Goal: Task Accomplishment & Management: Use online tool/utility

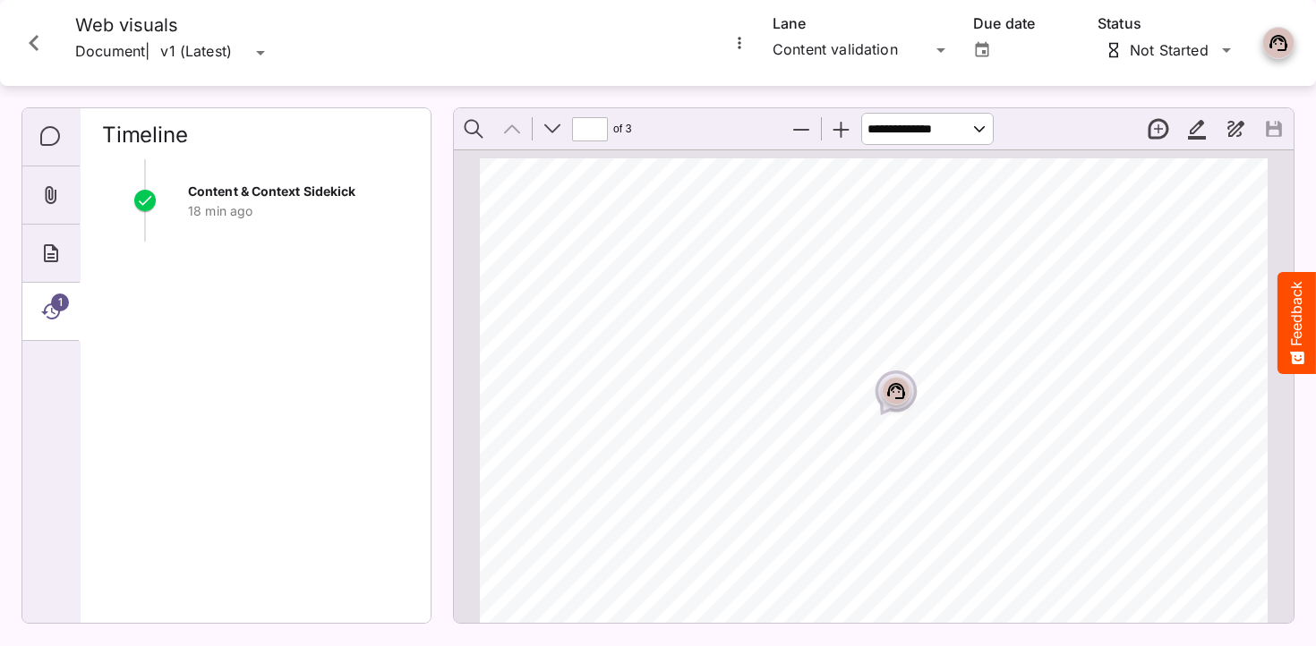
scroll to position [282, 0]
click at [32, 42] on icon "Close card" at bounding box center [34, 43] width 10 height 16
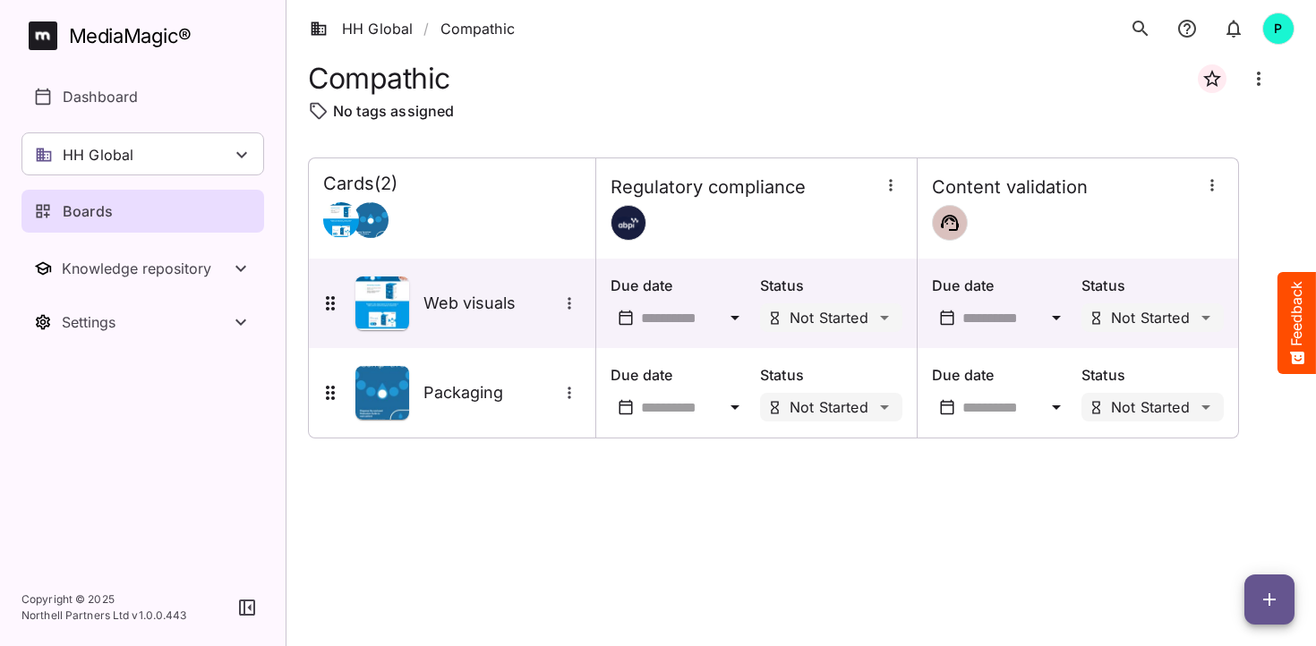
click at [116, 213] on div "Boards" at bounding box center [143, 211] width 219 height 21
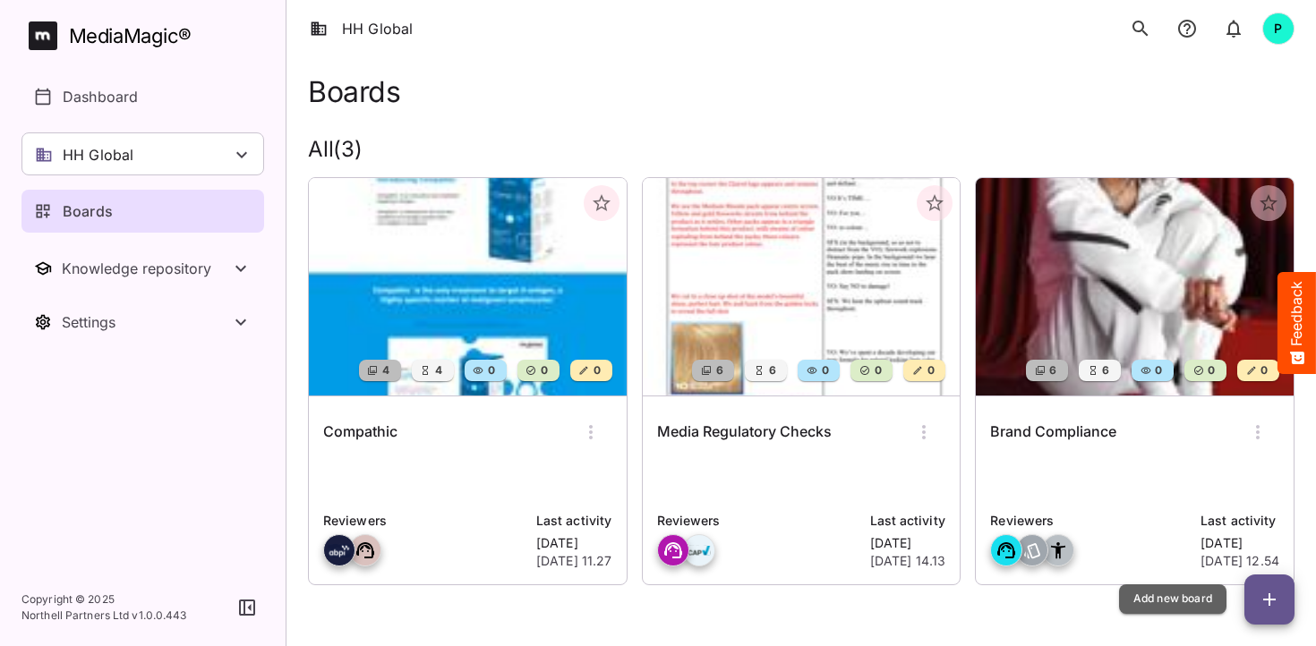
click at [1265, 602] on icon "button" at bounding box center [1269, 599] width 21 height 21
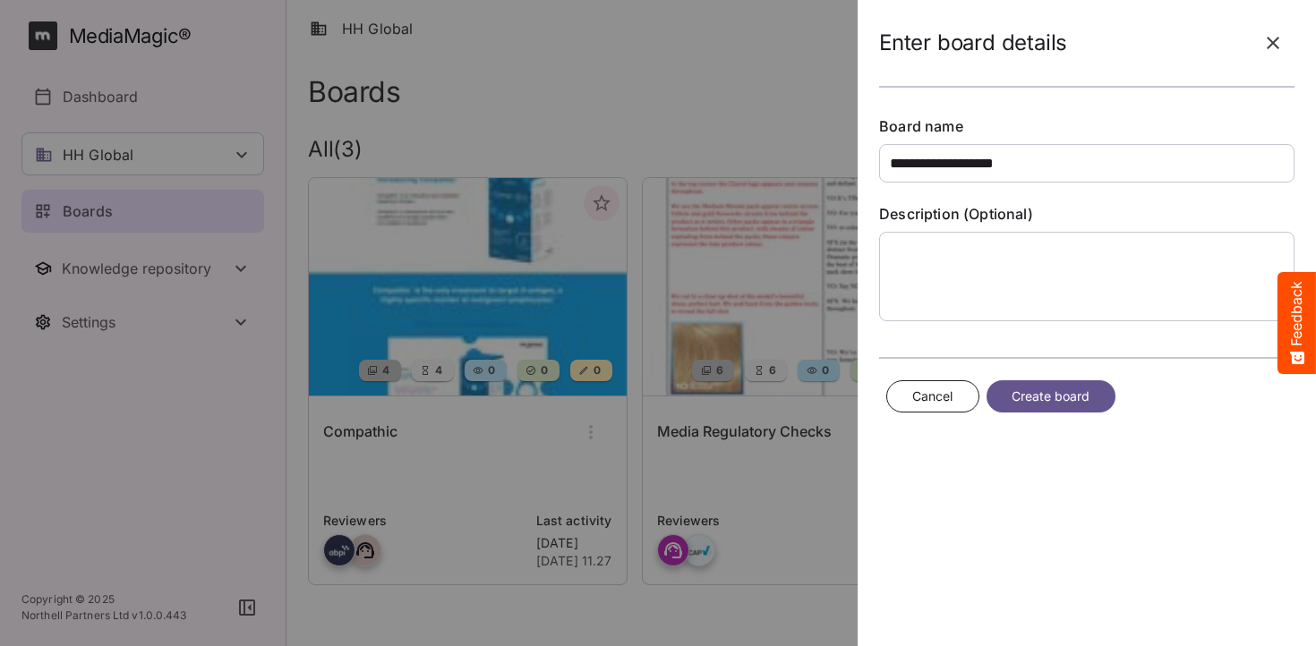
type input "**********"
click at [1047, 399] on span "Create board" at bounding box center [1051, 397] width 79 height 22
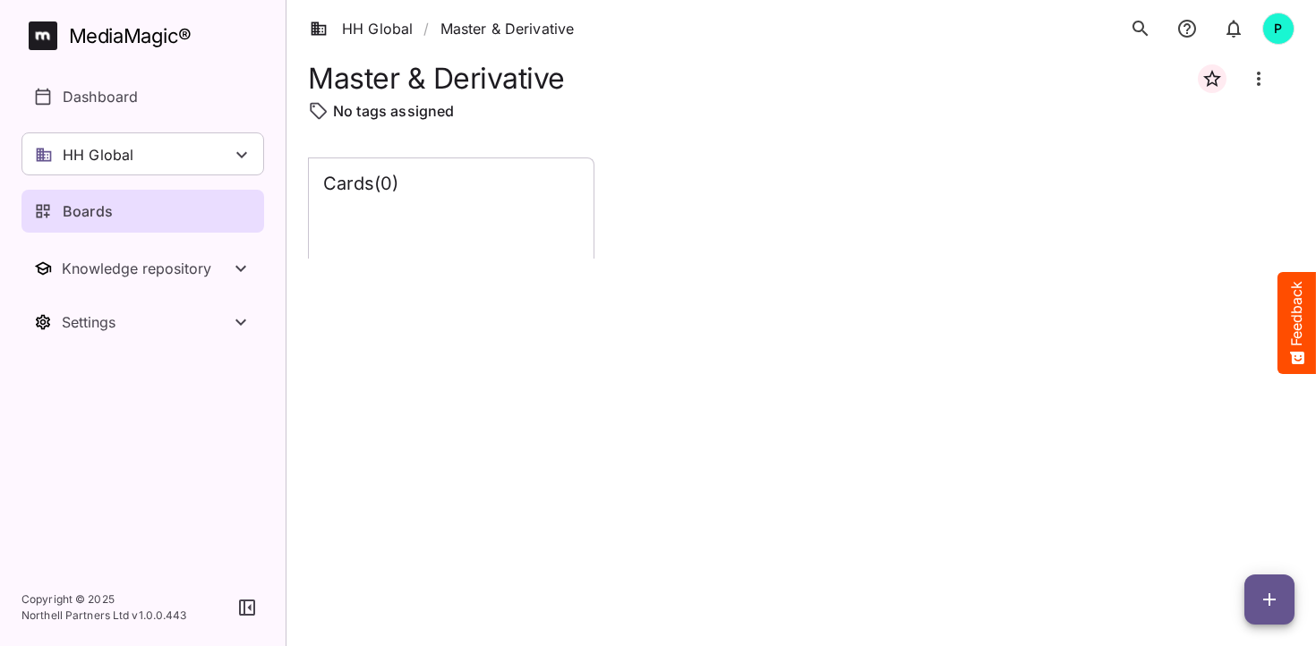
click at [1271, 600] on icon "button" at bounding box center [1269, 599] width 21 height 21
click at [1228, 523] on p "Add new lane" at bounding box center [1224, 524] width 97 height 21
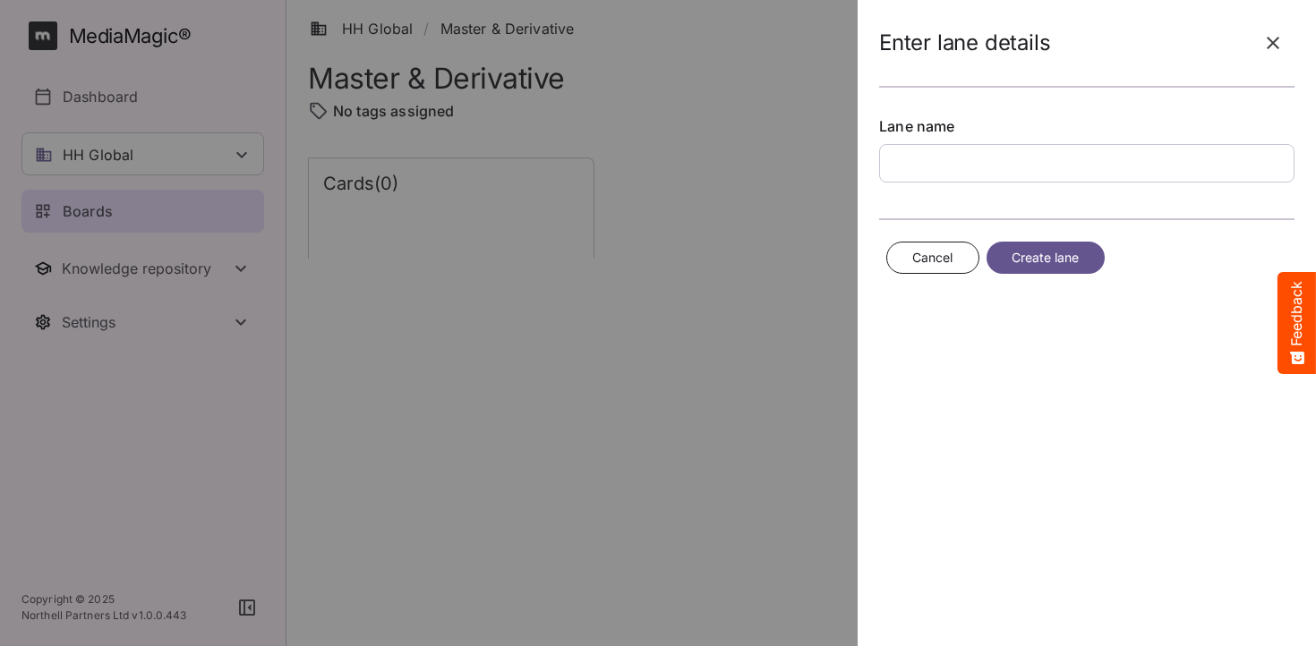
click at [1013, 163] on input "text" at bounding box center [1086, 163] width 415 height 38
type input "**********"
click at [1050, 247] on span "Create lane" at bounding box center [1046, 258] width 68 height 22
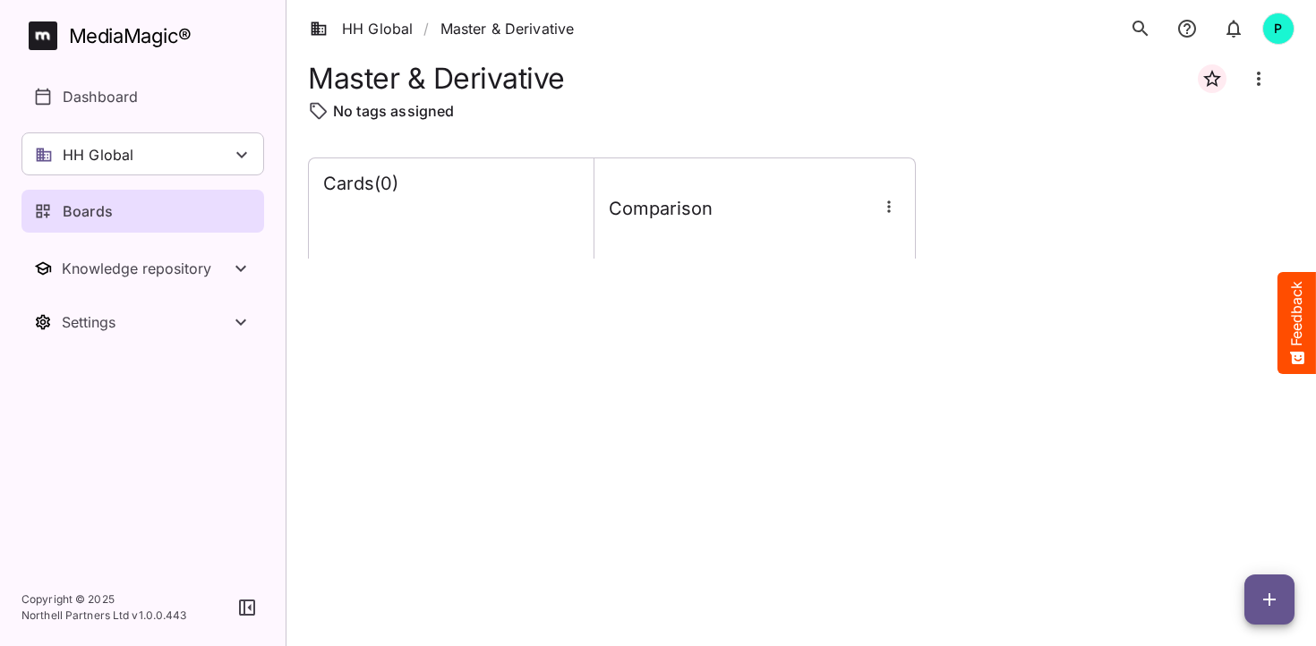
click at [1271, 593] on icon "button" at bounding box center [1269, 599] width 21 height 21
click at [1233, 521] on p "Add new lane" at bounding box center [1224, 524] width 97 height 21
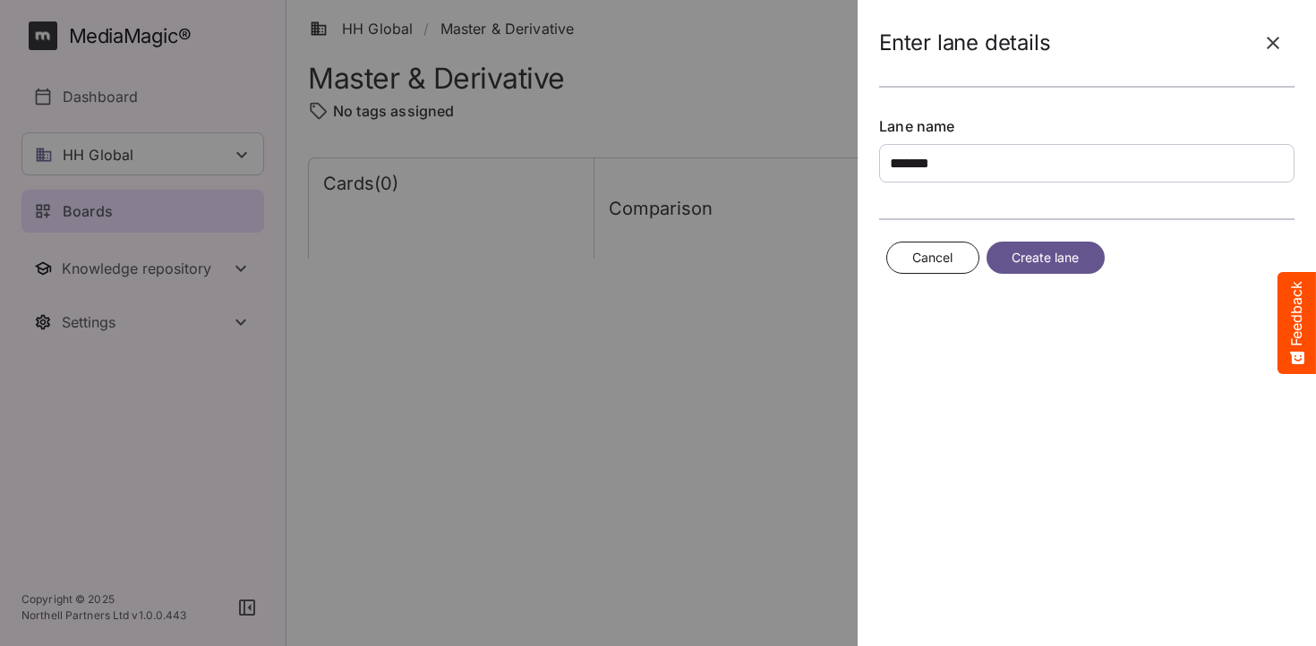
type input "*******"
click at [1059, 263] on span "Create lane" at bounding box center [1046, 258] width 68 height 22
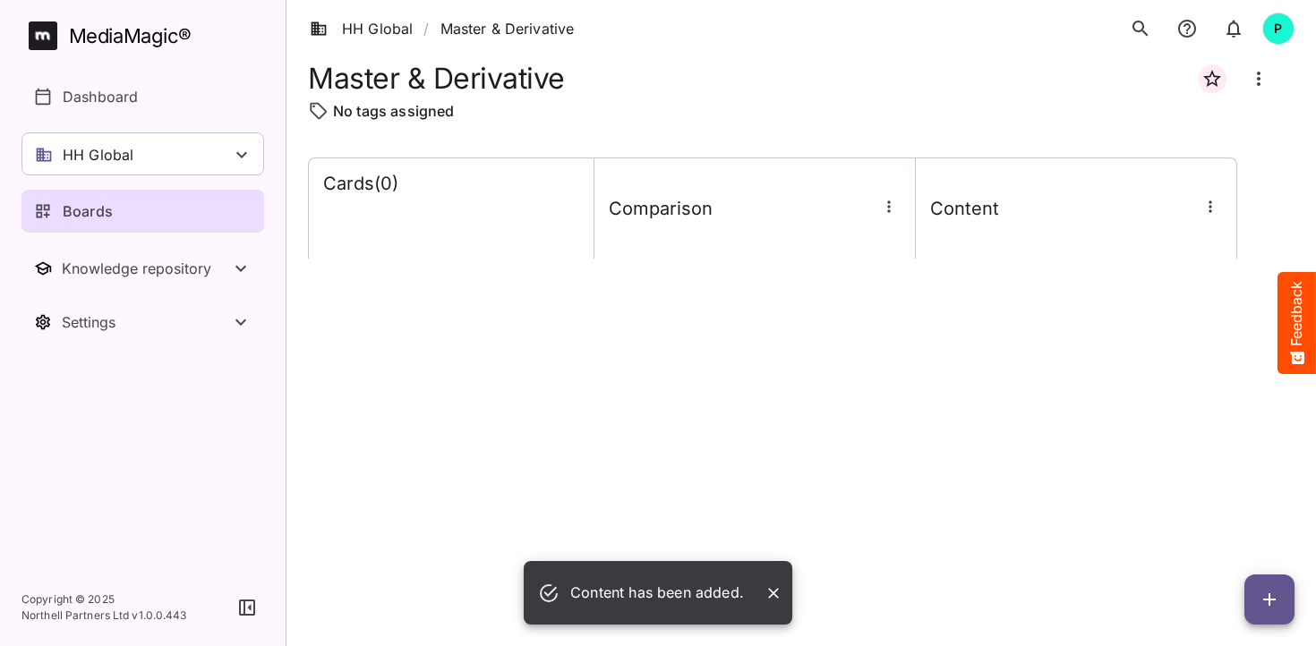
click at [1217, 208] on icon "button" at bounding box center [1210, 207] width 18 height 18
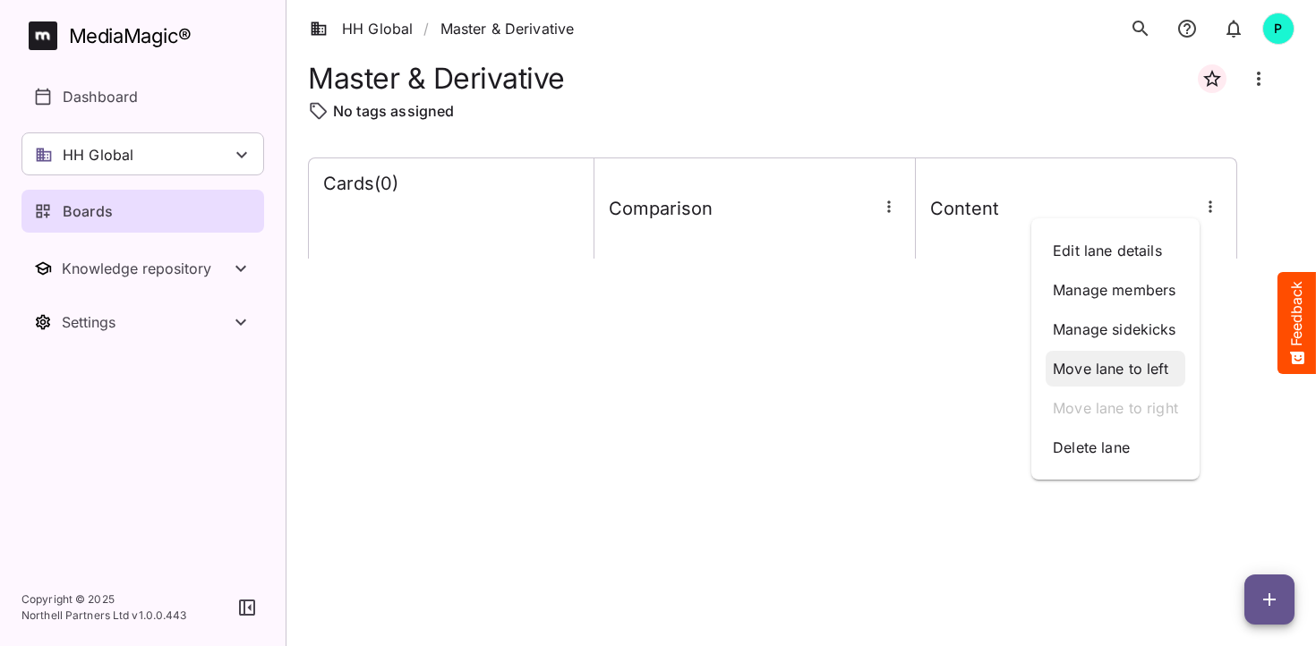
click at [1104, 369] on p "Move lane to left" at bounding box center [1115, 368] width 125 height 21
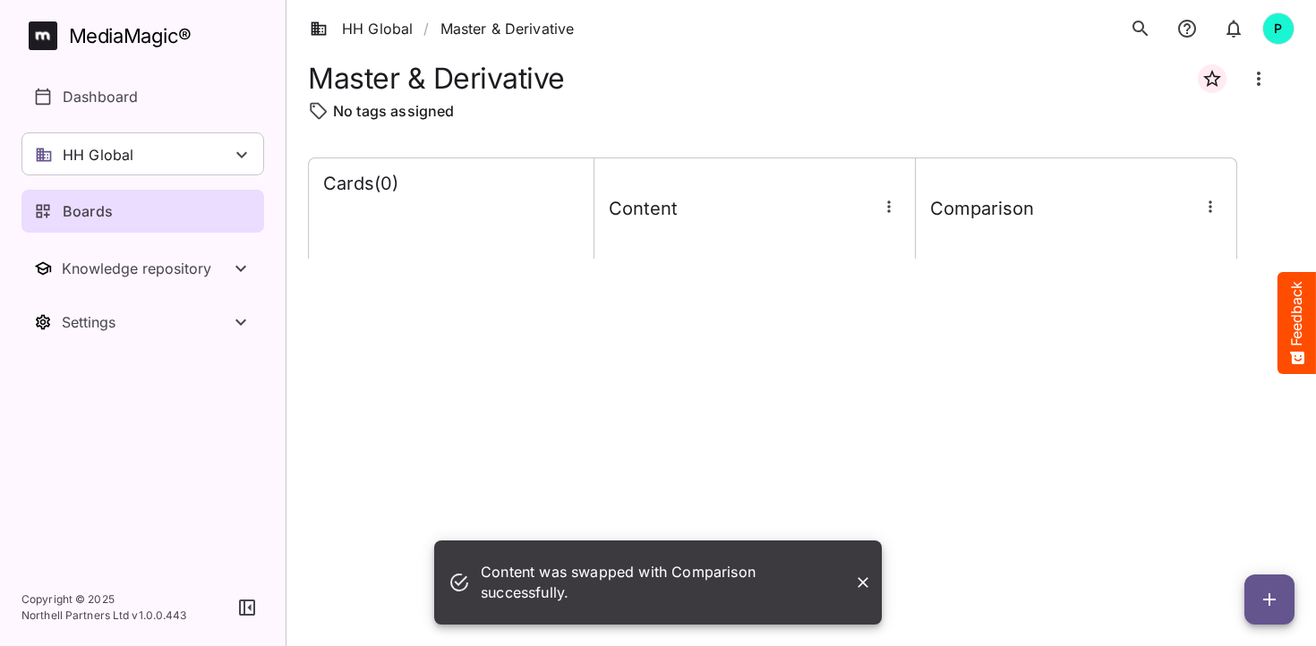
click at [890, 209] on icon "button" at bounding box center [889, 207] width 18 height 18
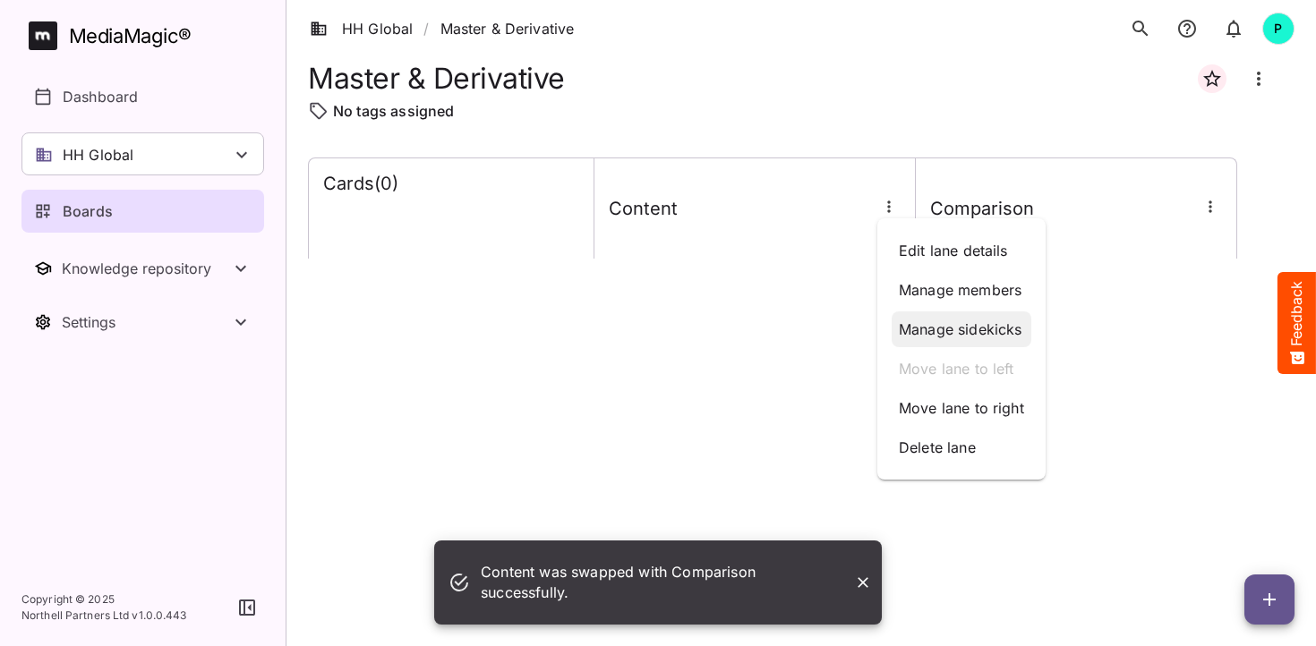
click at [969, 320] on p "Manage sidekicks" at bounding box center [961, 329] width 125 height 21
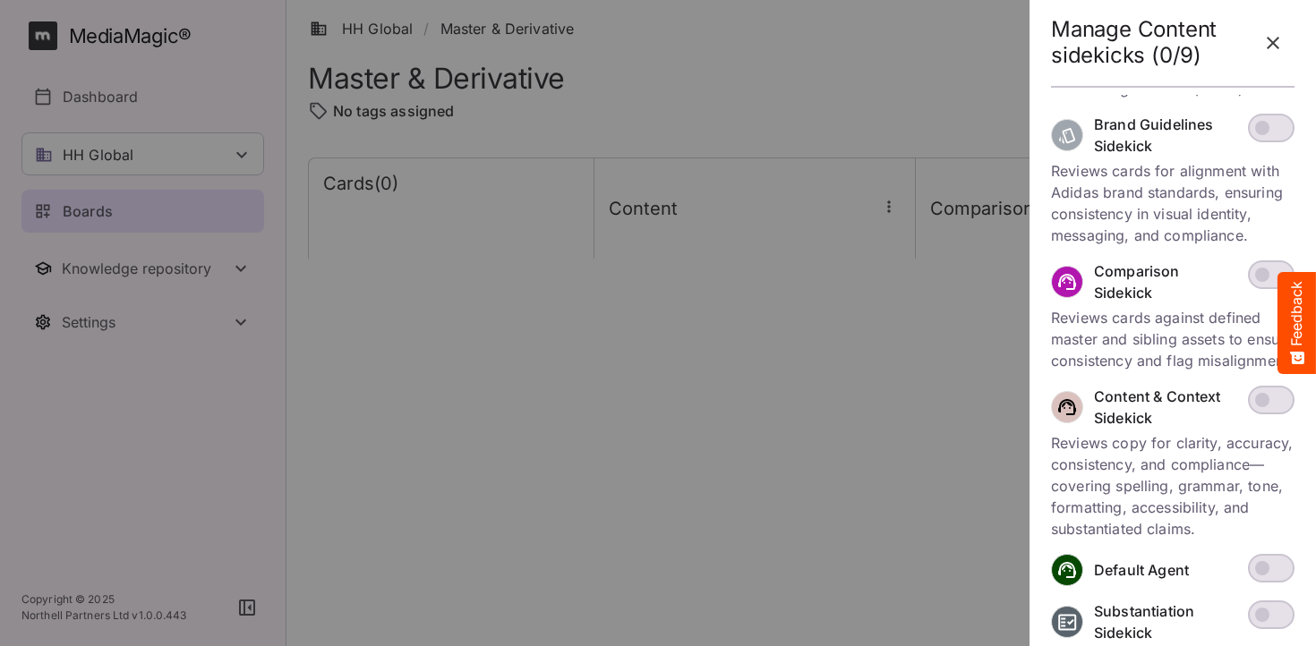
scroll to position [483, 0]
click at [1285, 417] on span at bounding box center [1271, 403] width 47 height 29
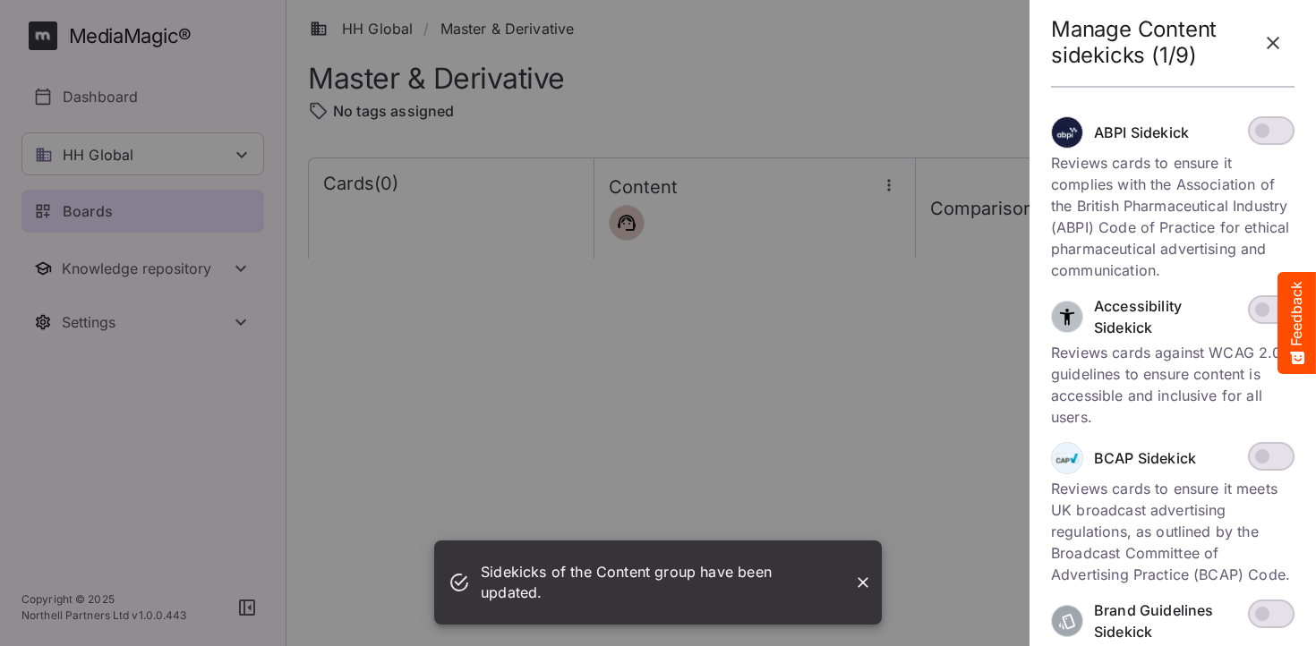
click at [1270, 32] on icon "button" at bounding box center [1272, 42] width 21 height 21
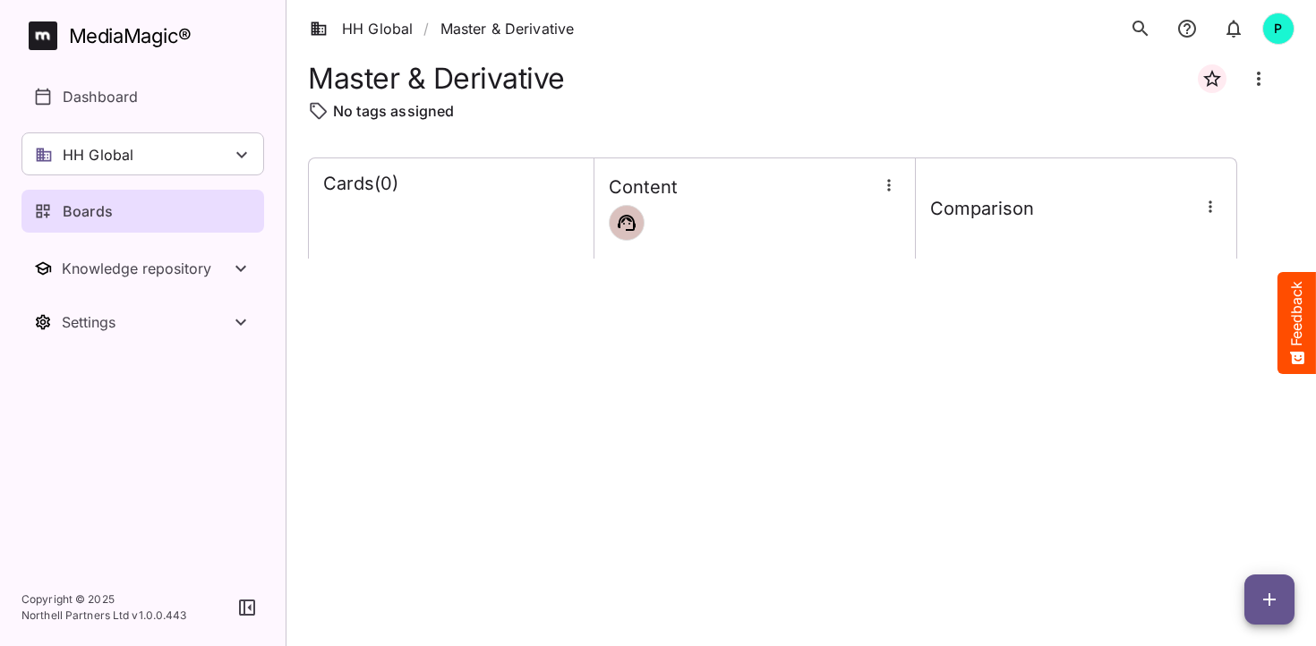
click at [1210, 202] on icon "button" at bounding box center [1209, 207] width 3 height 12
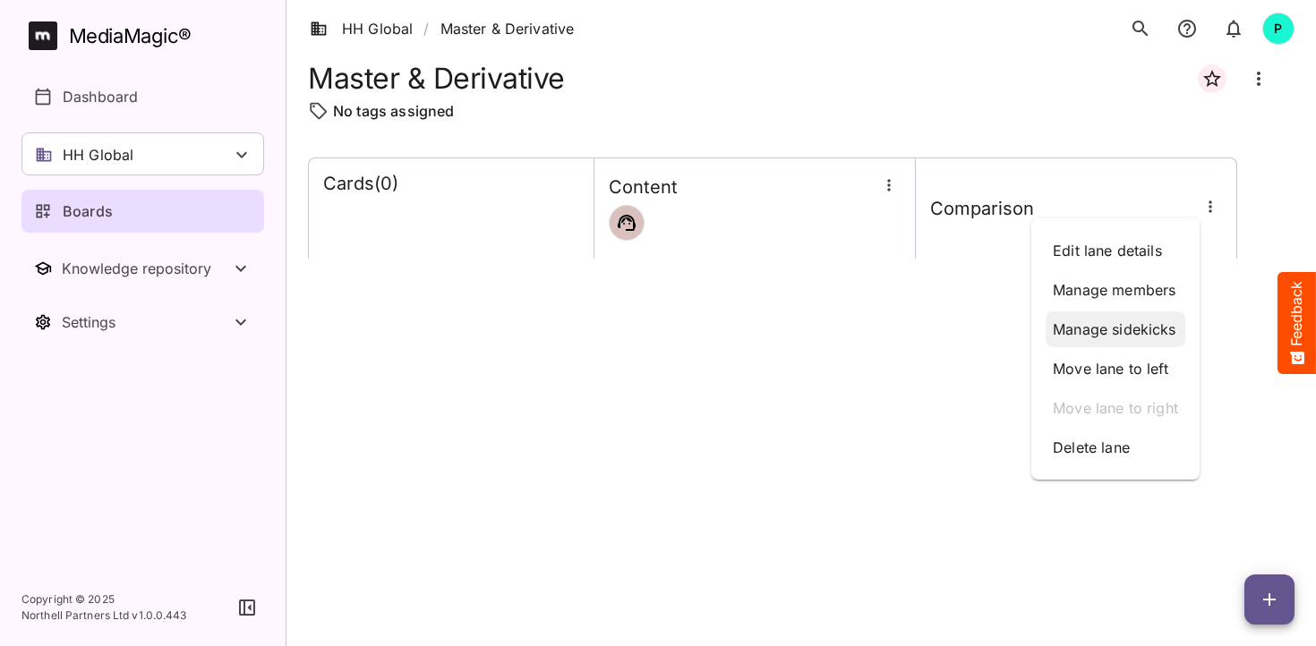
click at [1128, 325] on p "Manage sidekicks" at bounding box center [1115, 329] width 125 height 21
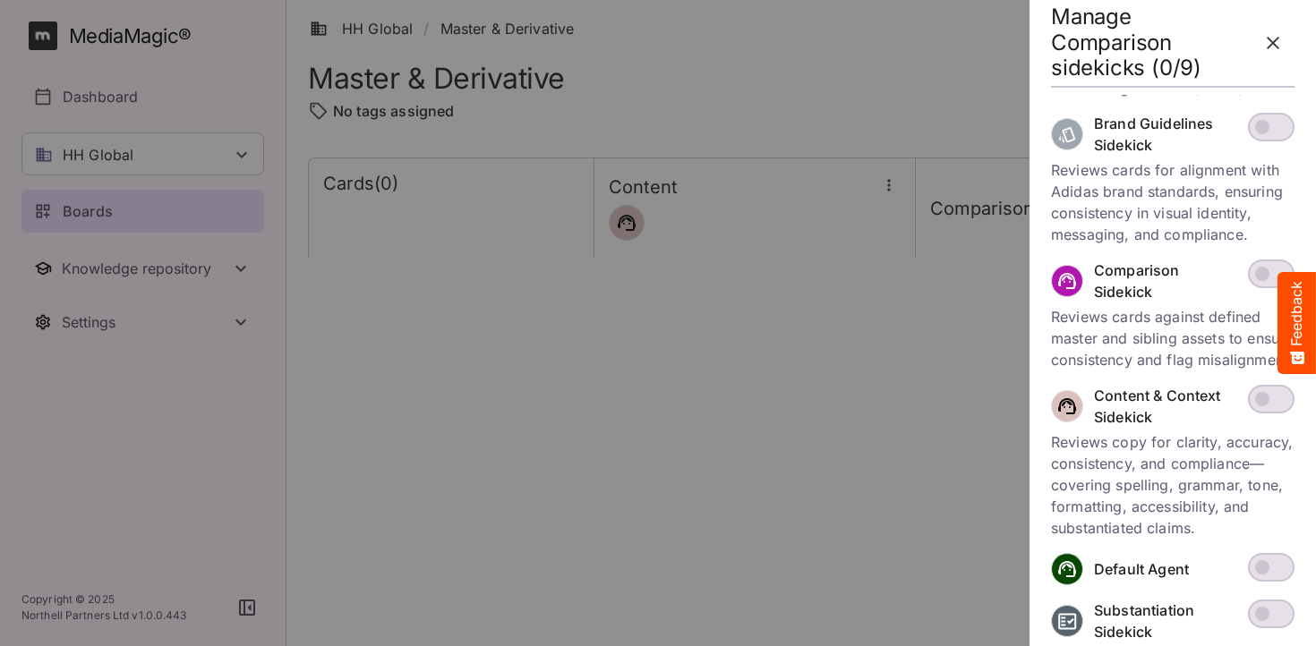
scroll to position [485, 0]
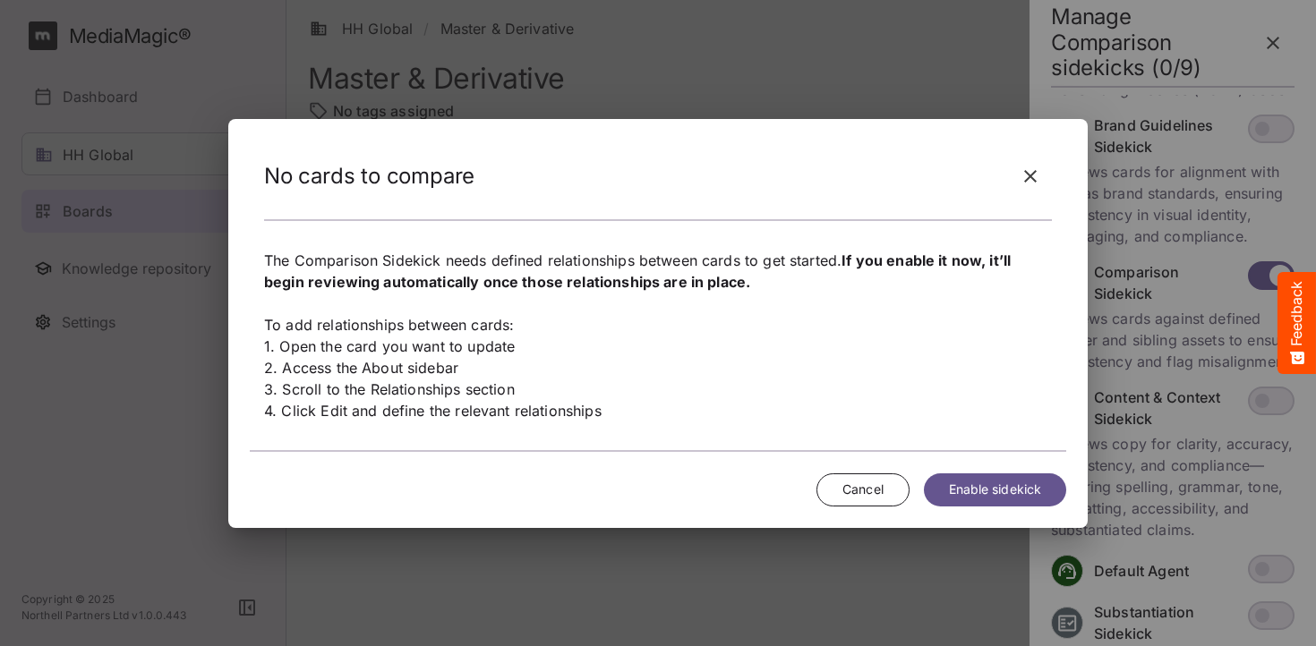
click at [967, 476] on button "Enable sidekick" at bounding box center [995, 490] width 142 height 33
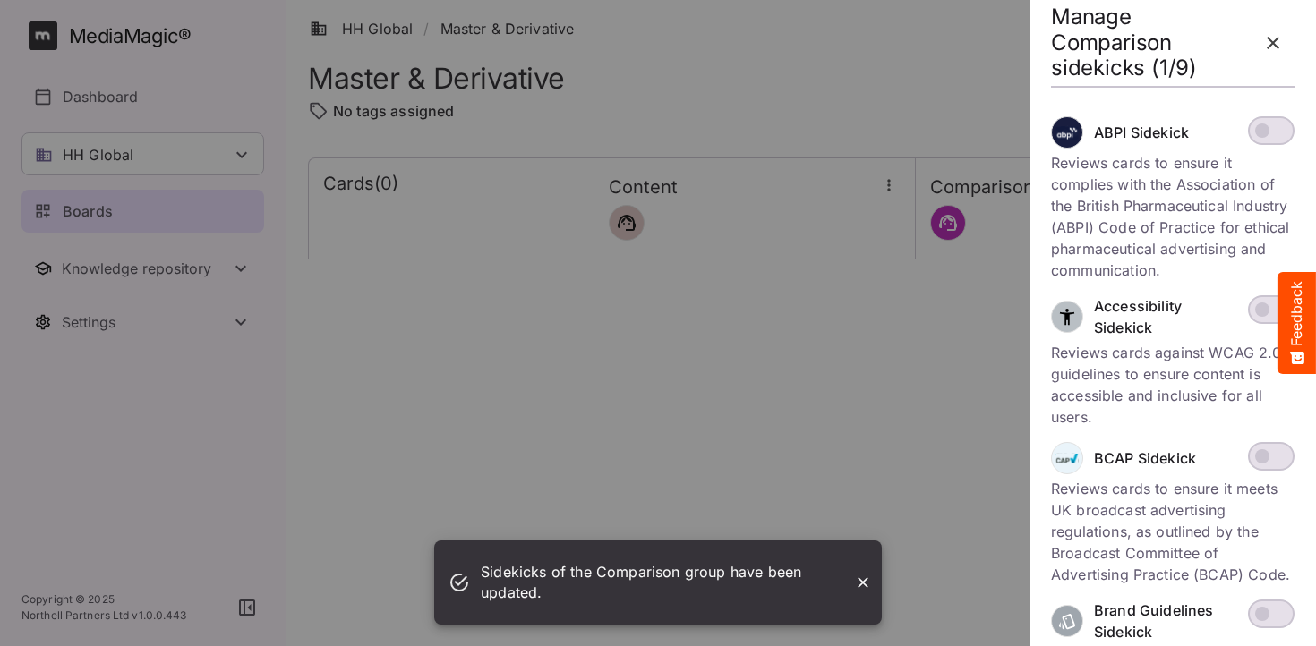
click at [1279, 37] on icon "button" at bounding box center [1272, 42] width 21 height 21
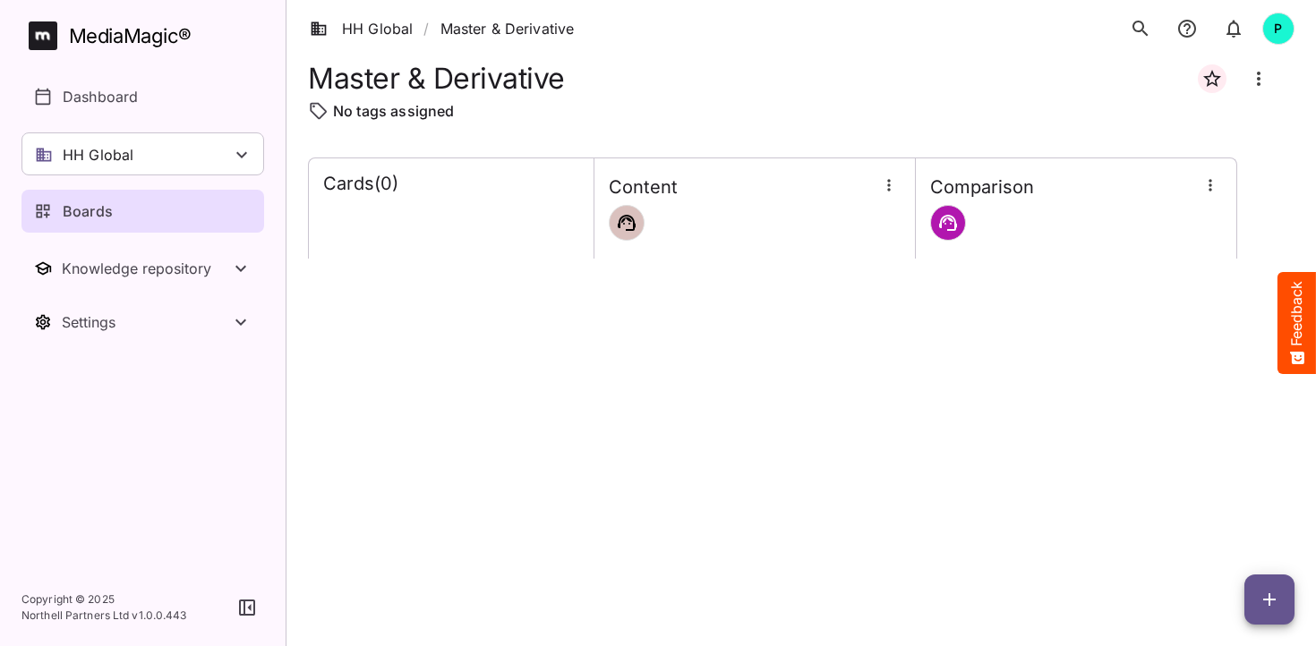
click at [1277, 591] on icon "button" at bounding box center [1269, 599] width 21 height 21
click at [1225, 483] on p "Add new card" at bounding box center [1224, 484] width 97 height 21
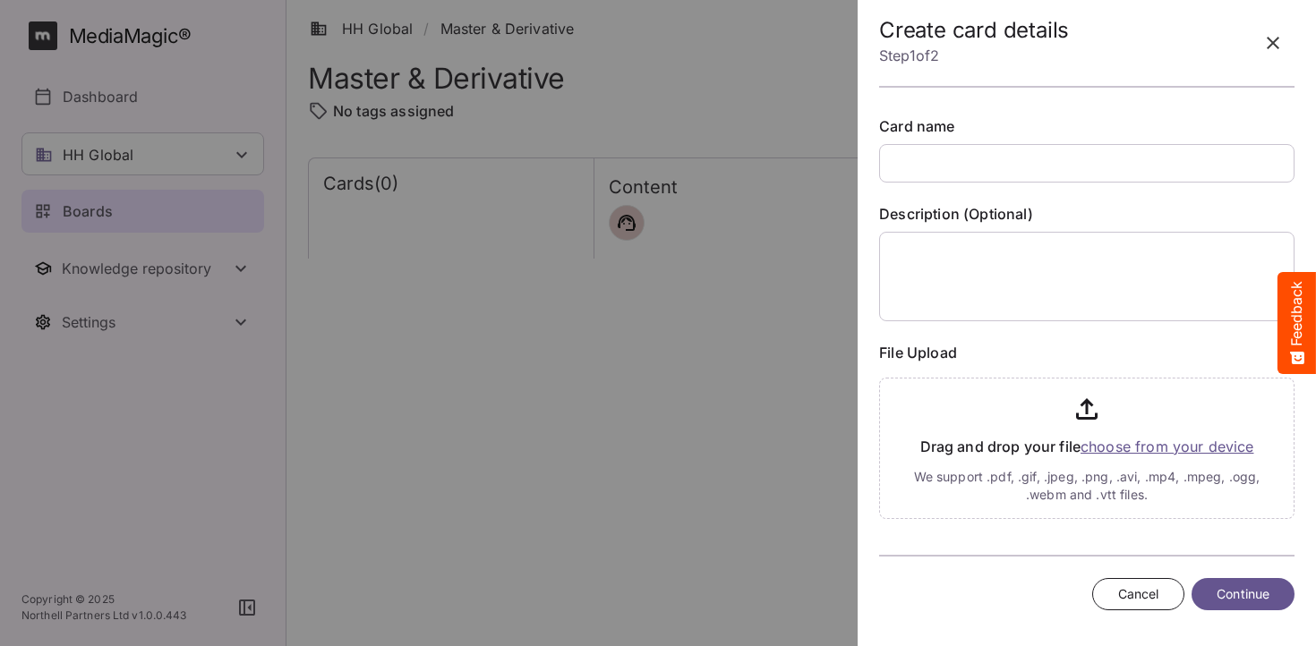
click at [946, 162] on input "text" at bounding box center [1086, 163] width 415 height 38
type input "**********"
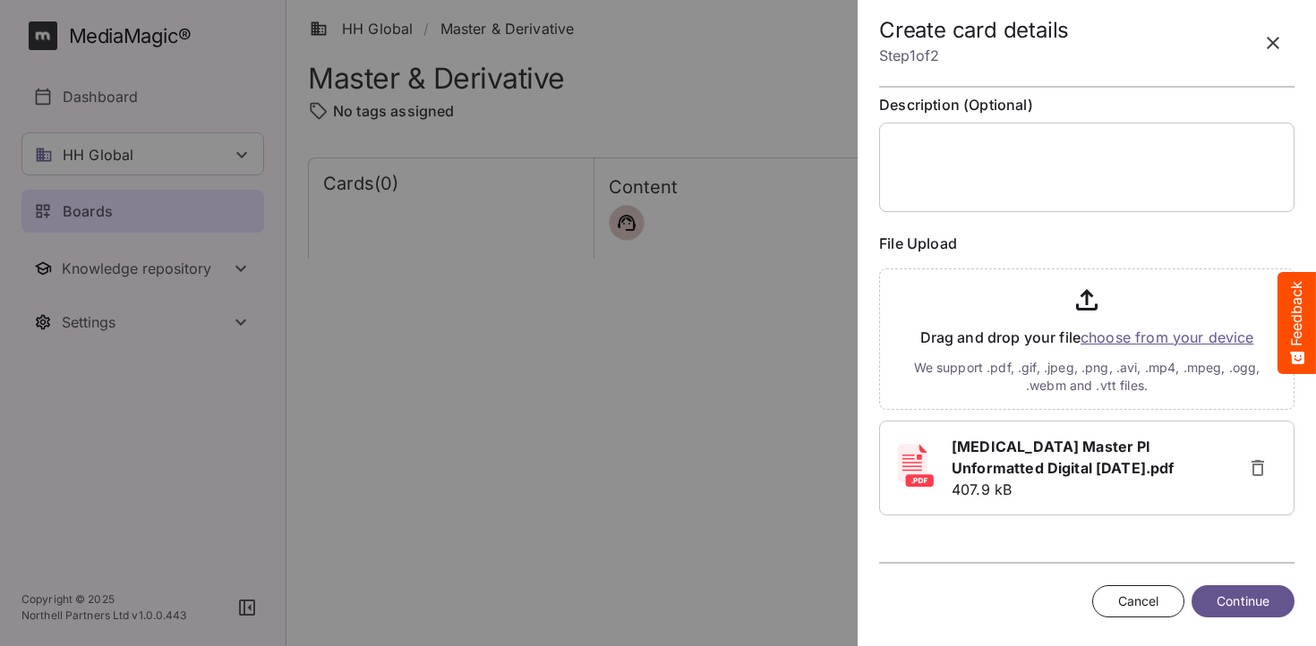
scroll to position [105, 0]
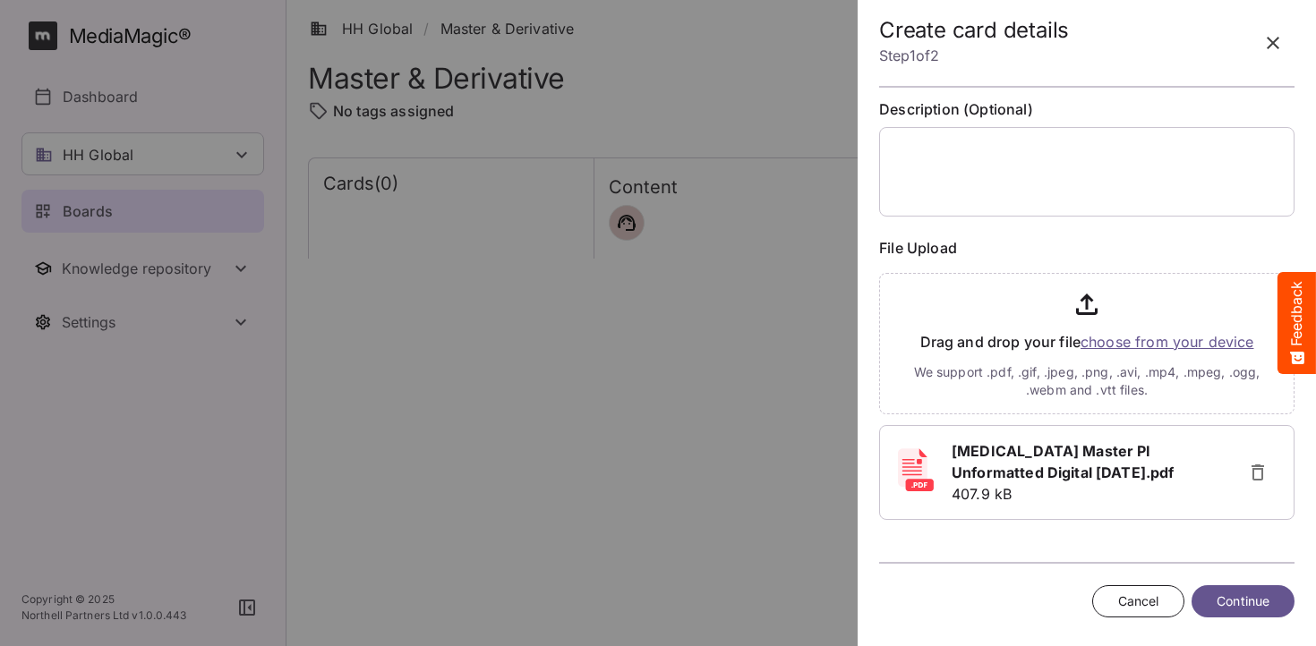
click at [1246, 593] on span "Continue" at bounding box center [1243, 602] width 53 height 22
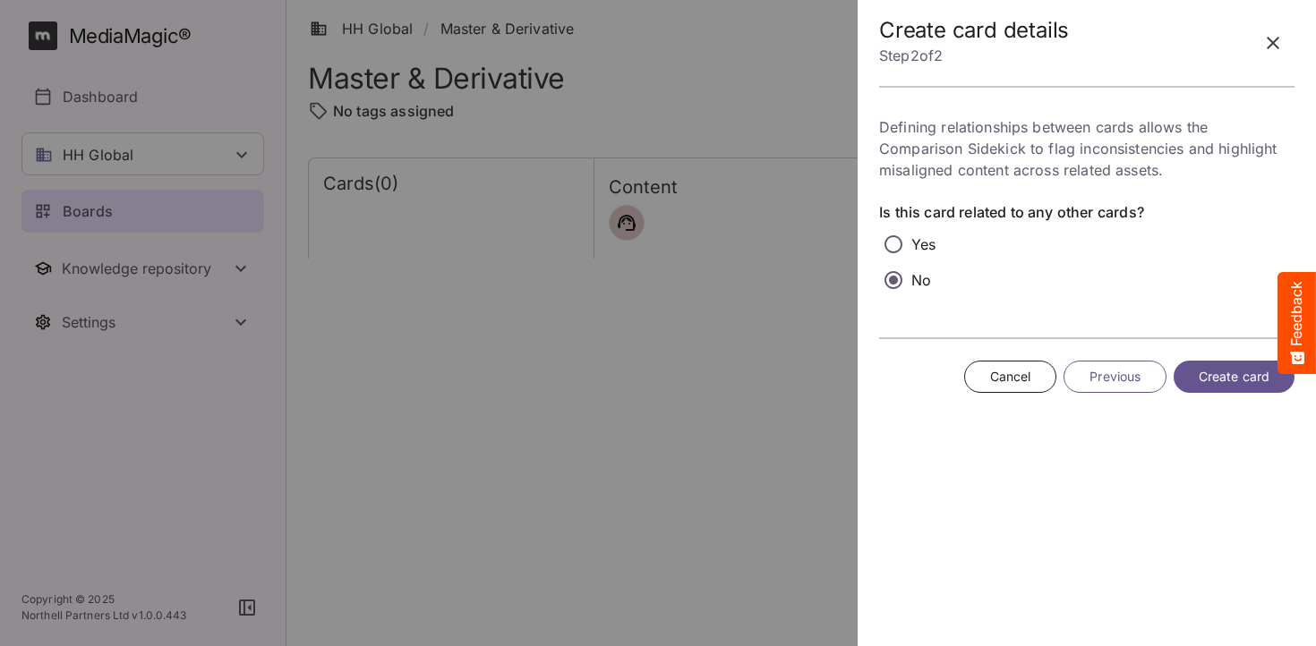
click at [1227, 374] on span "Create card" at bounding box center [1234, 377] width 71 height 22
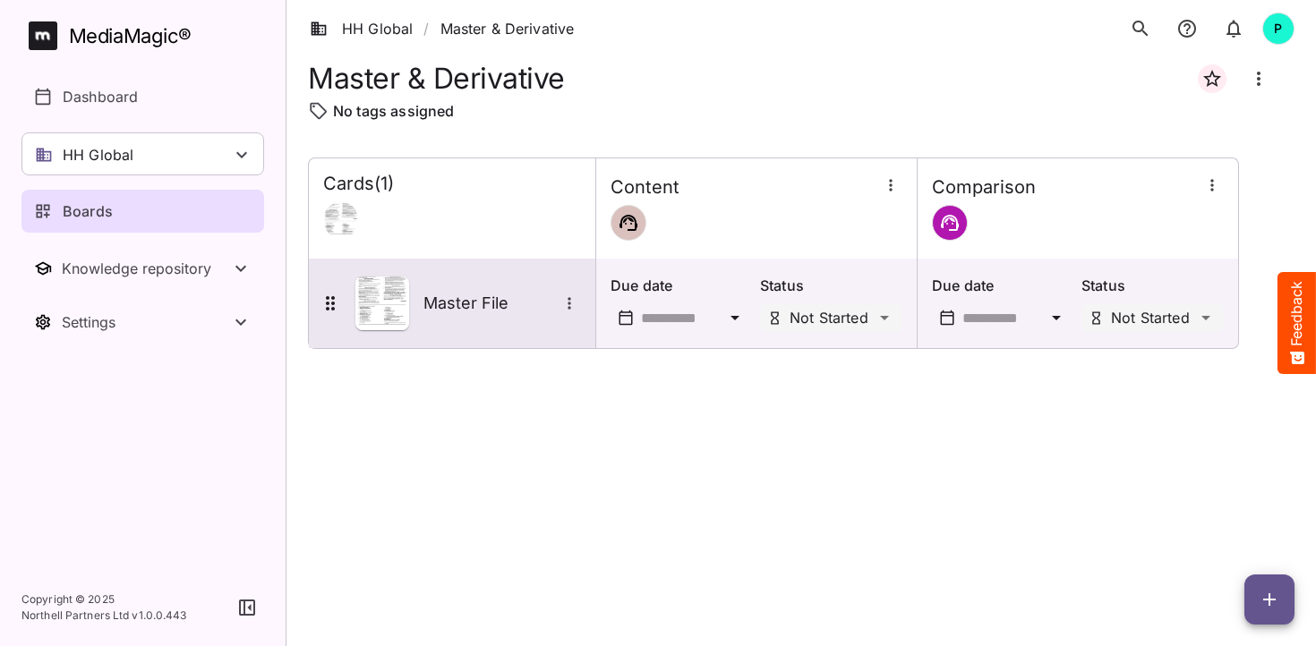
click at [486, 271] on div "Master File" at bounding box center [452, 304] width 286 height 90
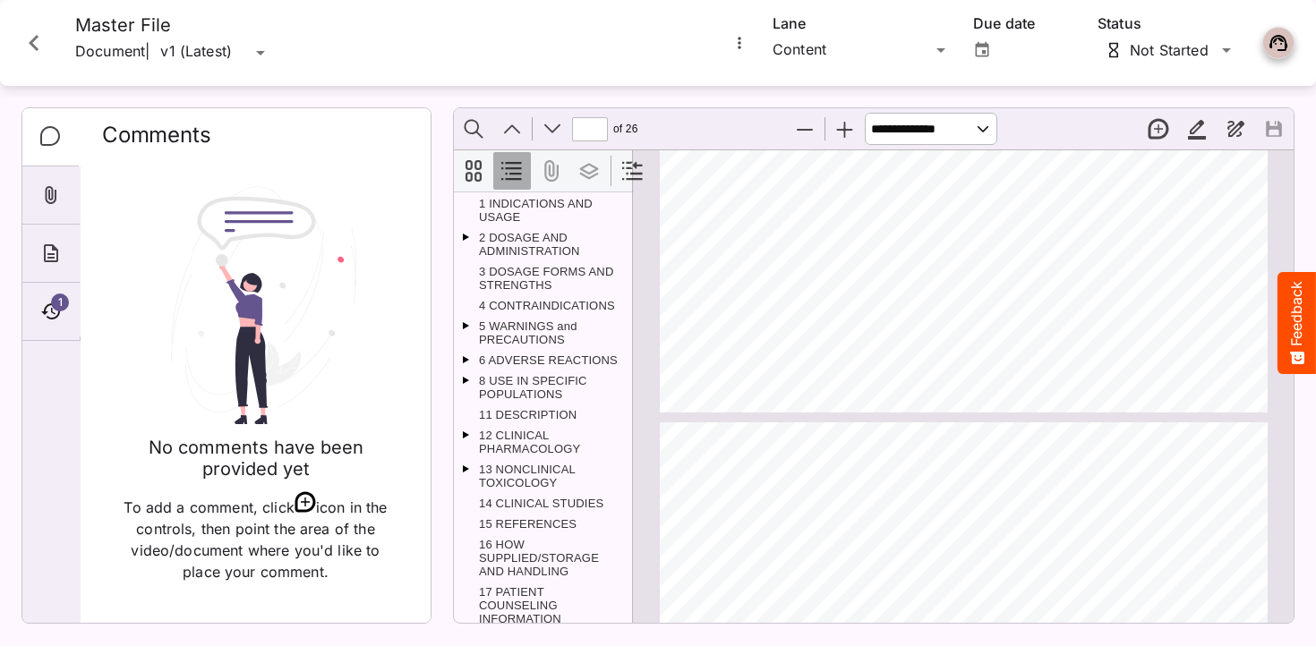
scroll to position [803, 0]
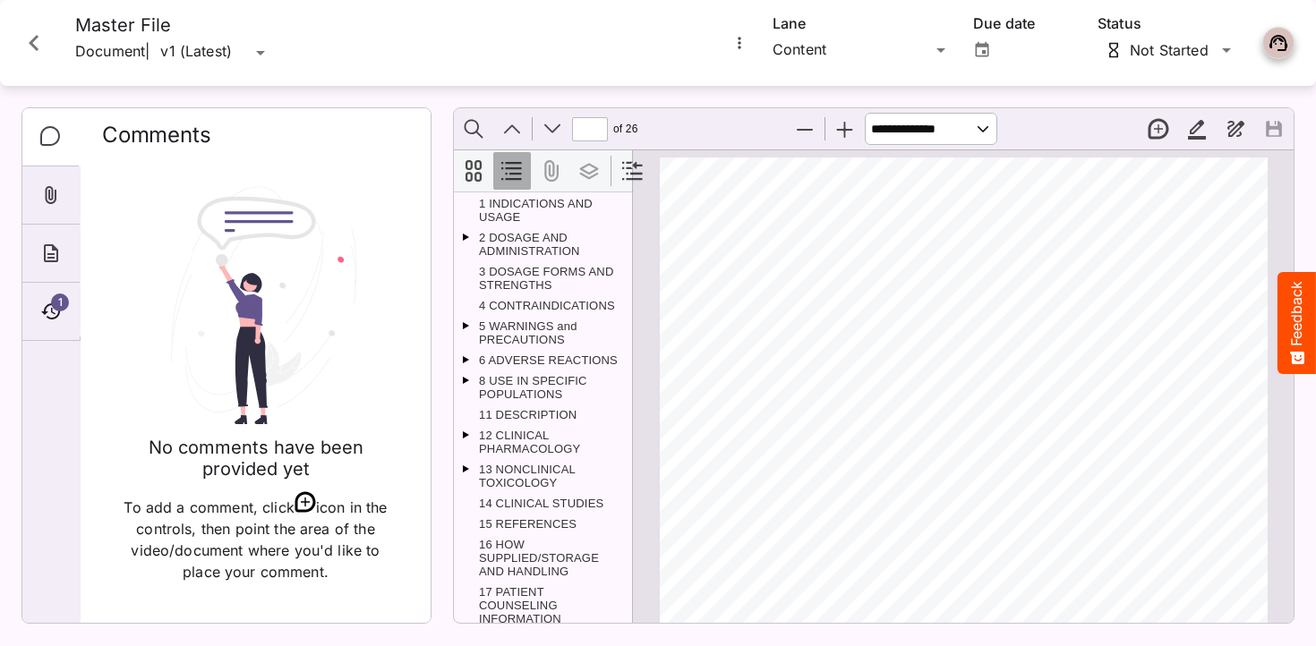
type input "*"
click at [50, 197] on icon "Attachments" at bounding box center [50, 194] width 21 height 21
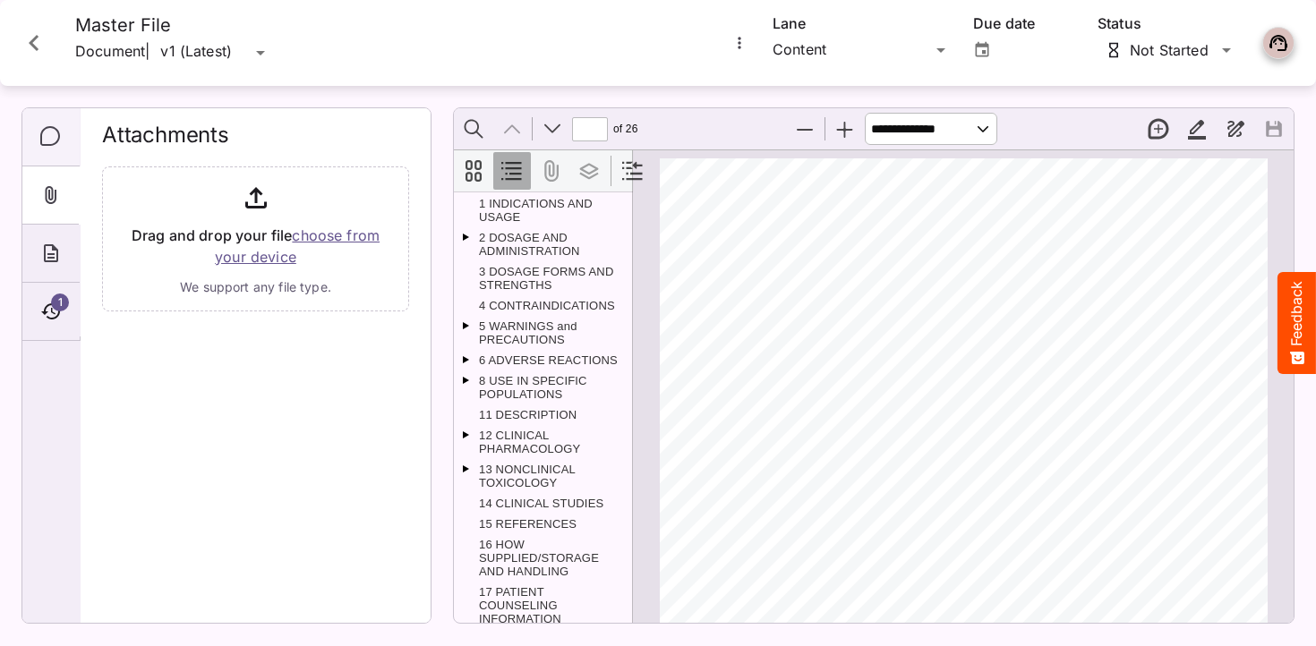
click at [50, 129] on icon "Comments" at bounding box center [50, 136] width 21 height 21
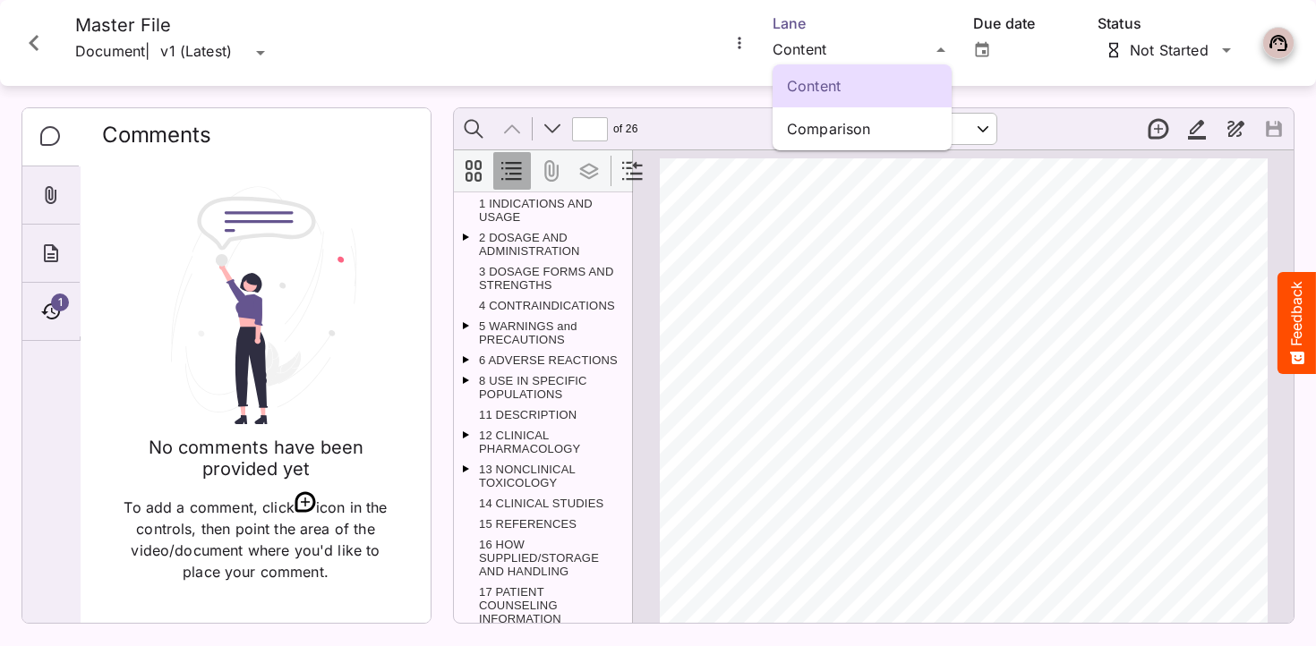
click at [923, 49] on div "Content Comparison HH Global / Master & Derivative P MediaMagic ® Dashboard HH …" at bounding box center [658, 319] width 1316 height 638
click at [845, 127] on p "Comparison" at bounding box center [862, 128] width 150 height 21
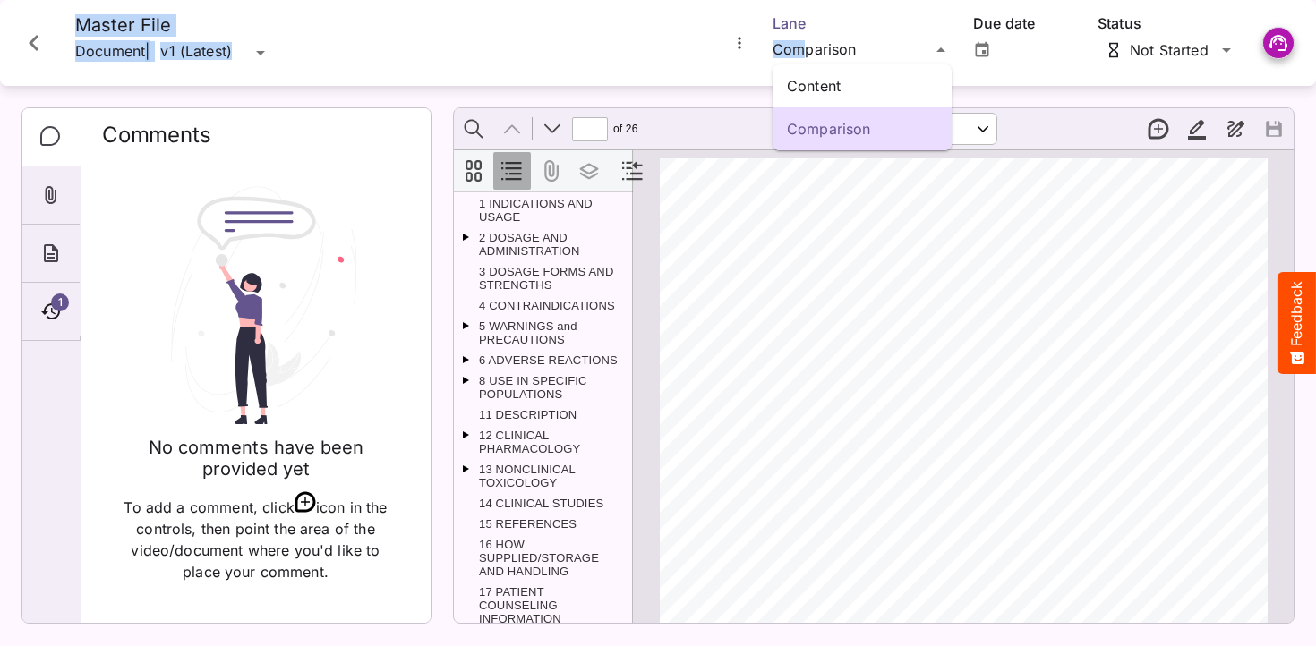
click at [808, 47] on div "Content Comparison HH Global / Master & Derivative P MediaMagic ® Dashboard HH …" at bounding box center [658, 319] width 1316 height 638
click at [809, 83] on p "Content" at bounding box center [862, 85] width 150 height 21
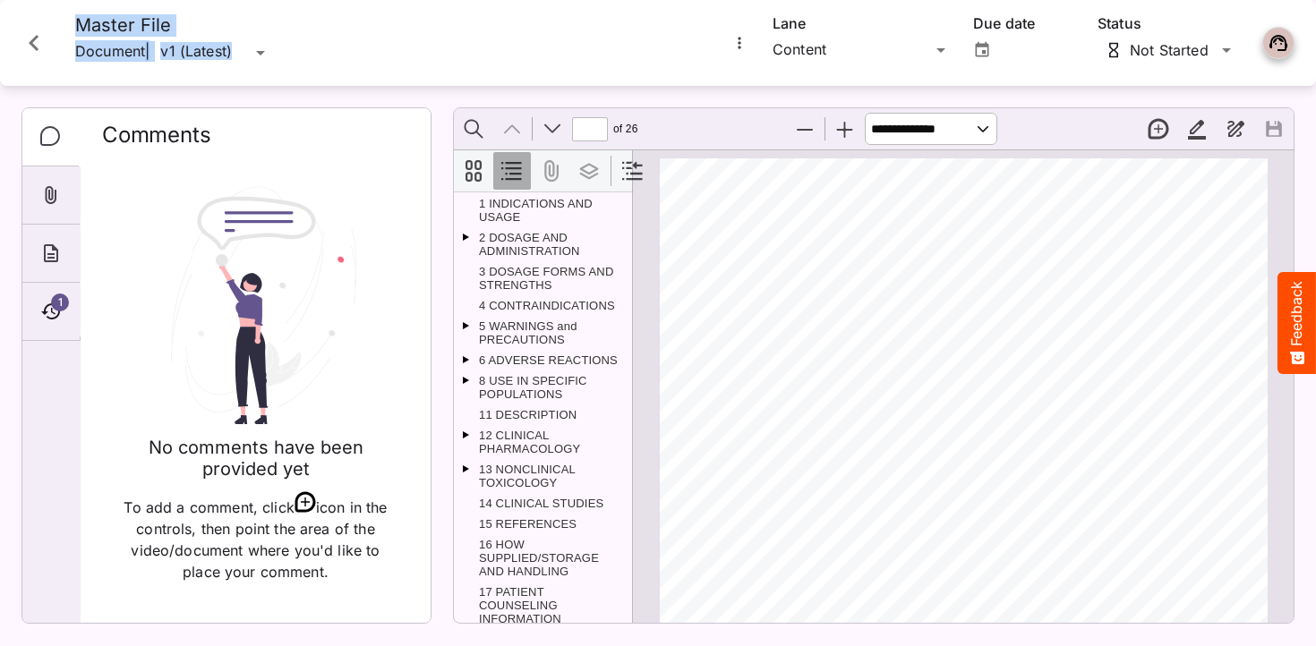
click at [32, 39] on icon "Close card" at bounding box center [34, 43] width 10 height 16
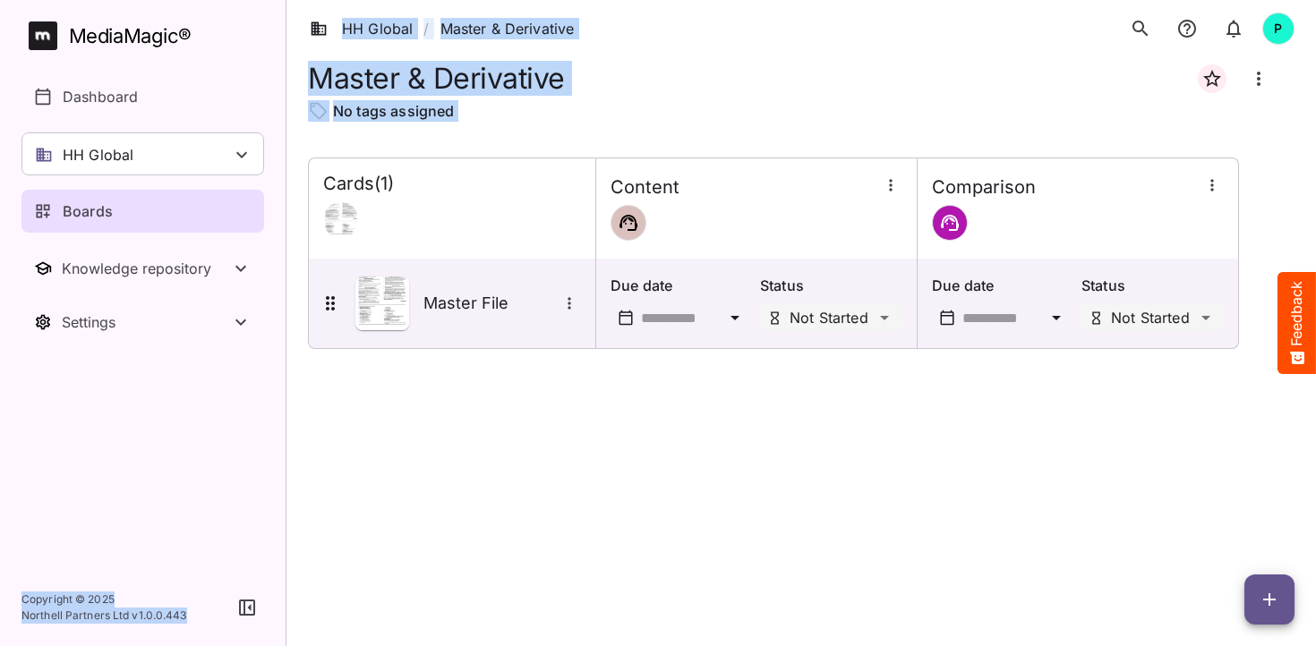
click at [1285, 592] on span "button" at bounding box center [1269, 599] width 50 height 21
click at [1230, 515] on p "Add new lane" at bounding box center [1224, 524] width 97 height 21
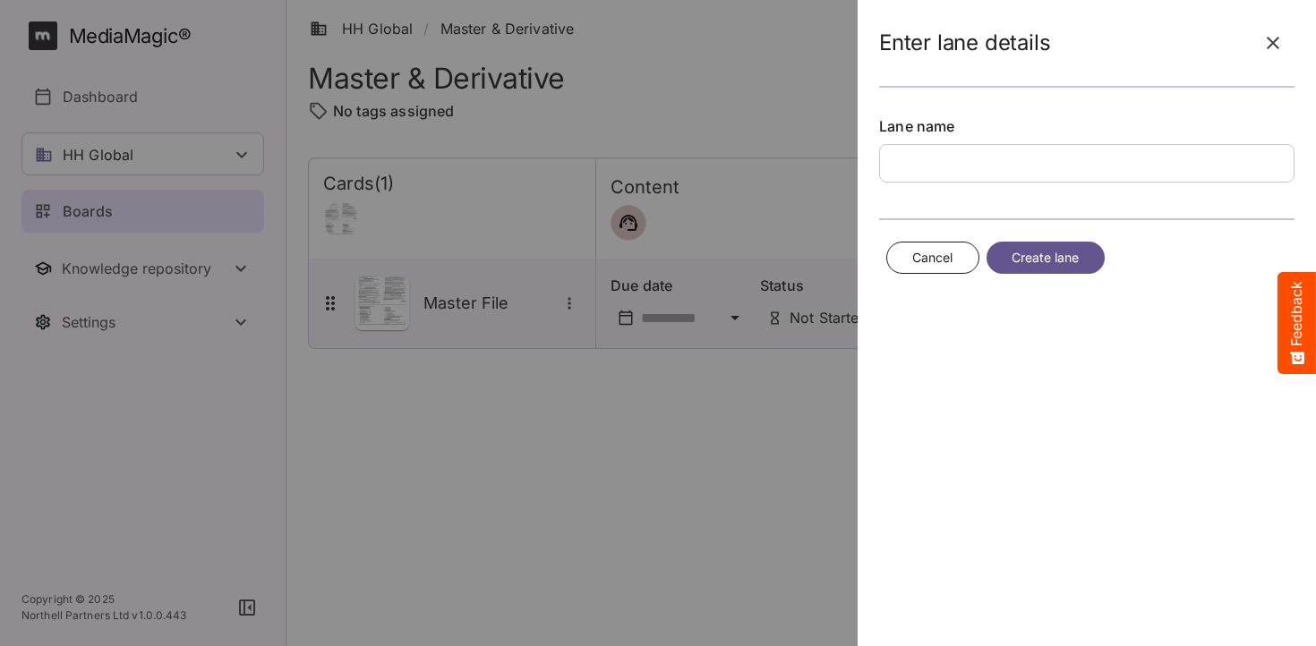
click at [933, 260] on span "Cancel" at bounding box center [932, 258] width 41 height 22
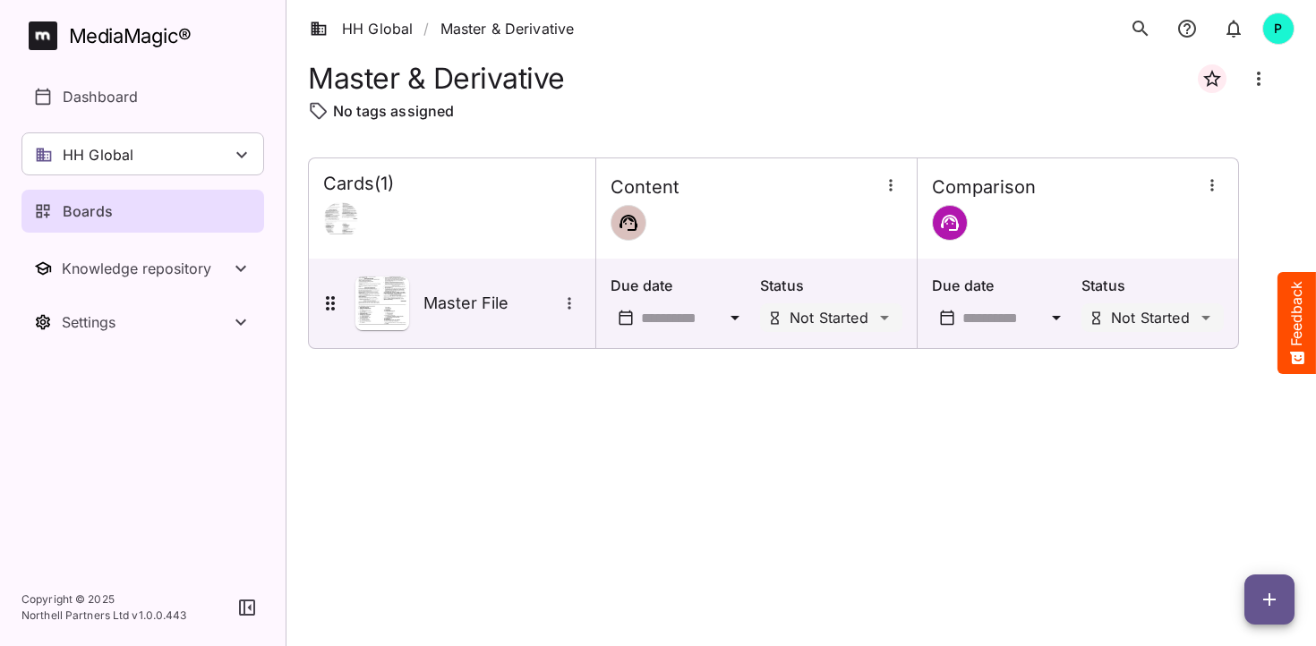
click at [1277, 608] on icon "button" at bounding box center [1269, 599] width 21 height 21
click at [1226, 486] on p "Add new card" at bounding box center [1224, 484] width 97 height 21
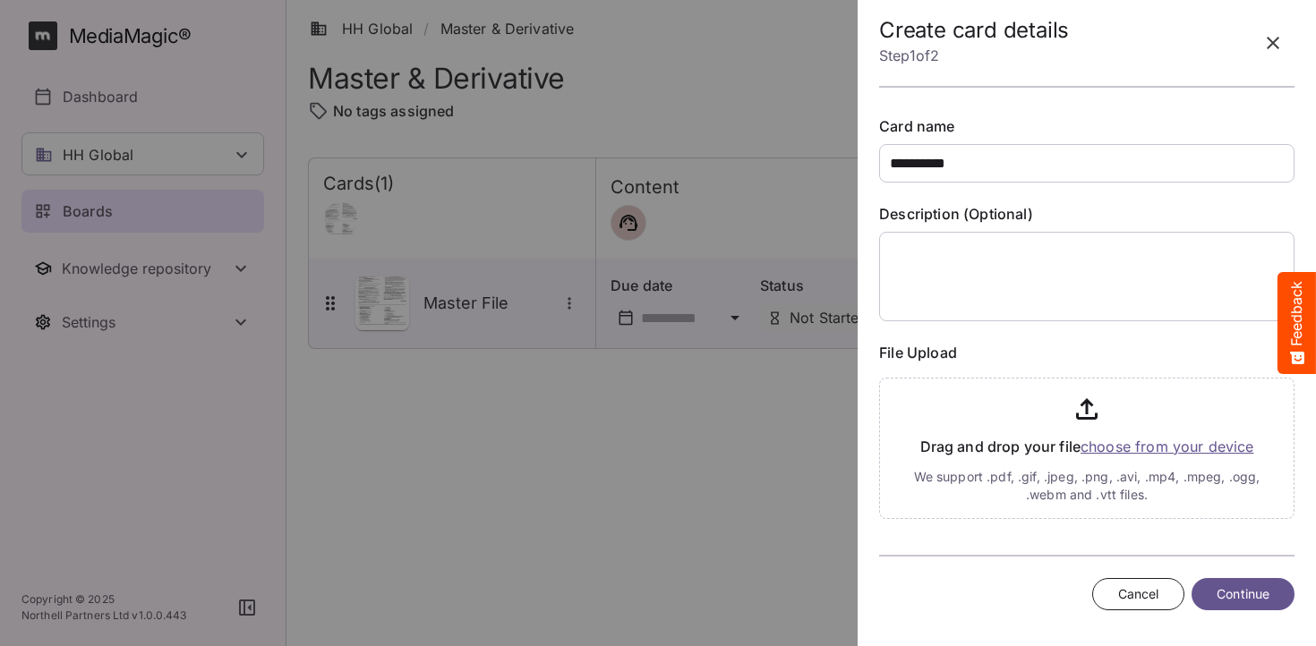
type input "**********"
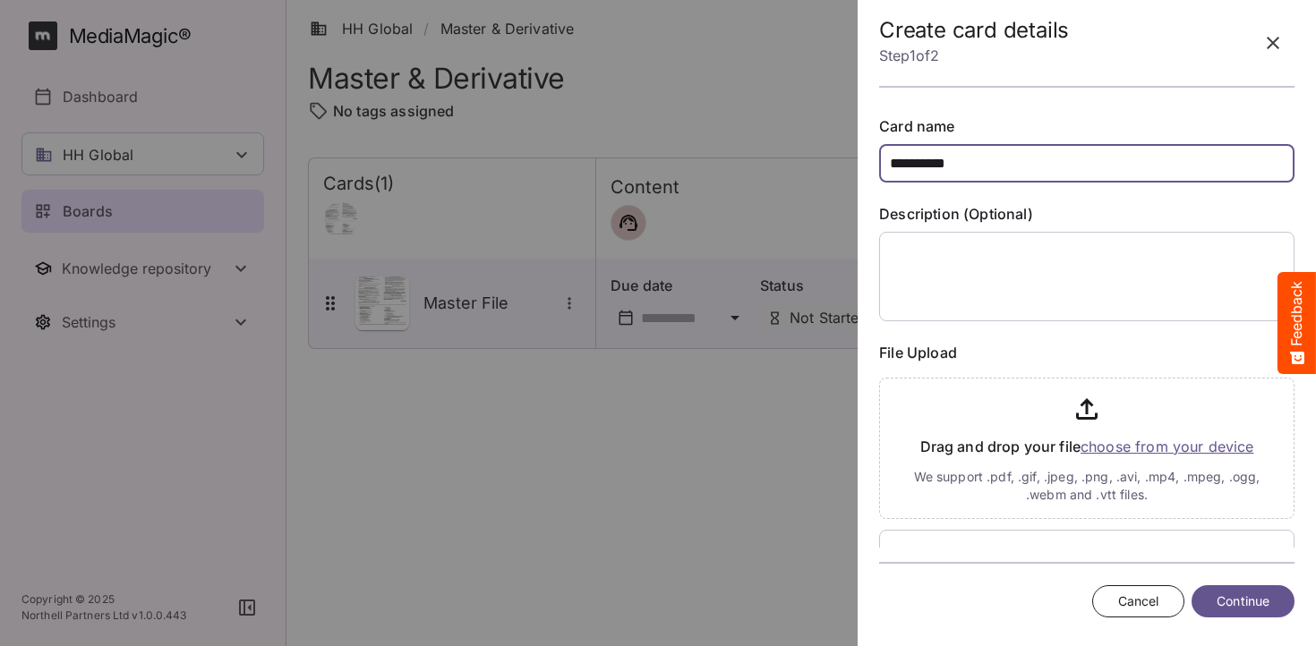
scroll to position [109, 0]
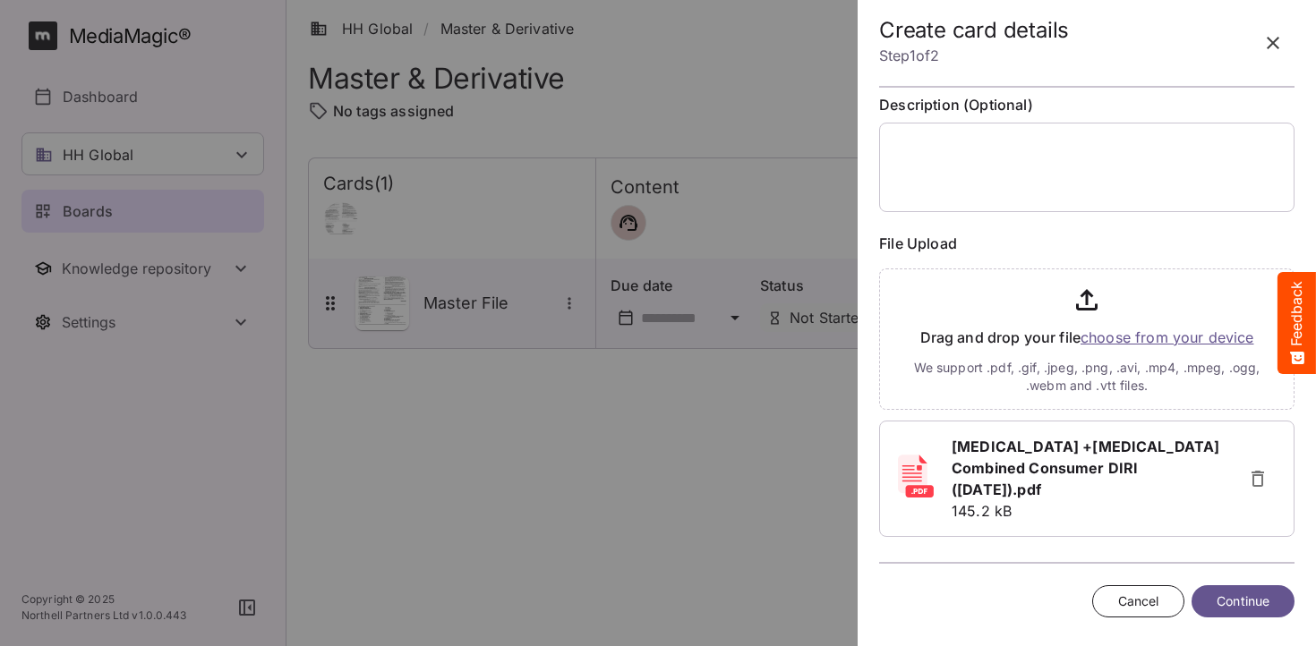
click at [1259, 598] on span "Continue" at bounding box center [1243, 602] width 53 height 22
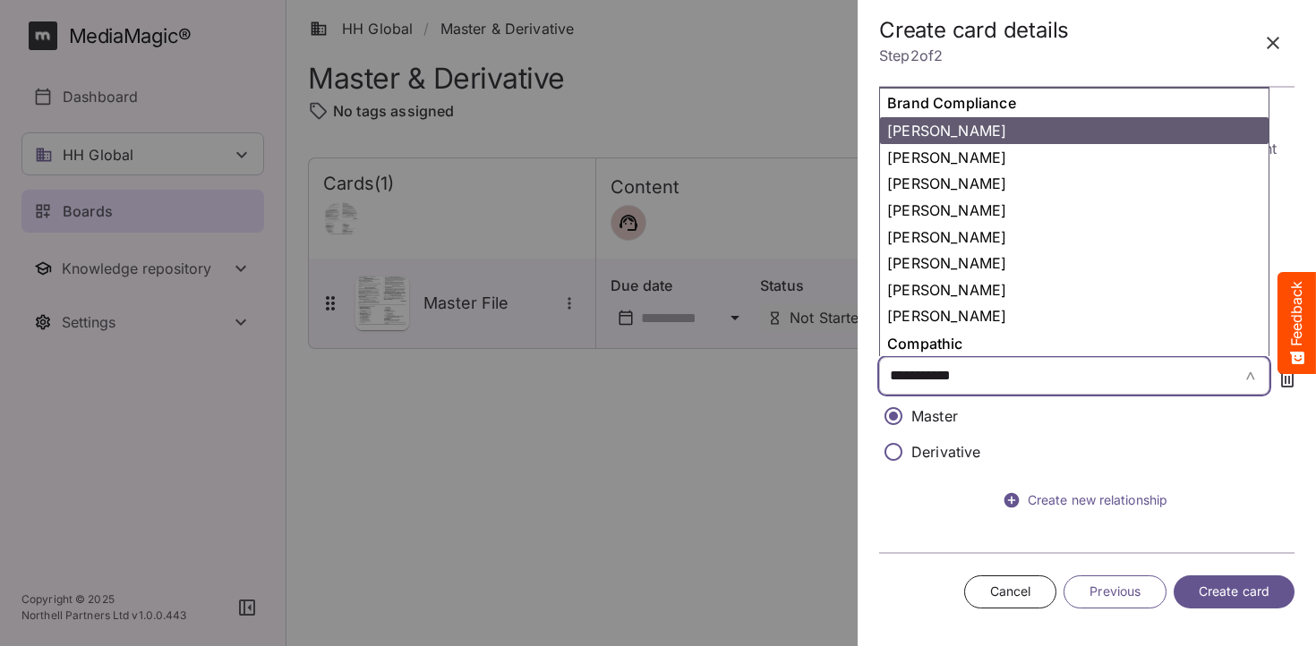
click at [979, 376] on span "**********" at bounding box center [1046, 375] width 313 height 21
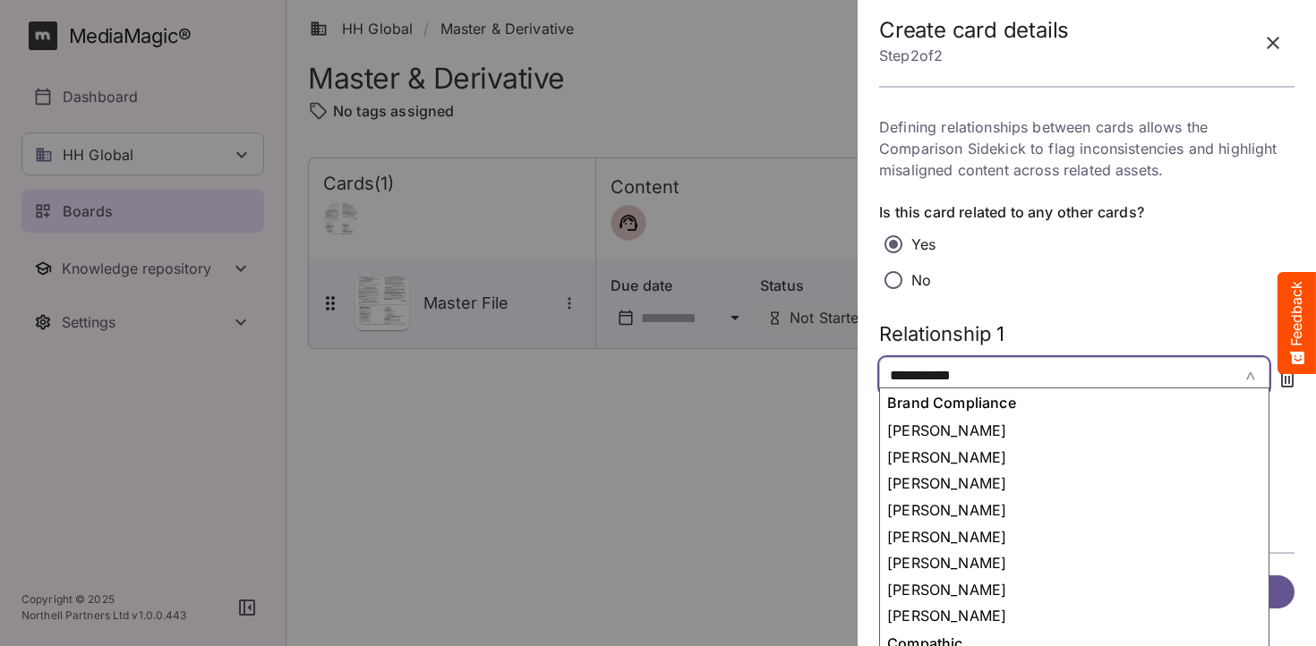
click at [979, 376] on span "**********" at bounding box center [1046, 375] width 313 height 21
click at [974, 376] on span "**********" at bounding box center [1046, 375] width 313 height 21
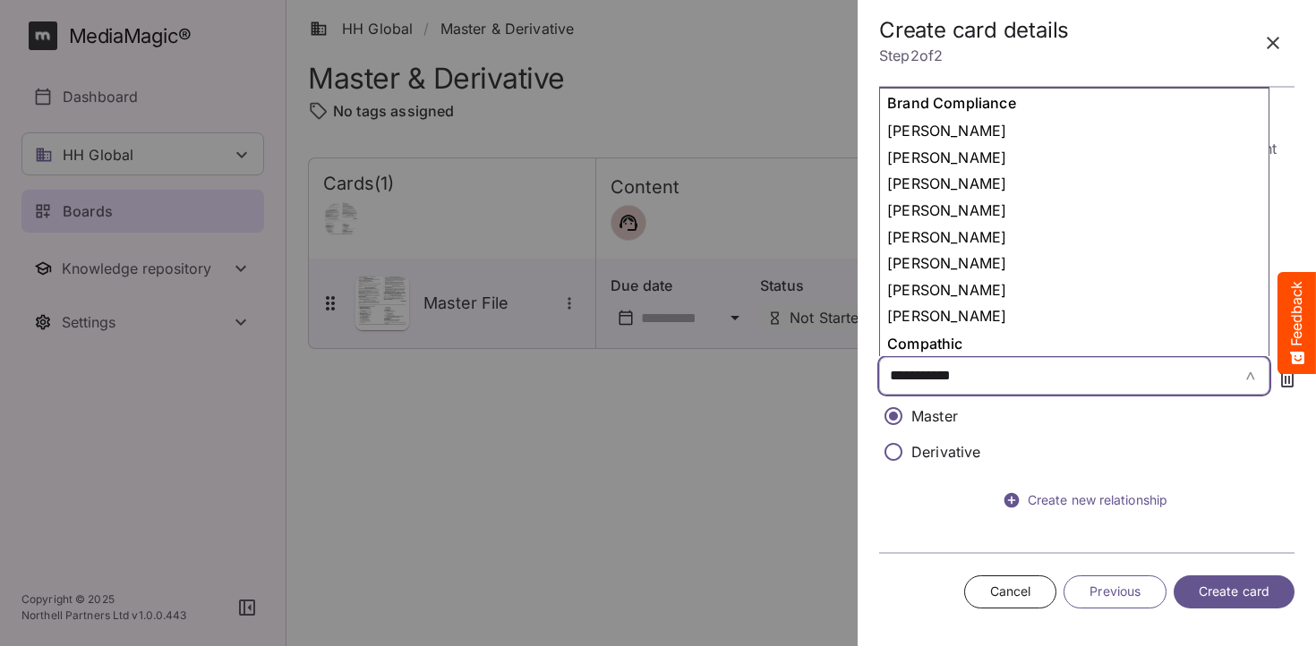
click at [978, 382] on span "**********" at bounding box center [1046, 375] width 313 height 21
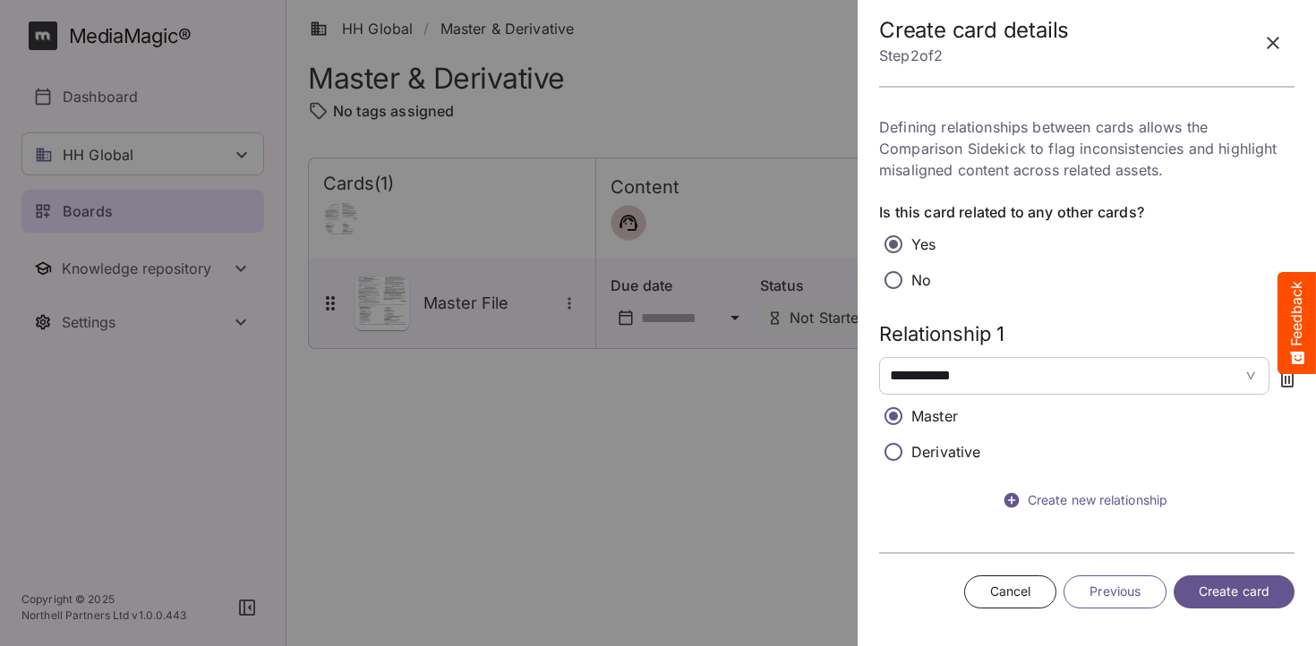
click at [1251, 373] on tags "**********" at bounding box center [1074, 376] width 390 height 38
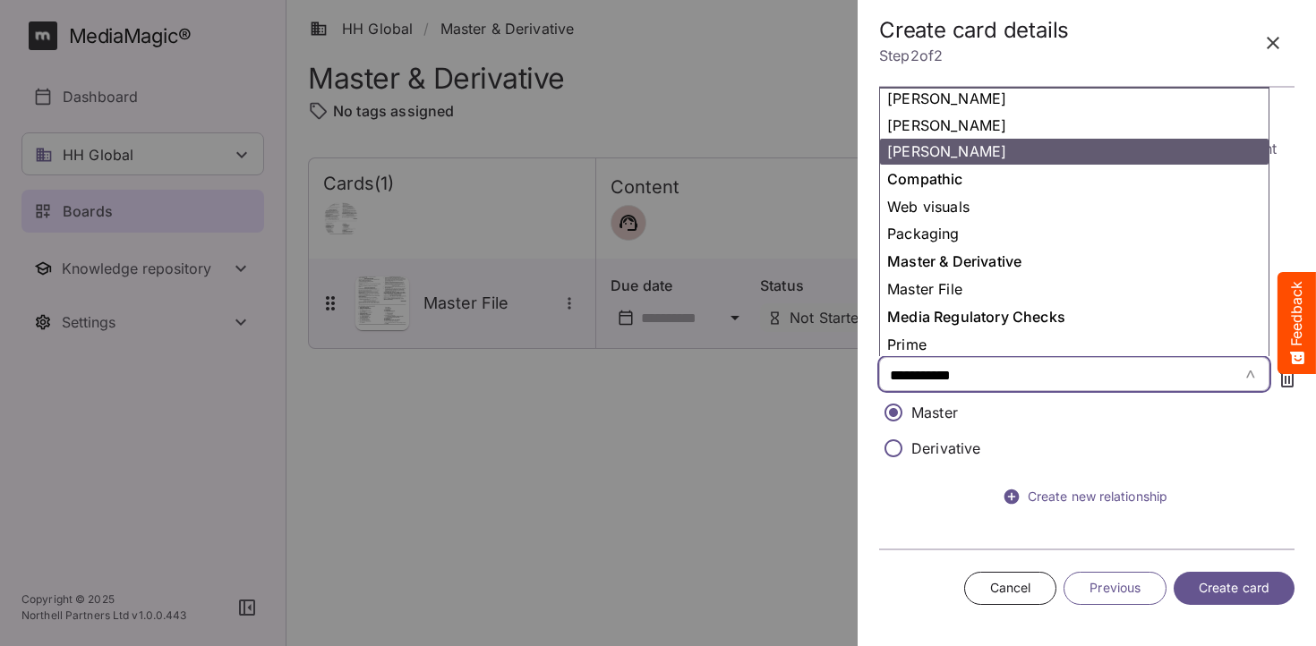
scroll to position [164, 0]
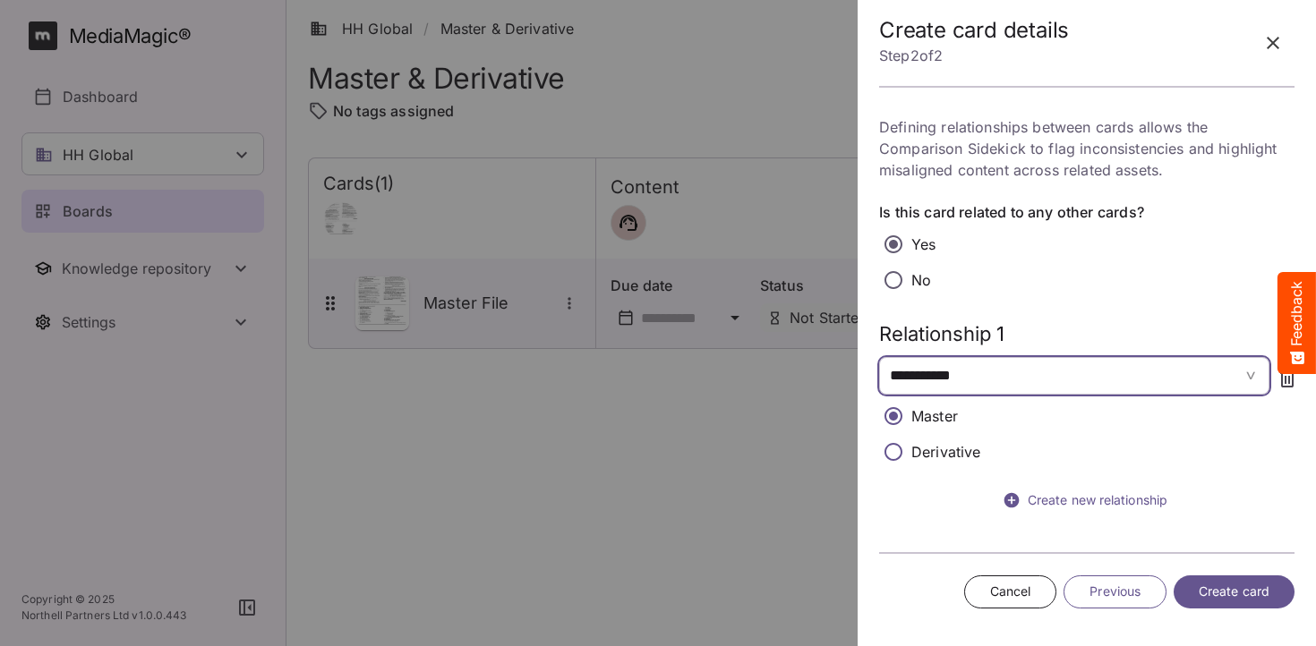
click at [1262, 586] on span "Create card" at bounding box center [1234, 592] width 71 height 22
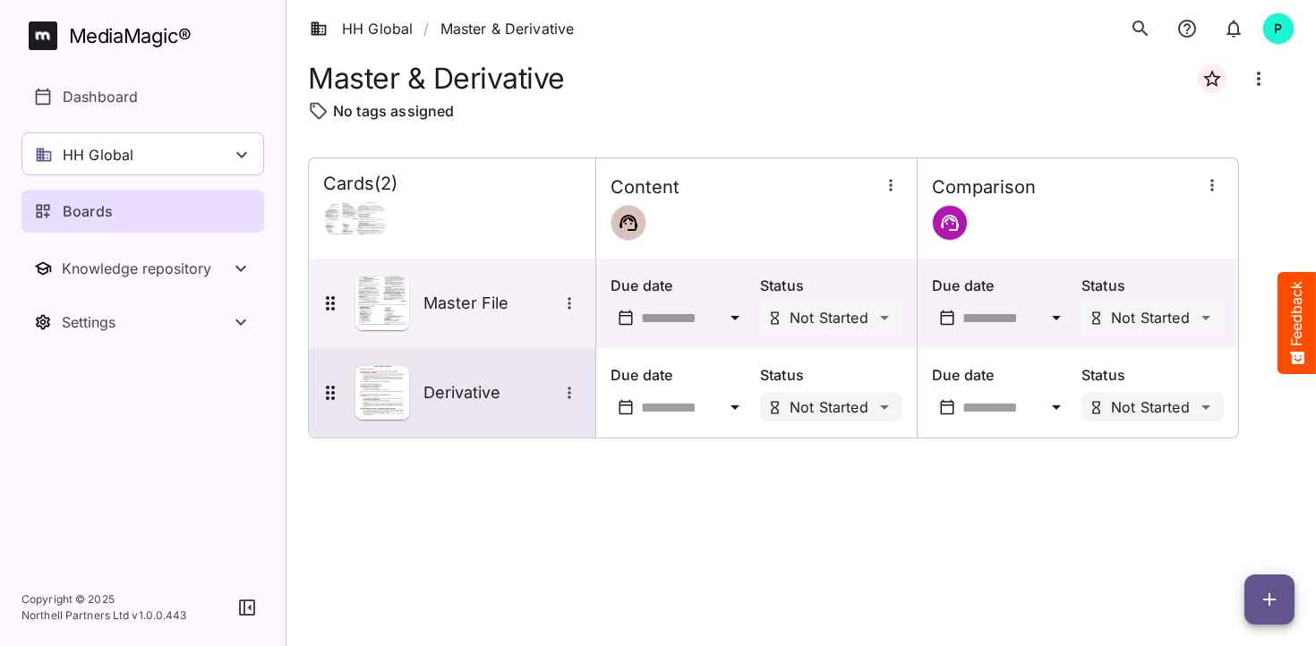
click at [471, 390] on h5 "Derivative" at bounding box center [490, 392] width 134 height 21
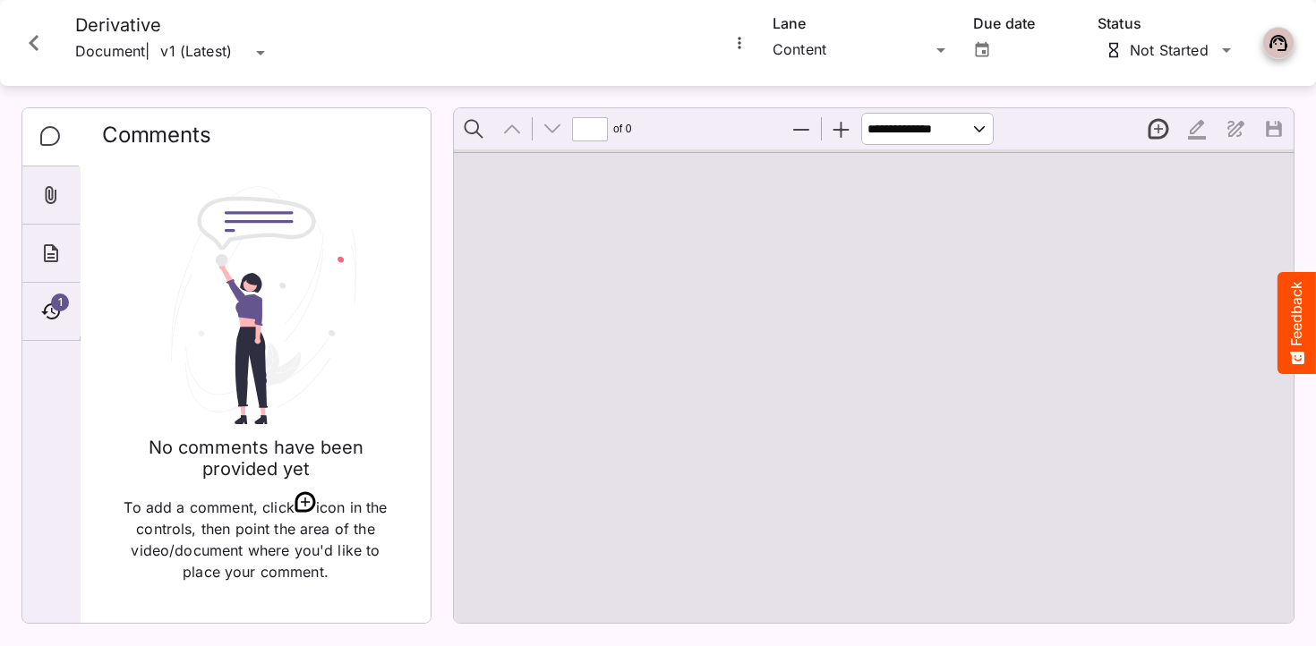
type input "*"
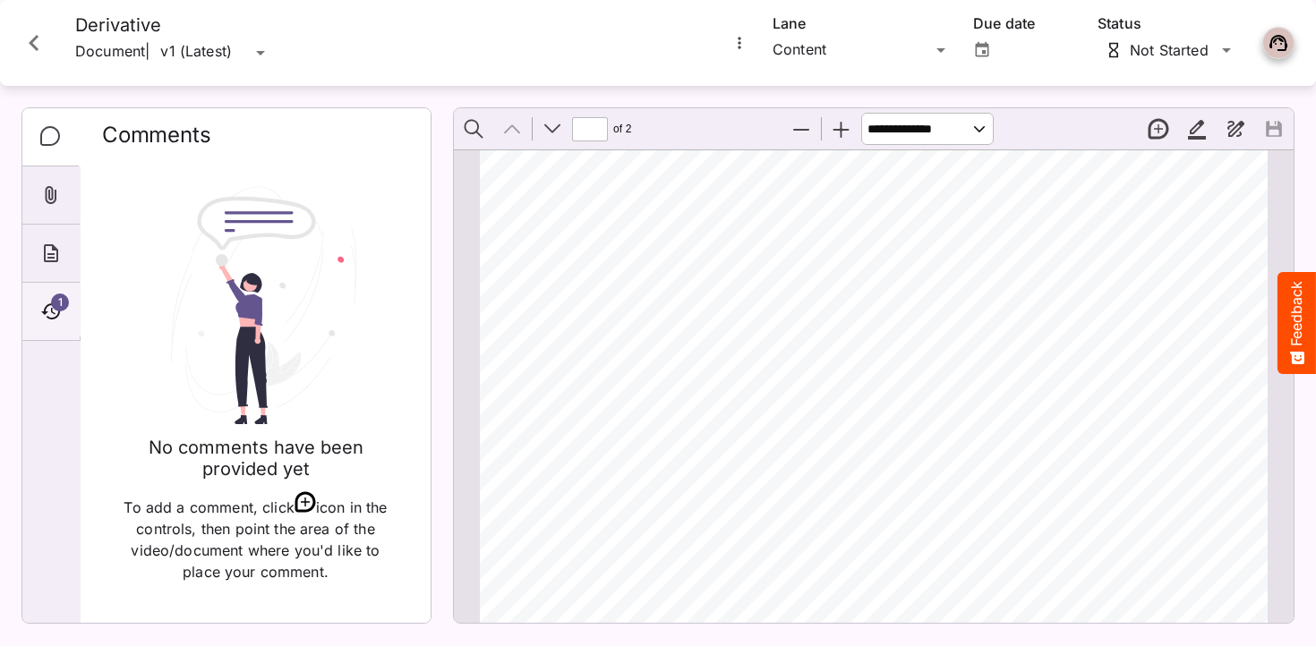
click at [69, 303] on div "1" at bounding box center [50, 312] width 57 height 58
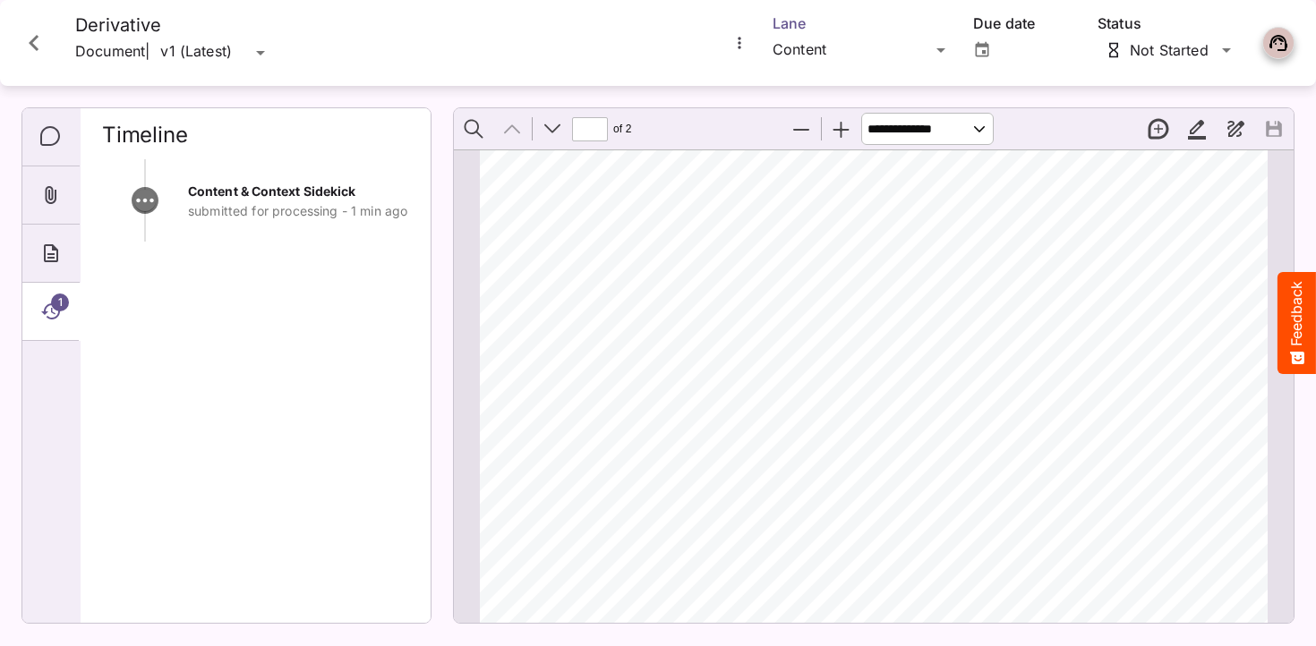
click at [833, 42] on div "HH Global / Master & Derivative P MediaMagic ® Dashboard HH Global Clearcast [P…" at bounding box center [658, 319] width 1316 height 638
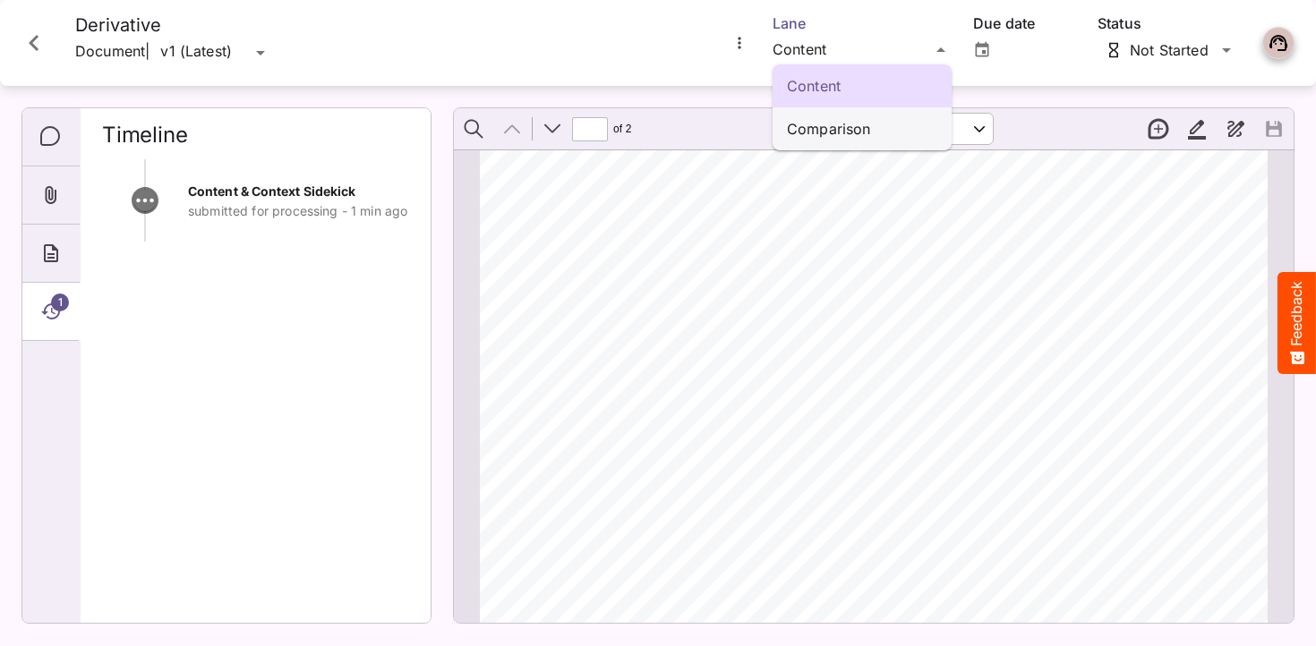
click at [852, 122] on p "Comparison" at bounding box center [862, 128] width 150 height 21
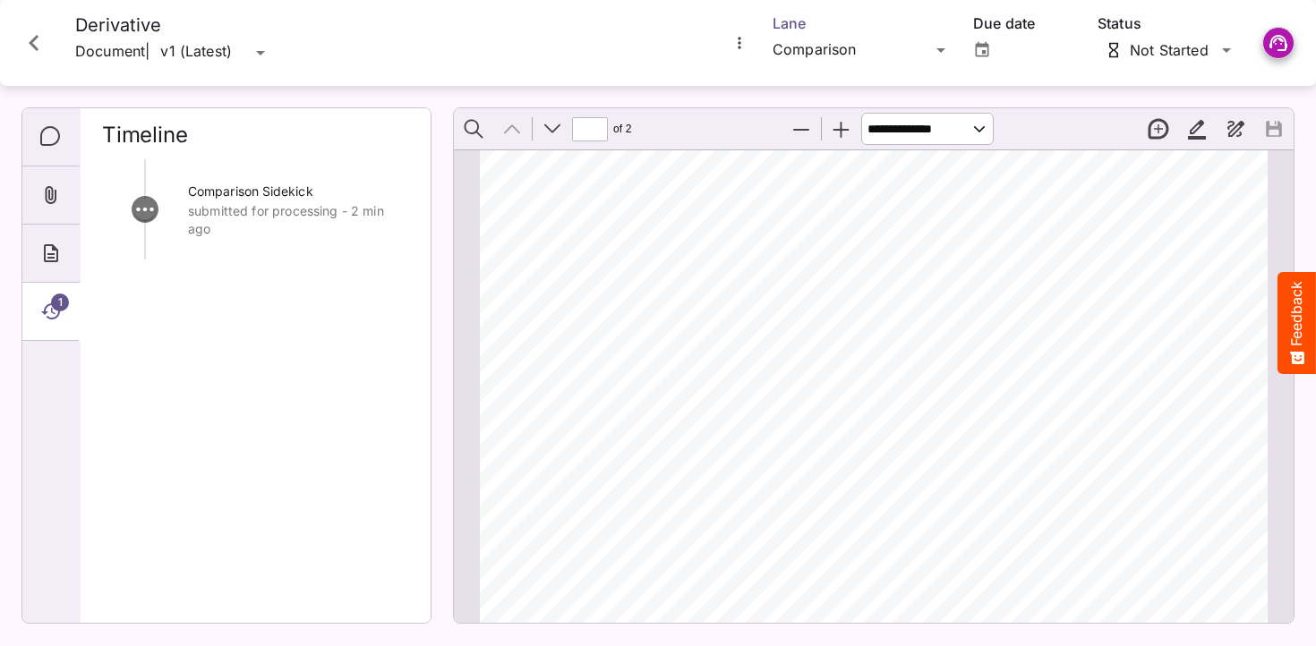
scroll to position [12, 0]
click at [824, 45] on div "Content Comparison HH Global / Master & Derivative P MediaMagic ® Dashboard HH …" at bounding box center [658, 319] width 1316 height 638
click at [812, 83] on p "Content" at bounding box center [862, 85] width 150 height 21
click at [25, 41] on icon "Close card" at bounding box center [34, 43] width 32 height 32
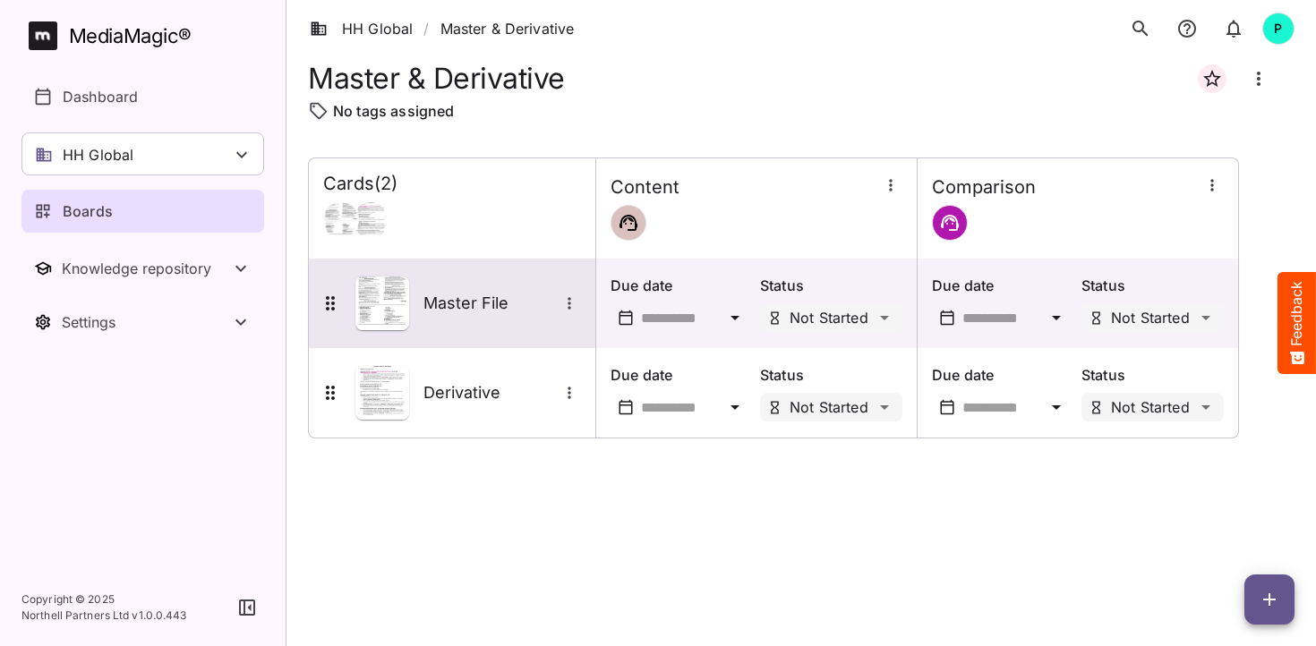
click at [472, 308] on h5 "Master File" at bounding box center [490, 303] width 134 height 21
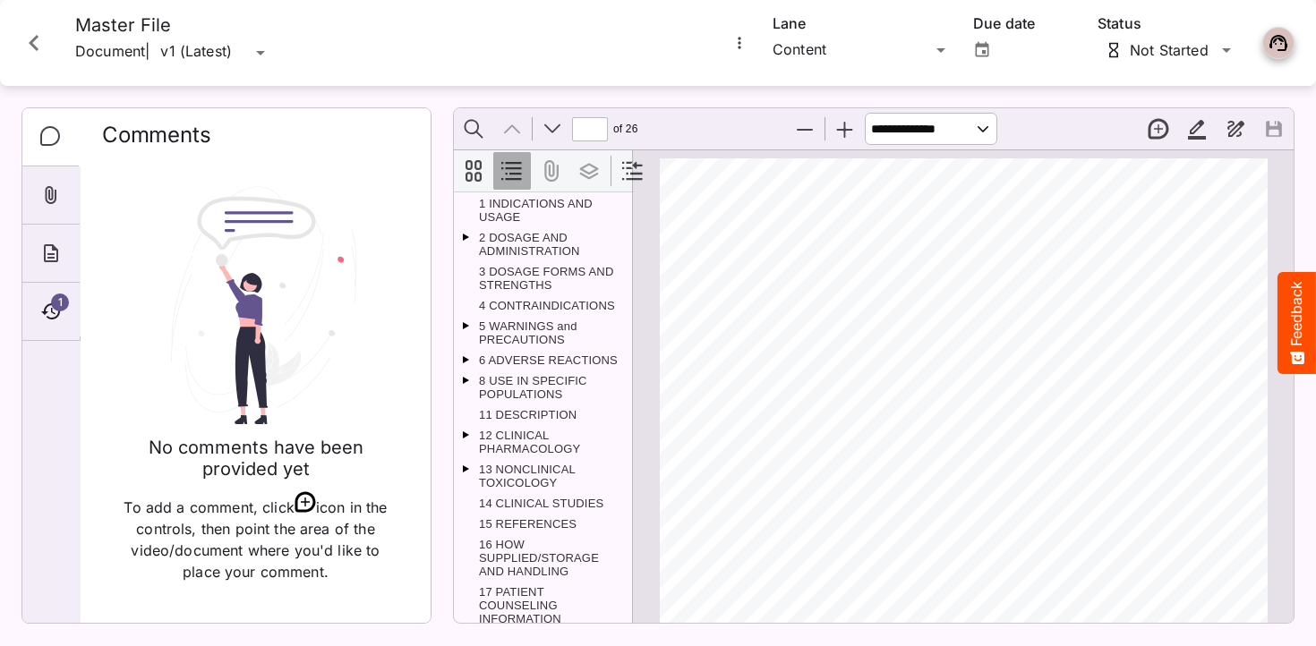
scroll to position [2, 0]
click at [36, 304] on div "1" at bounding box center [50, 312] width 57 height 58
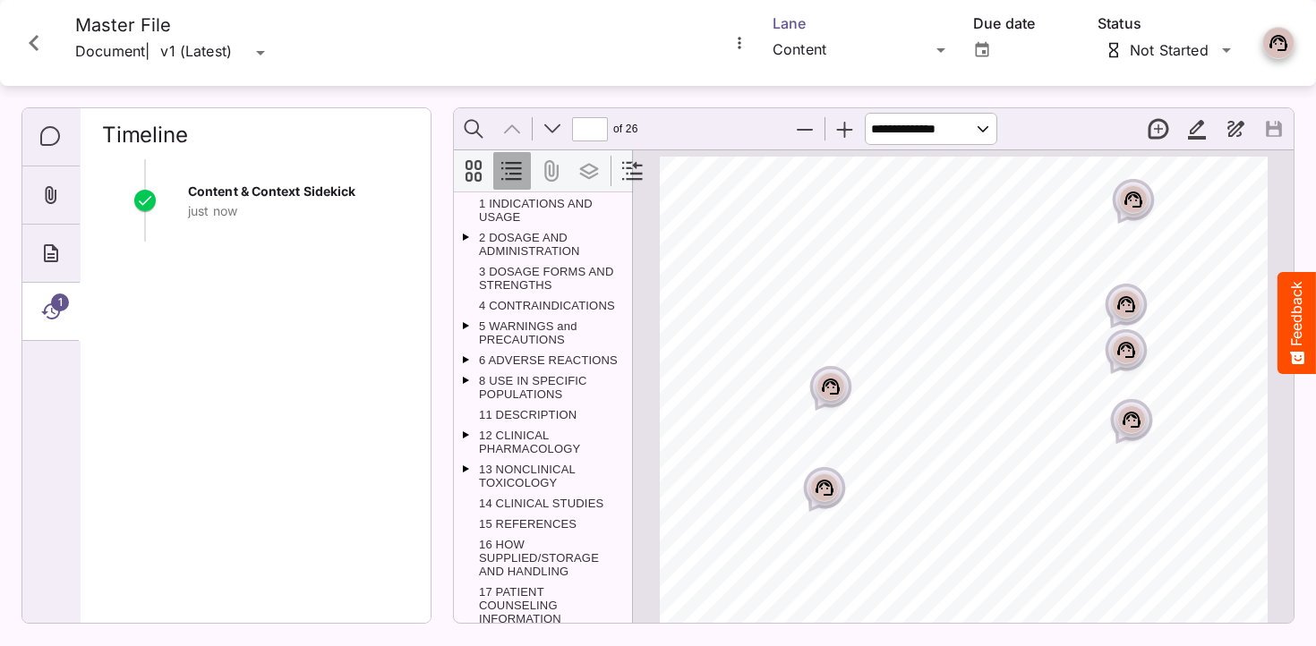
click at [807, 44] on div "HH Global / Master & Derivative P MediaMagic ® Dashboard HH Global Clearcast [P…" at bounding box center [658, 319] width 1316 height 638
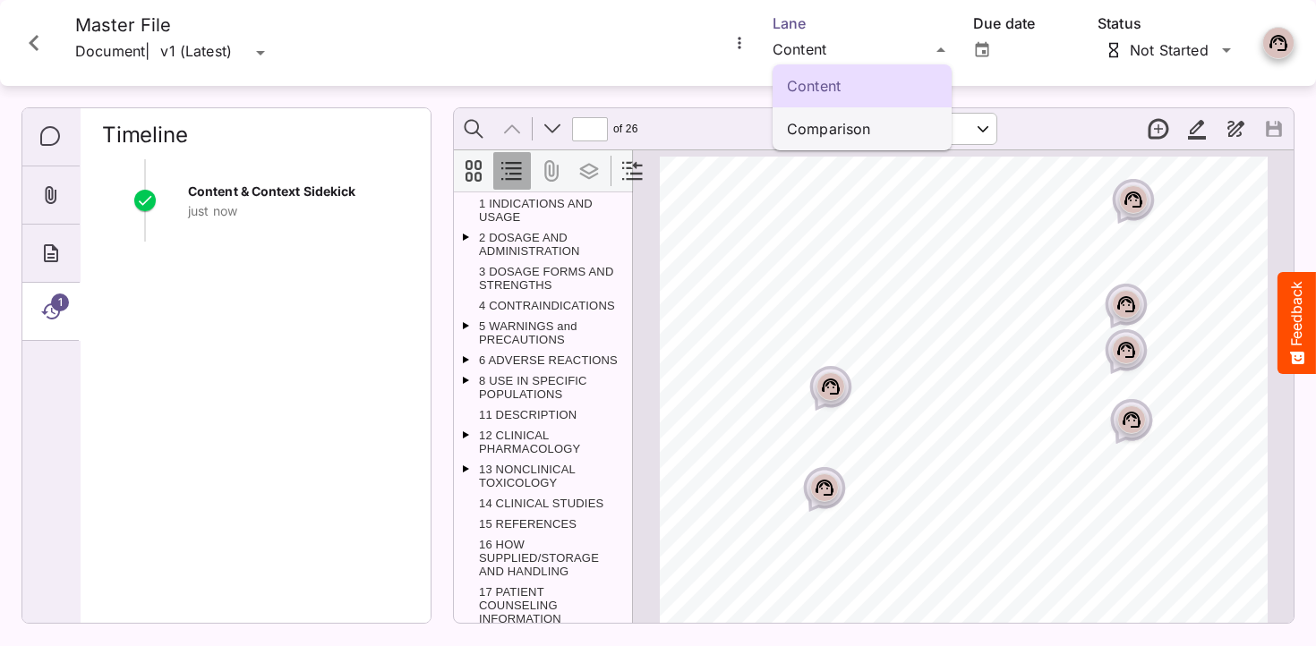
click at [828, 116] on div "Comparison" at bounding box center [862, 128] width 179 height 43
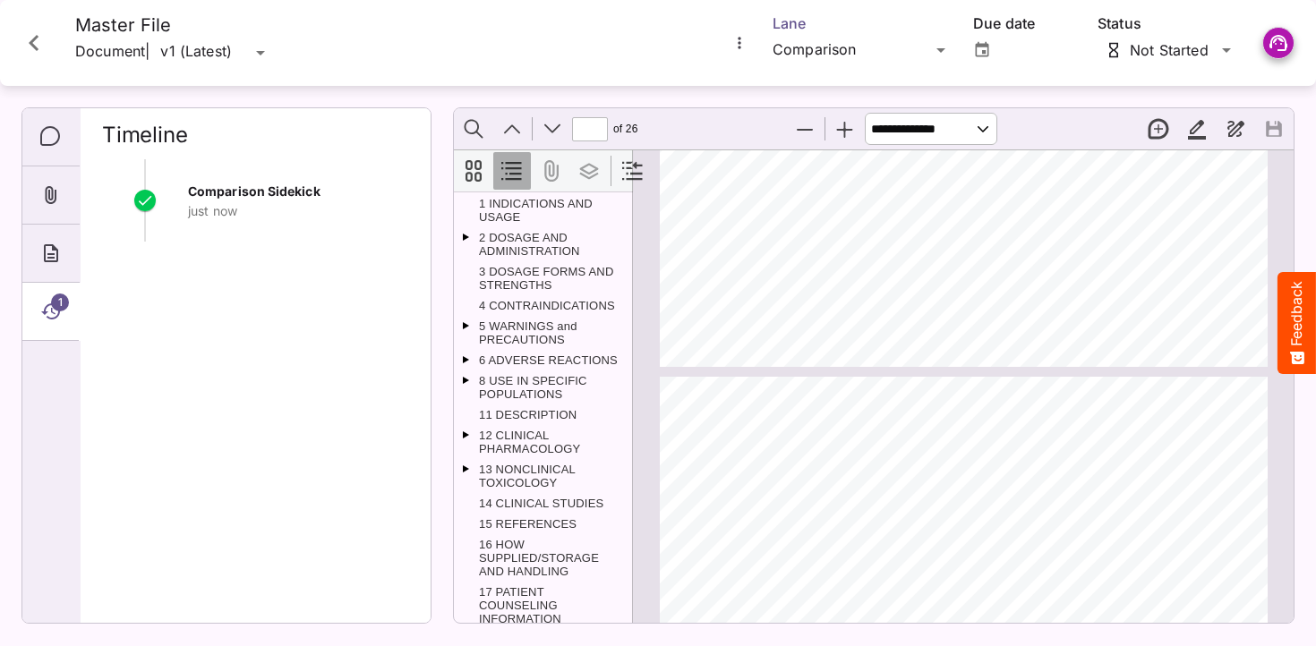
type input "*"
click at [38, 43] on icon "Close card" at bounding box center [34, 43] width 32 height 32
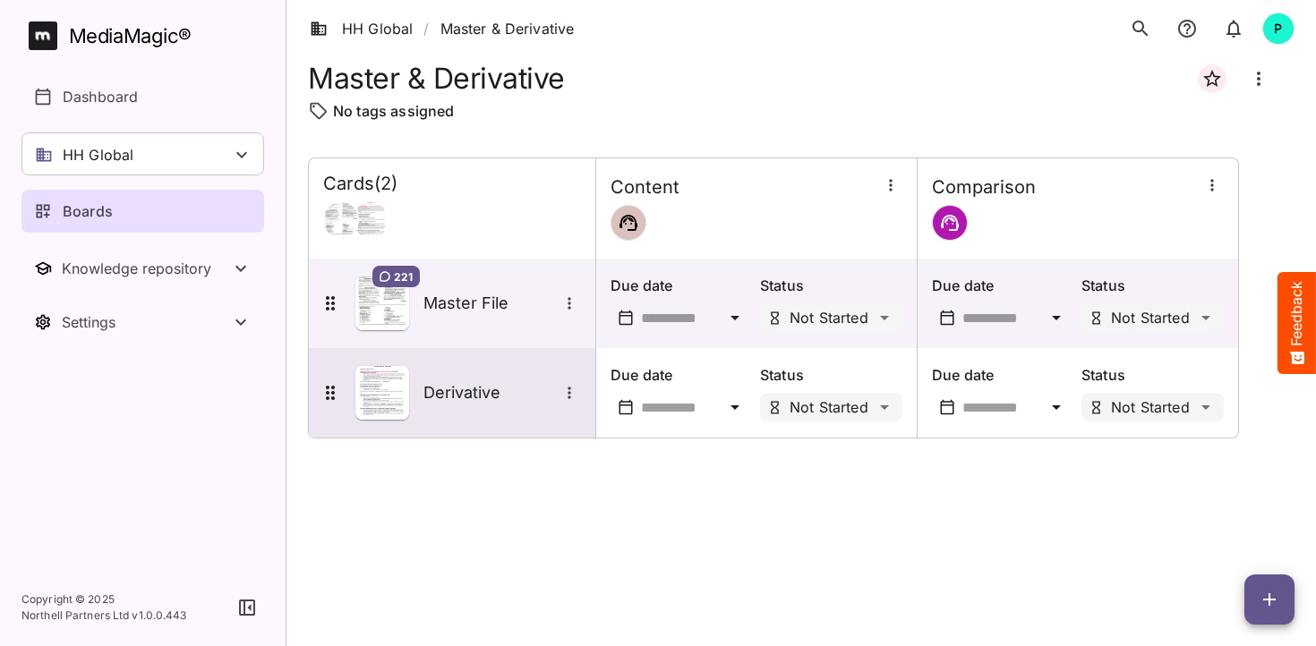
click at [460, 395] on h5 "Derivative" at bounding box center [490, 392] width 134 height 21
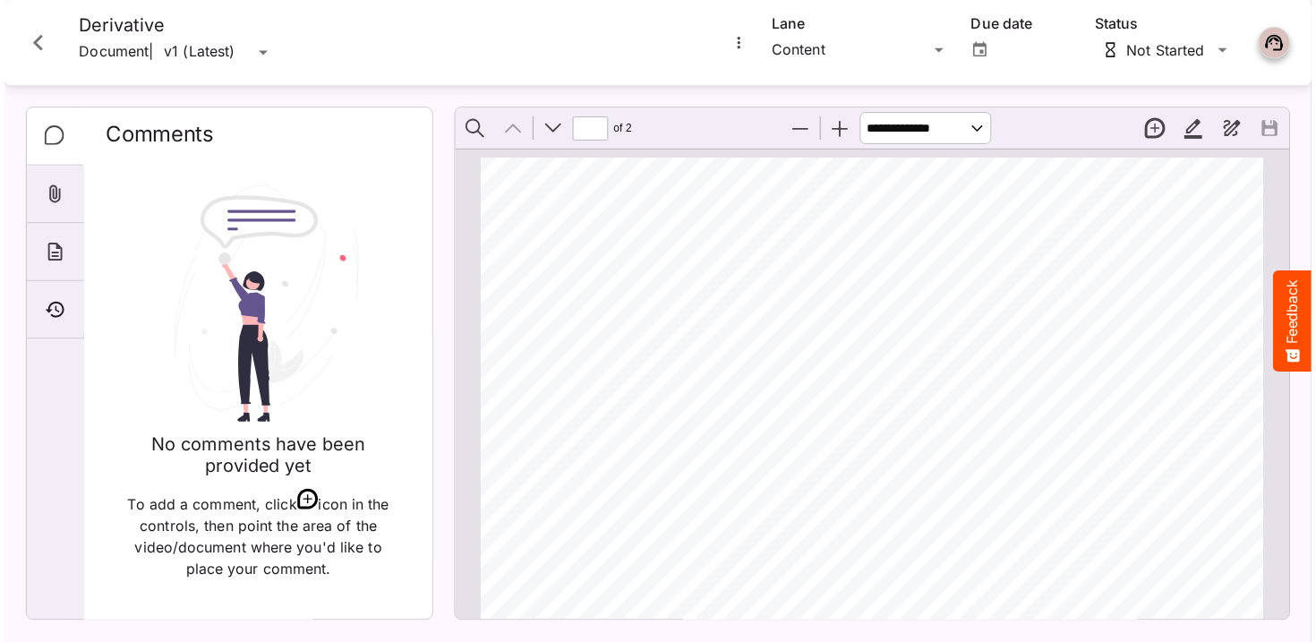
scroll to position [12, 0]
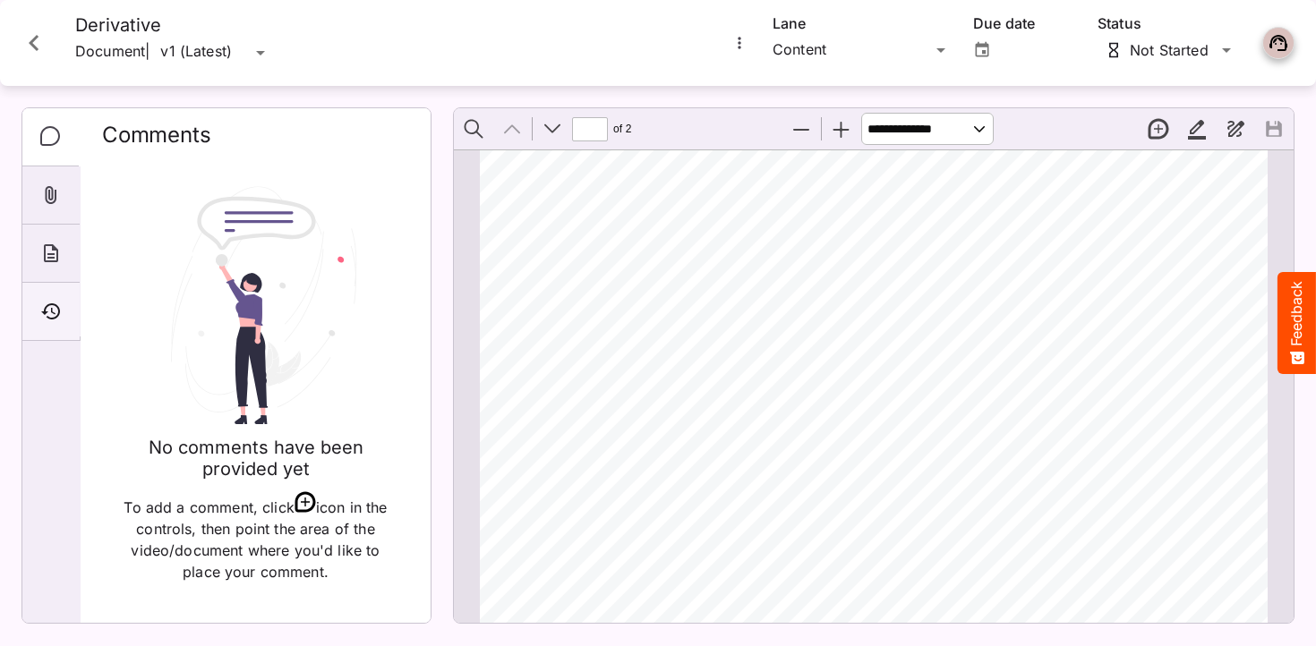
click at [42, 314] on icon "Timeline" at bounding box center [50, 311] width 21 height 21
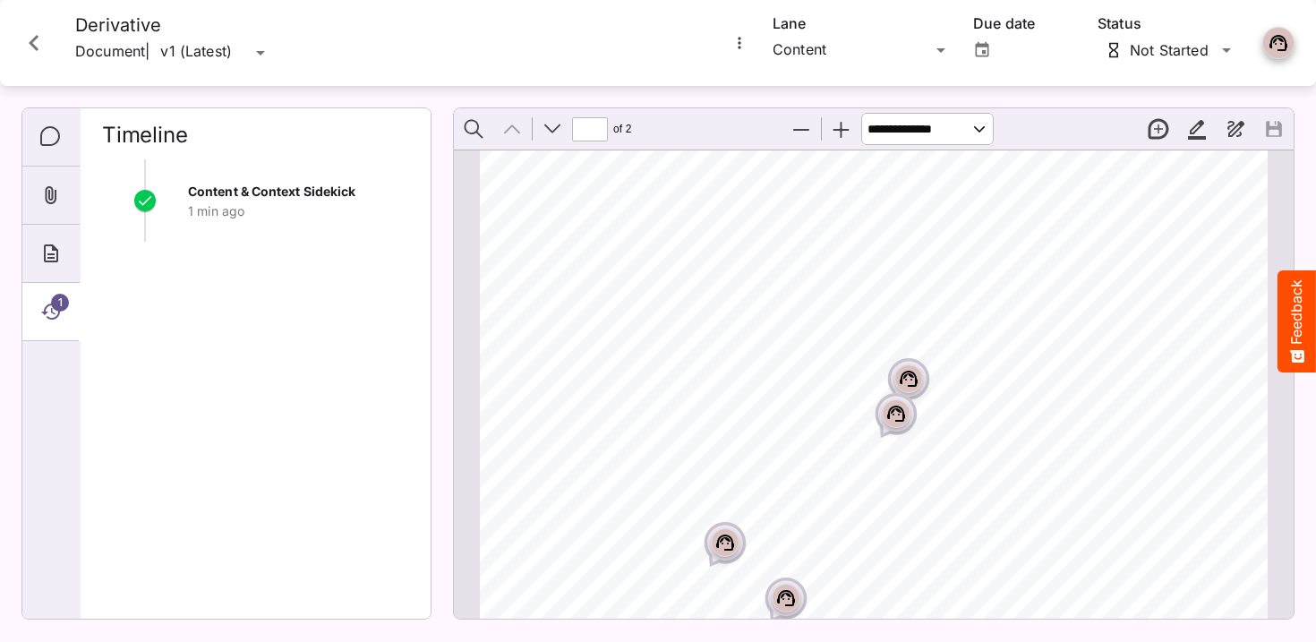
click at [36, 42] on icon "Close card" at bounding box center [34, 43] width 32 height 32
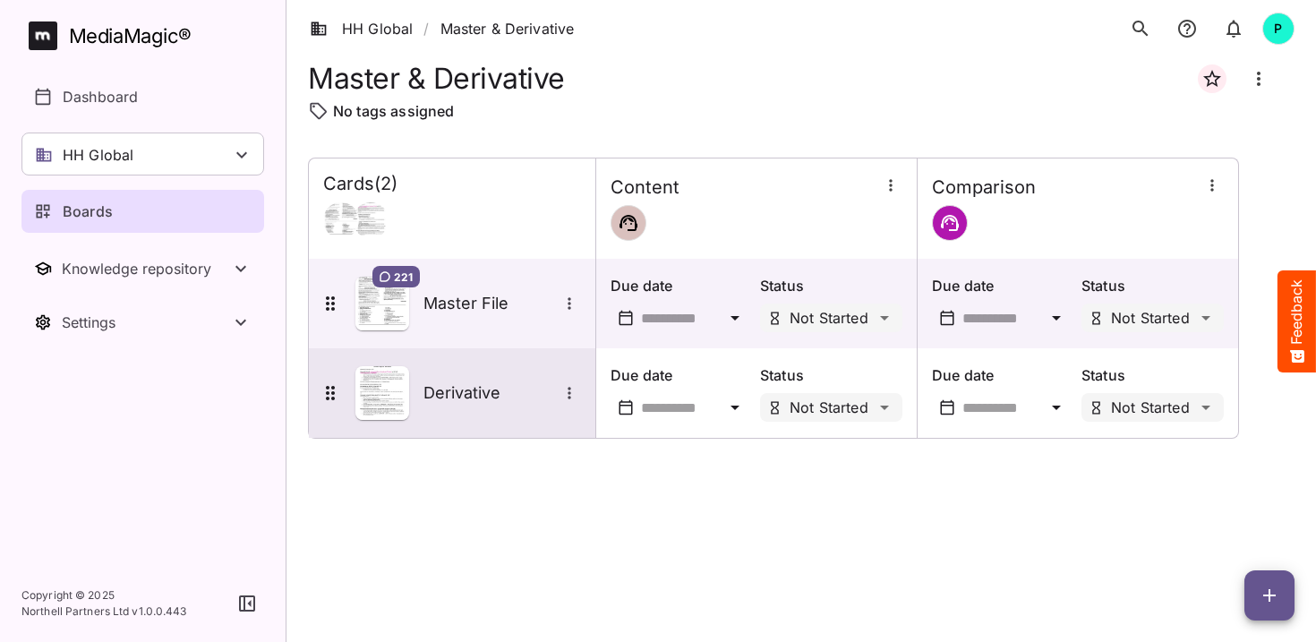
click at [470, 399] on h5 "Derivative" at bounding box center [490, 392] width 134 height 21
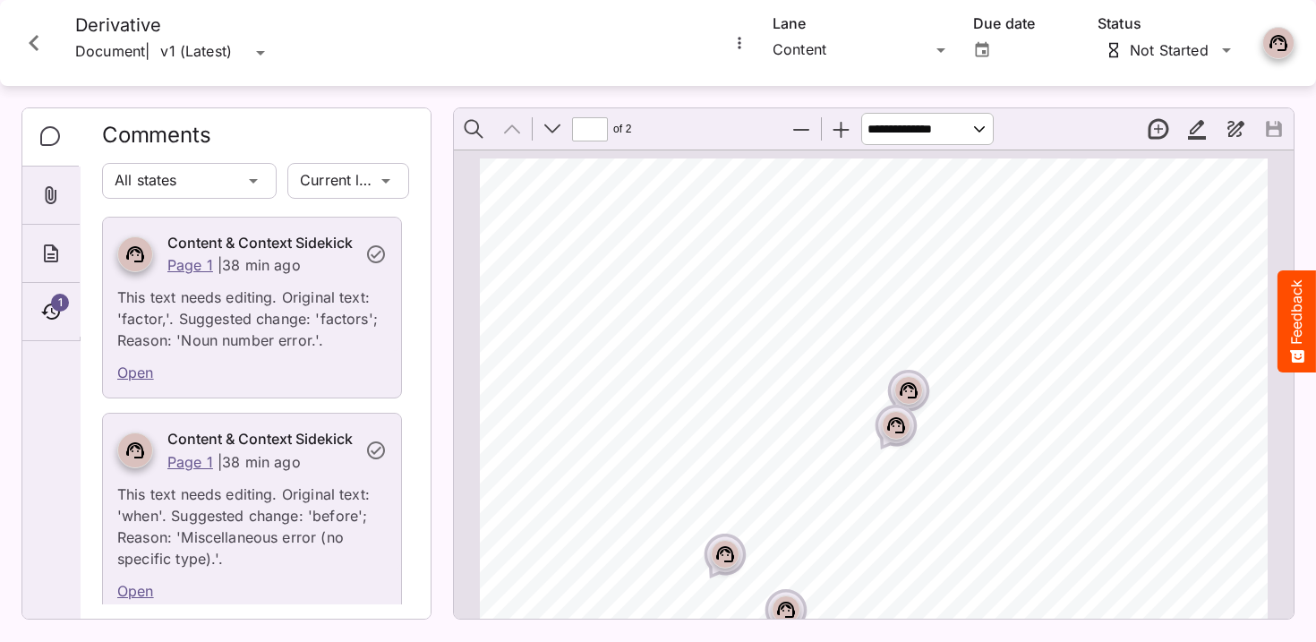
scroll to position [12, 0]
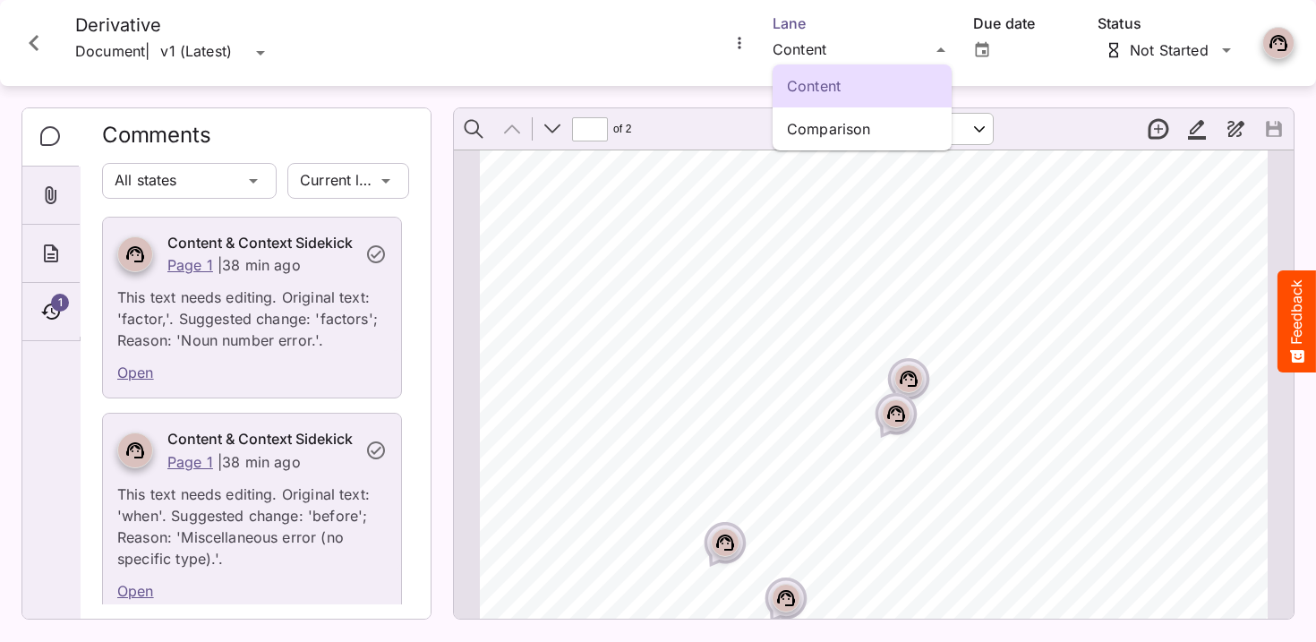
click at [842, 49] on div "Content Comparison HH Global / Master & Derivative P MediaMagic ® Dashboard HH …" at bounding box center [658, 317] width 1316 height 634
click at [833, 129] on p "Comparison" at bounding box center [862, 128] width 150 height 21
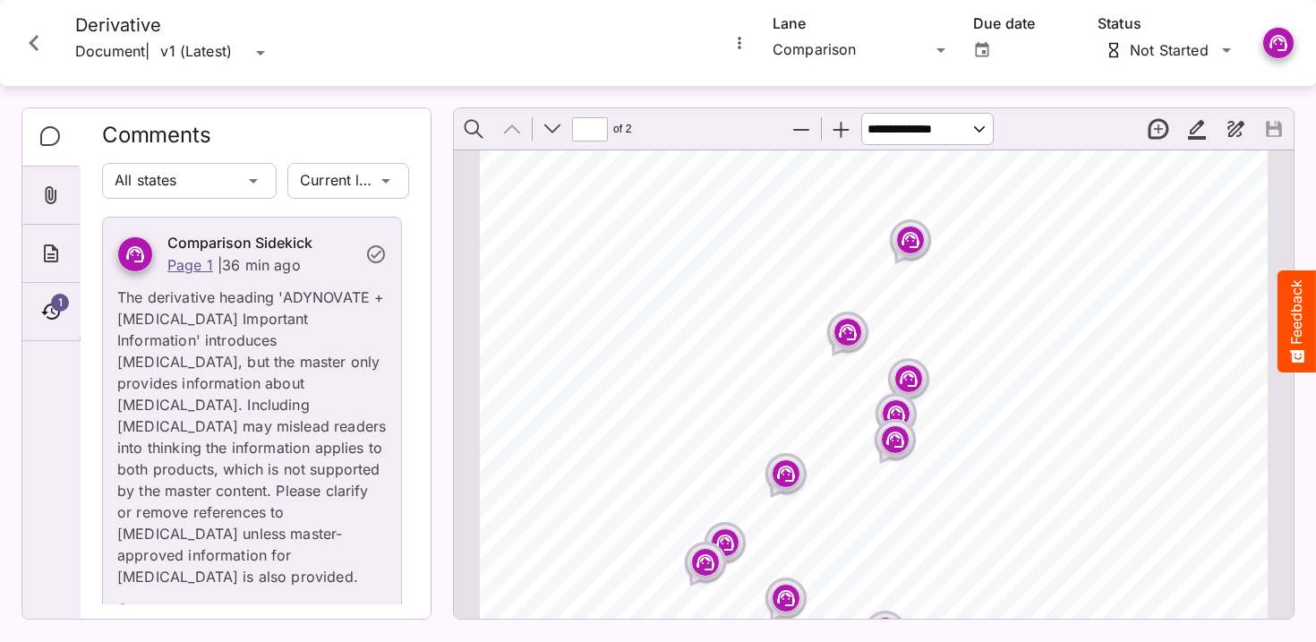
click at [921, 238] on rect "Page ⁨1⁩" at bounding box center [910, 239] width 21 height 21
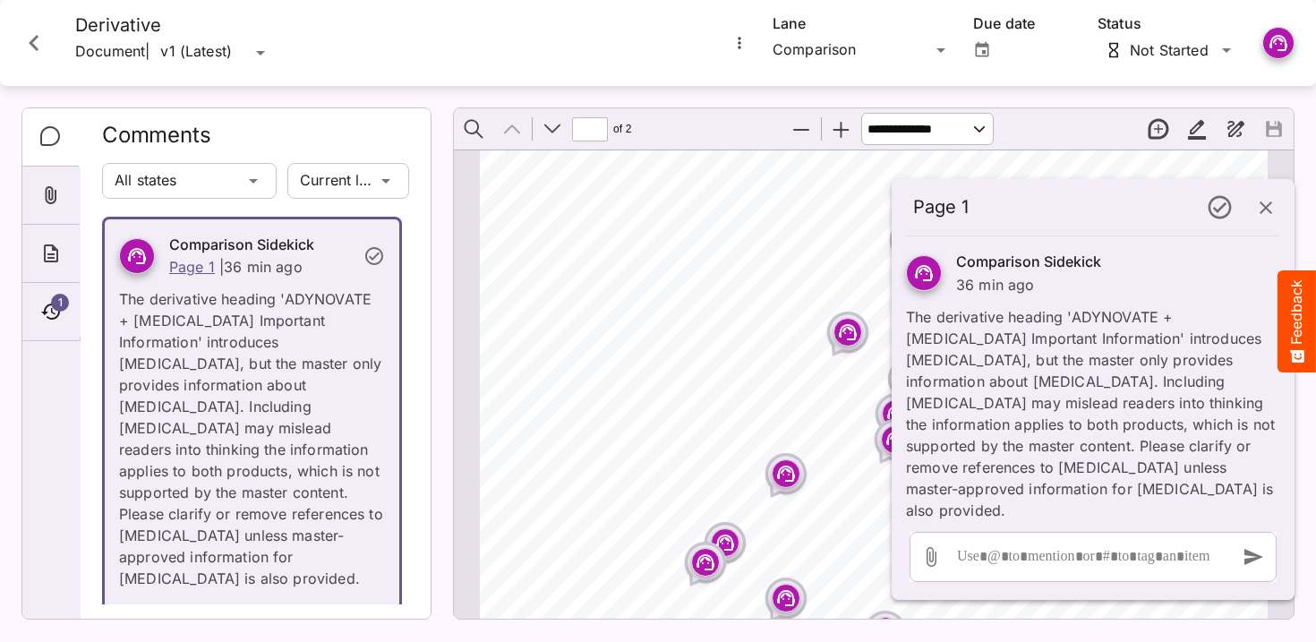
click at [1265, 207] on icon "button" at bounding box center [1265, 207] width 13 height 13
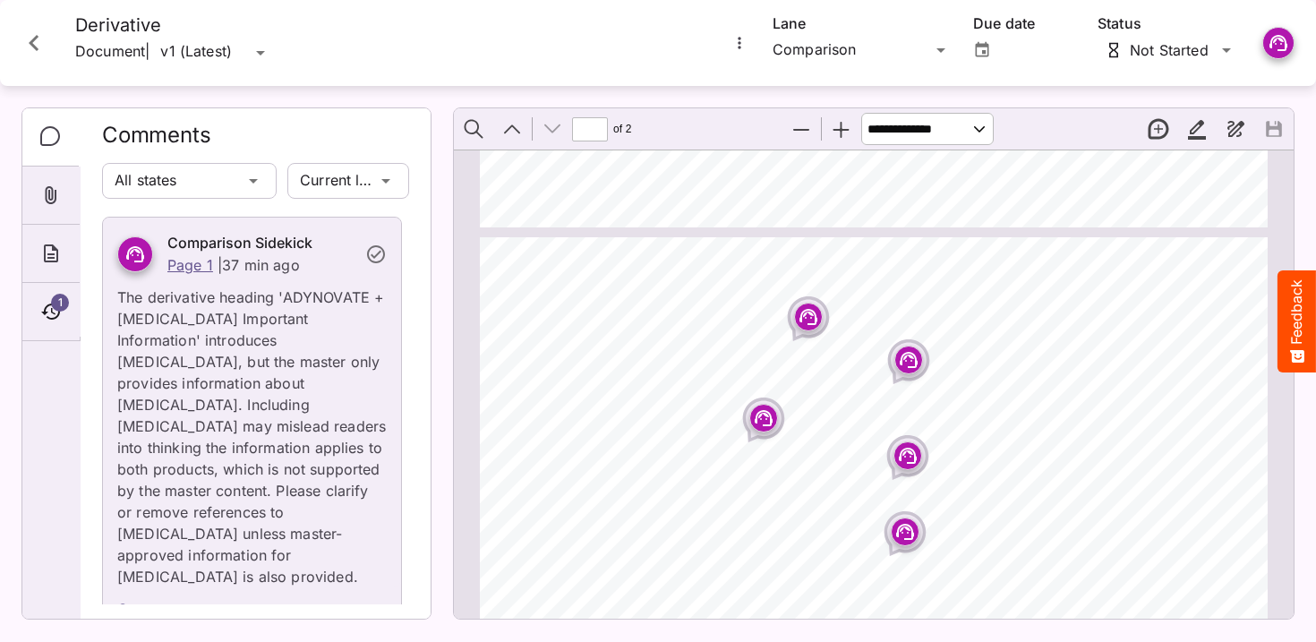
scroll to position [947, 0]
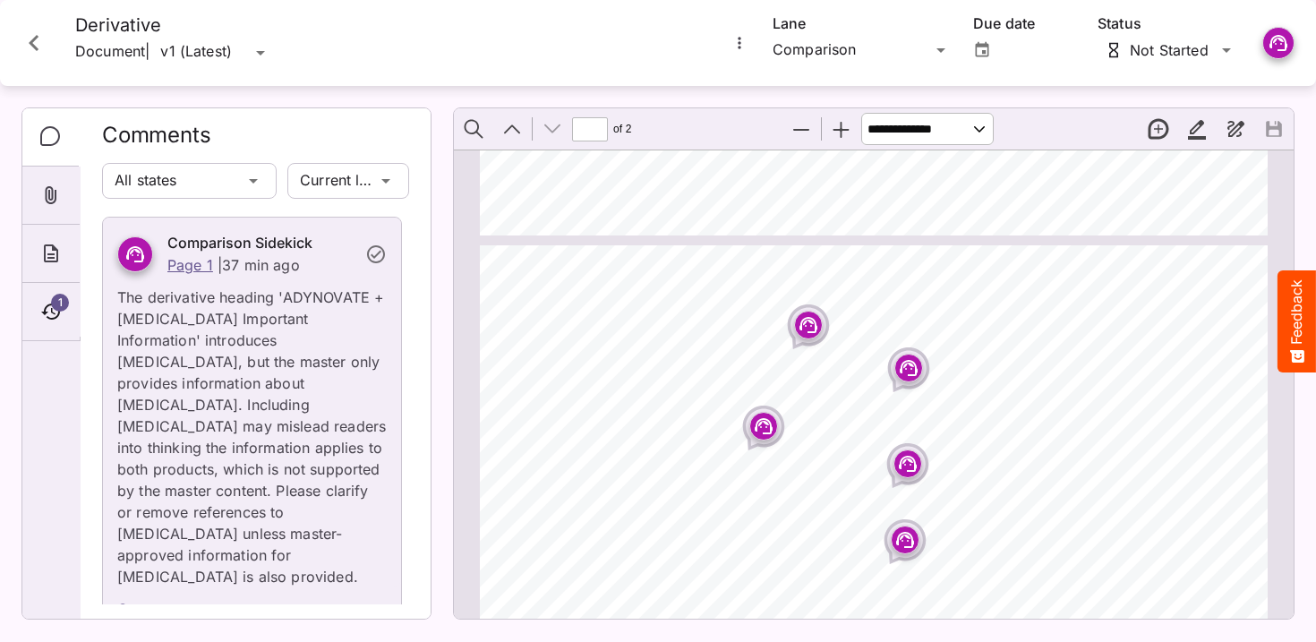
click at [804, 328] on rect "Page ⁨2⁩" at bounding box center [808, 324] width 21 height 21
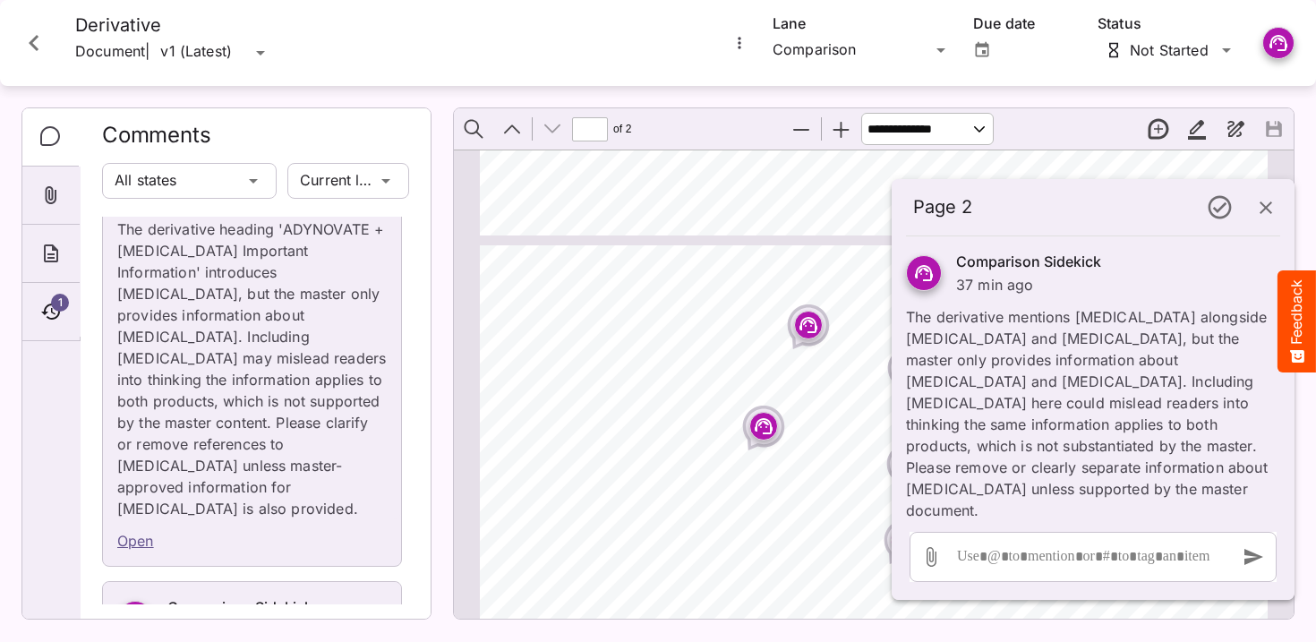
click at [804, 328] on rect "Page ⁨2⁩" at bounding box center [808, 324] width 21 height 21
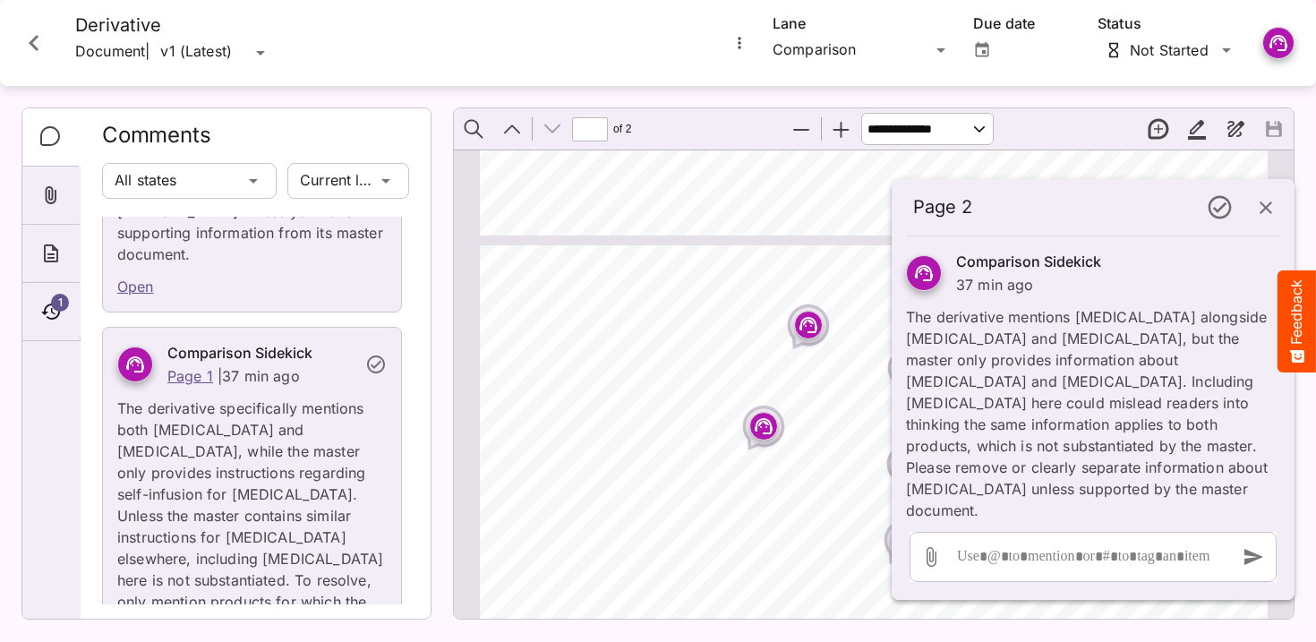
scroll to position [5937, 0]
click at [1274, 201] on icon "button" at bounding box center [1265, 207] width 21 height 21
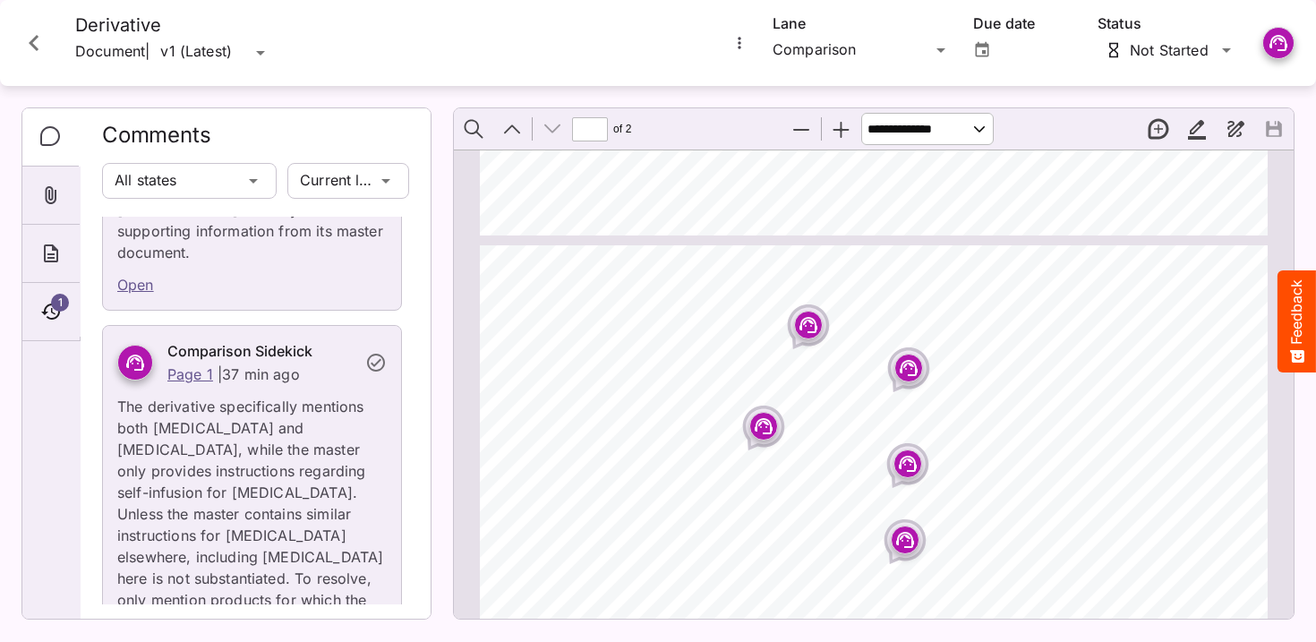
type input "*"
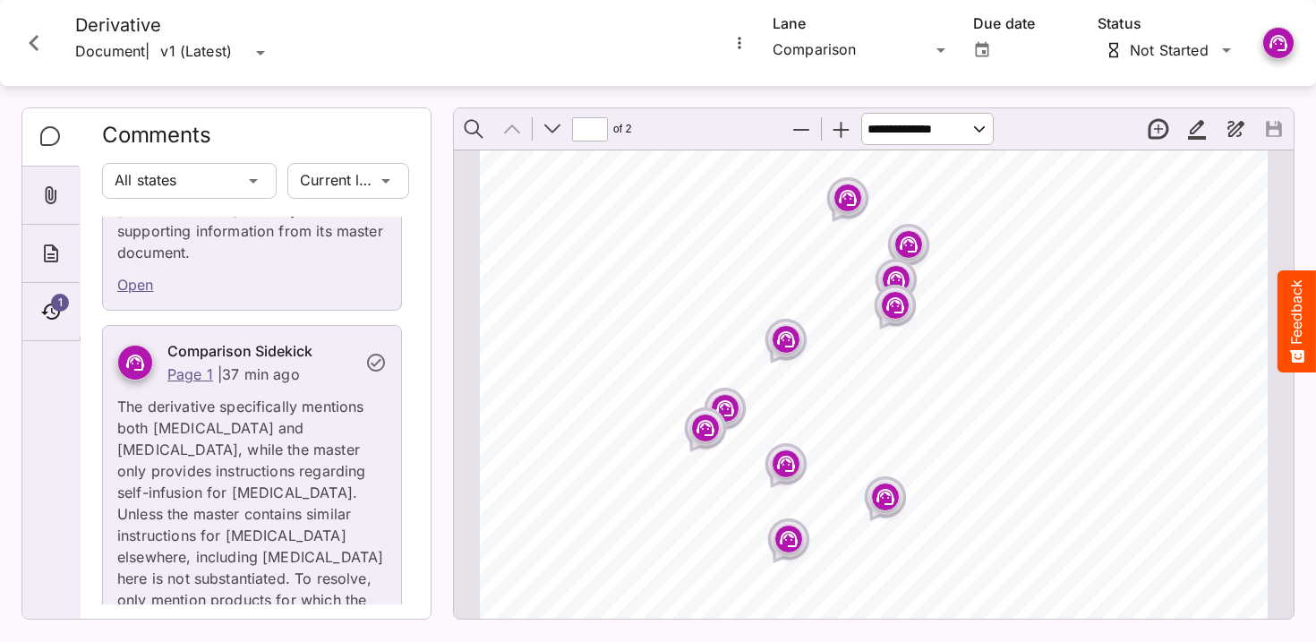
scroll to position [126, 0]
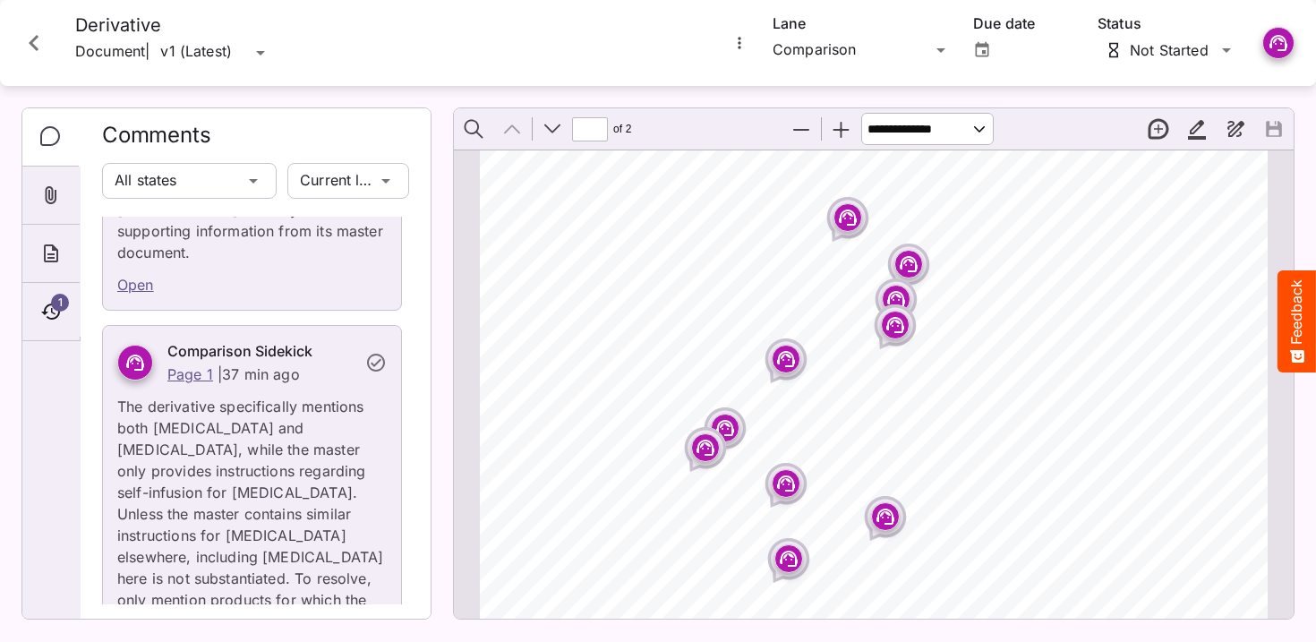
click at [47, 36] on icon "Close card" at bounding box center [34, 43] width 32 height 32
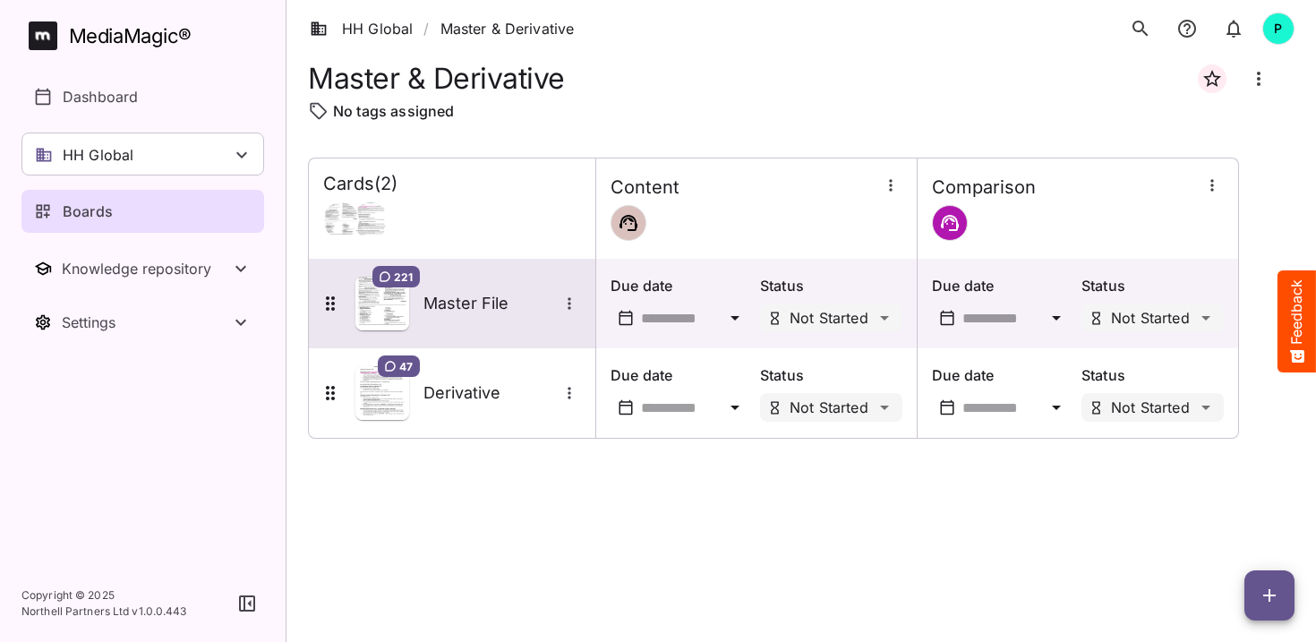
click at [481, 309] on h5 "Master File" at bounding box center [490, 303] width 134 height 21
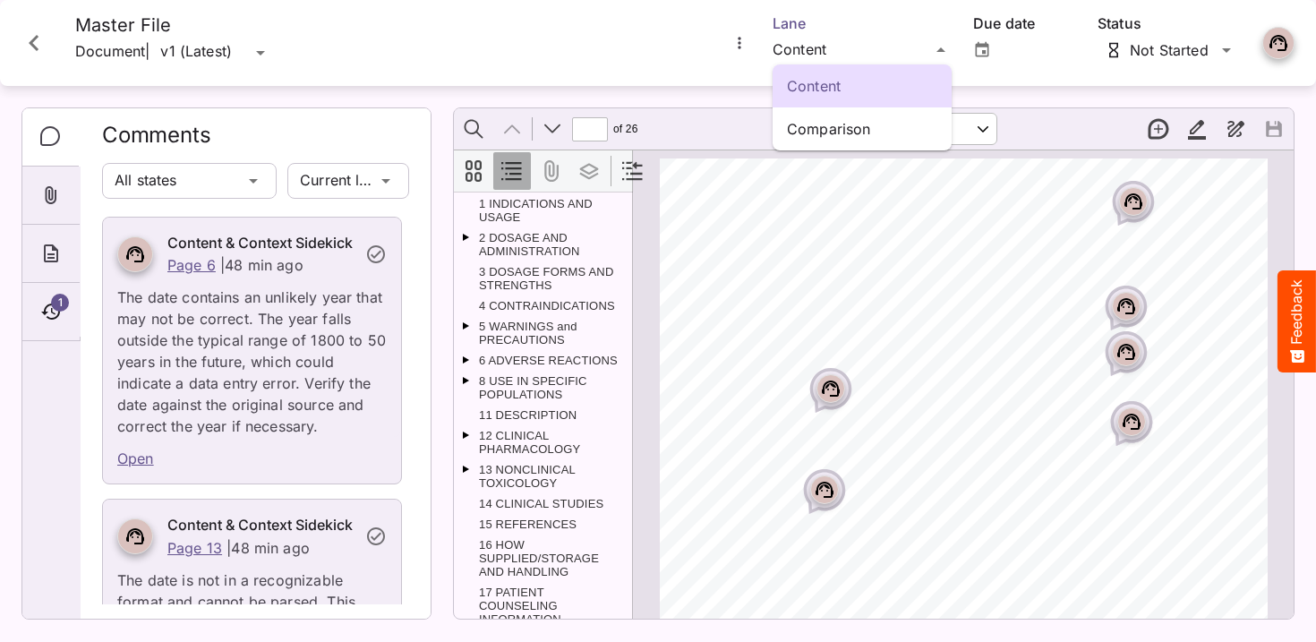
click at [829, 39] on div "Content Comparison HH Global / Master & Derivative P MediaMagic ® Dashboard HH …" at bounding box center [658, 317] width 1316 height 634
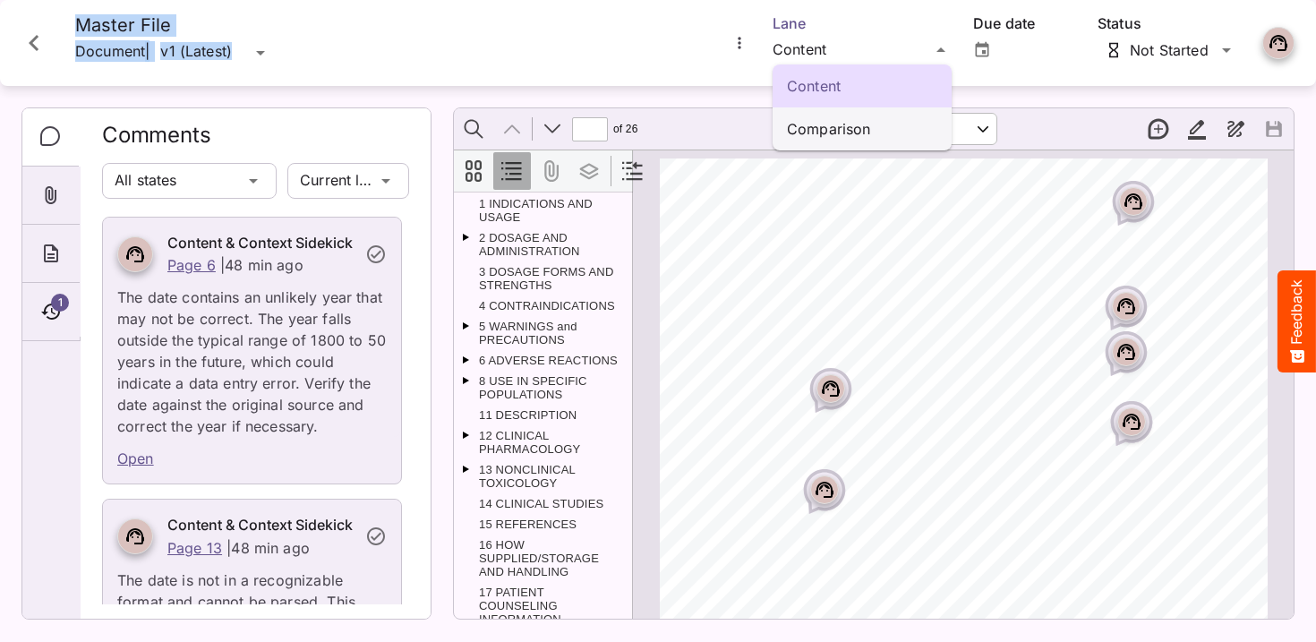
click at [850, 139] on p "Comparison" at bounding box center [862, 128] width 150 height 21
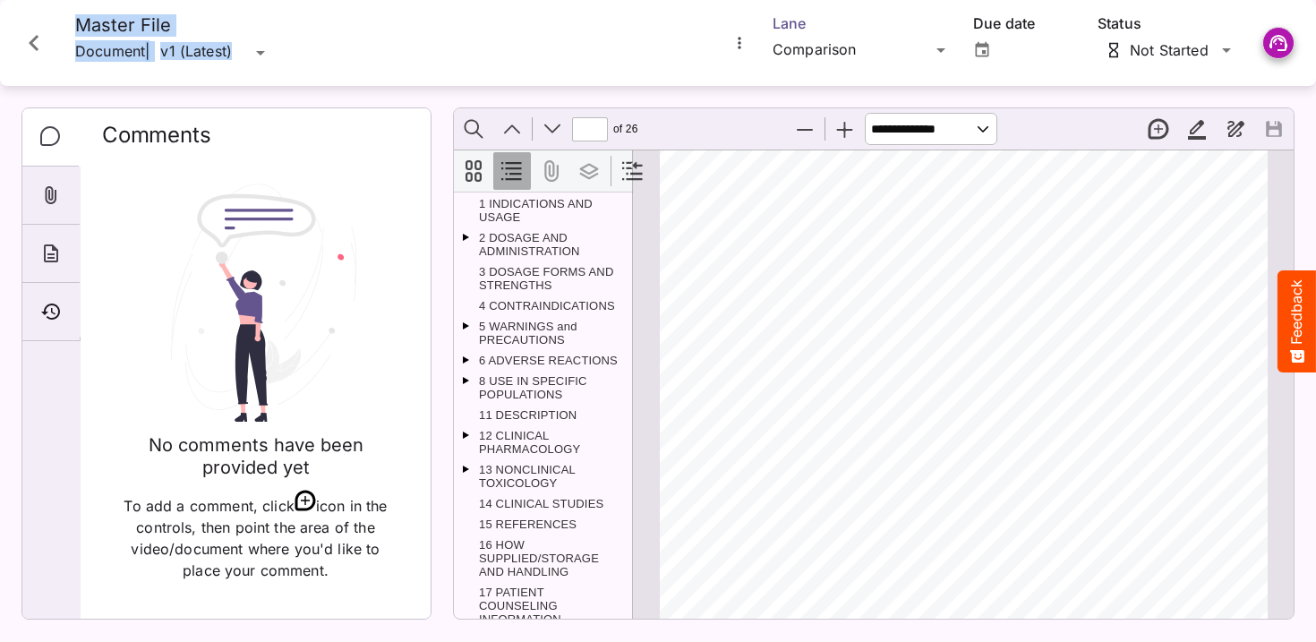
scroll to position [4299, 0]
type input "*"
click at [34, 39] on icon "Close card" at bounding box center [34, 43] width 10 height 16
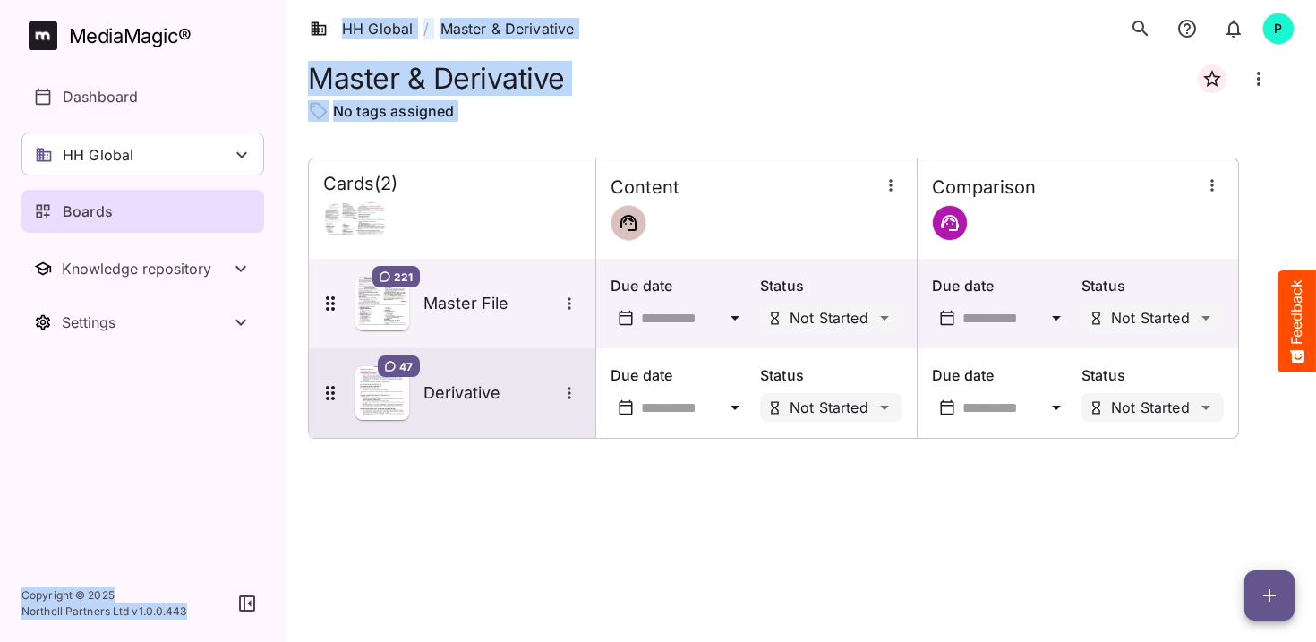
click at [489, 394] on h5 "Derivative" at bounding box center [490, 392] width 134 height 21
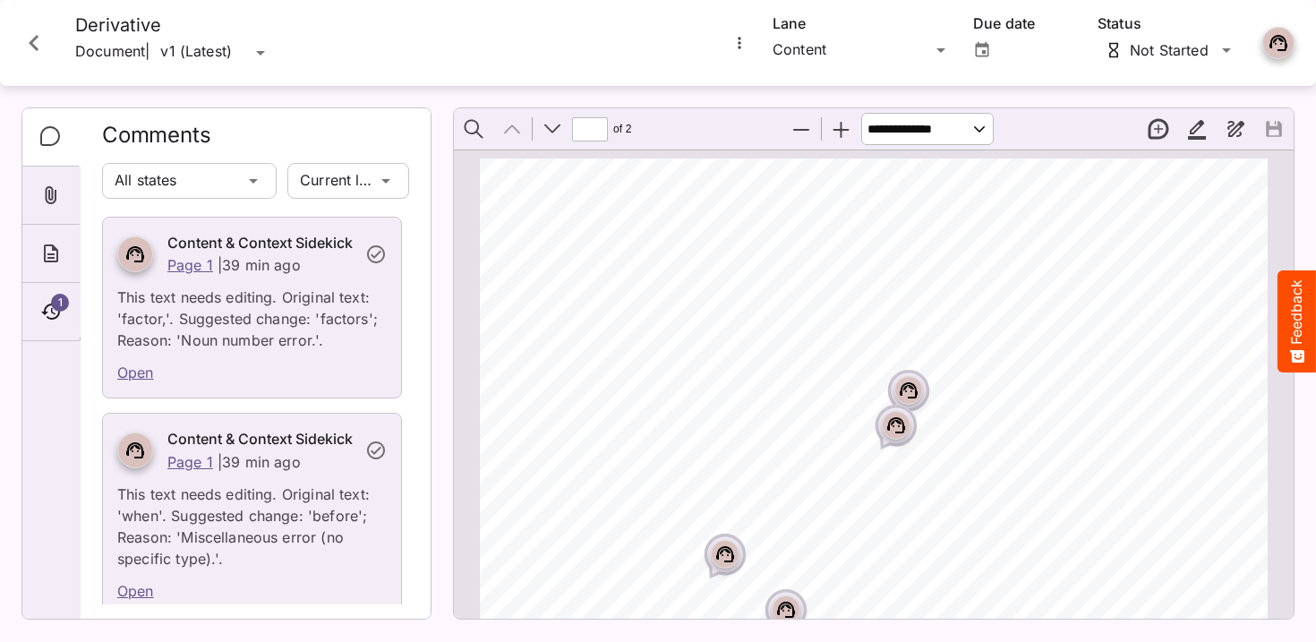
scroll to position [125, 0]
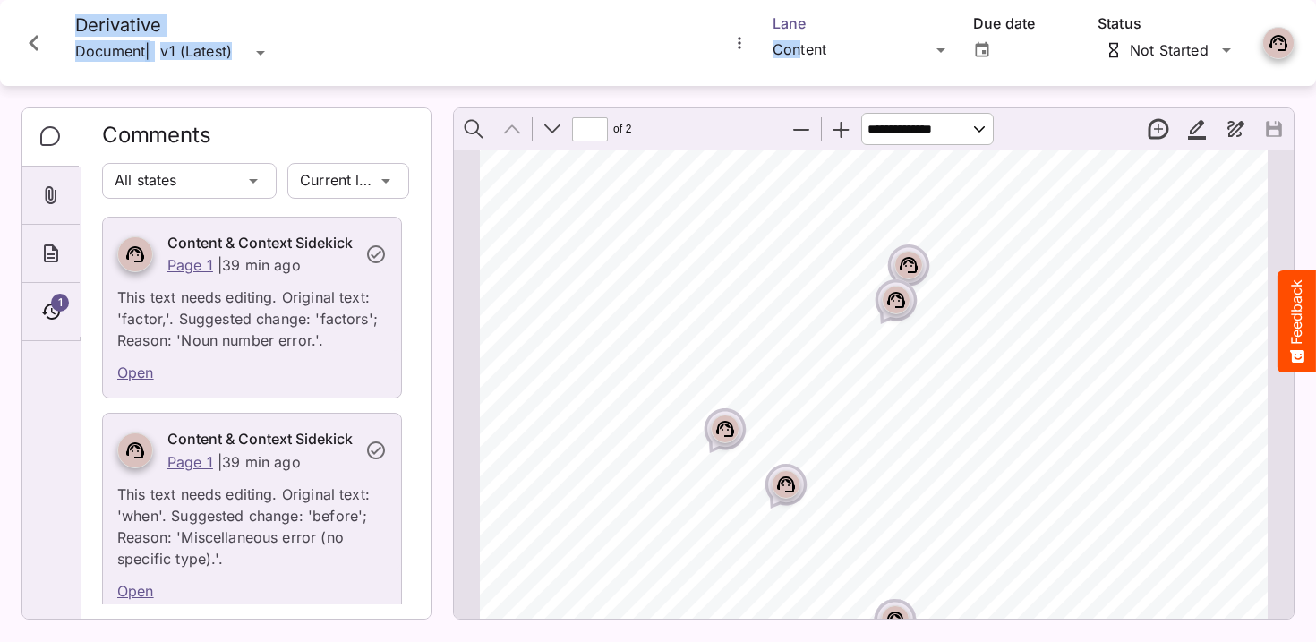
click at [799, 45] on div "HH Global / Master & Derivative P MediaMagic ® Dashboard HH Global Clearcast [P…" at bounding box center [658, 317] width 1316 height 634
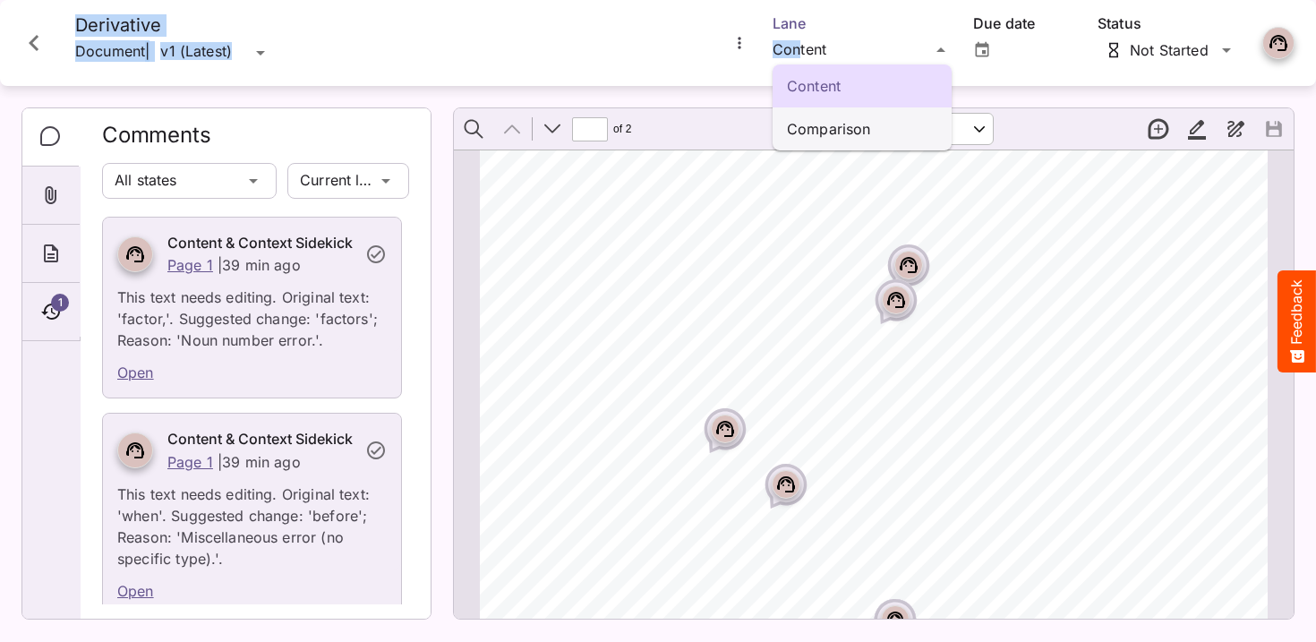
click at [840, 137] on p "Comparison" at bounding box center [862, 128] width 150 height 21
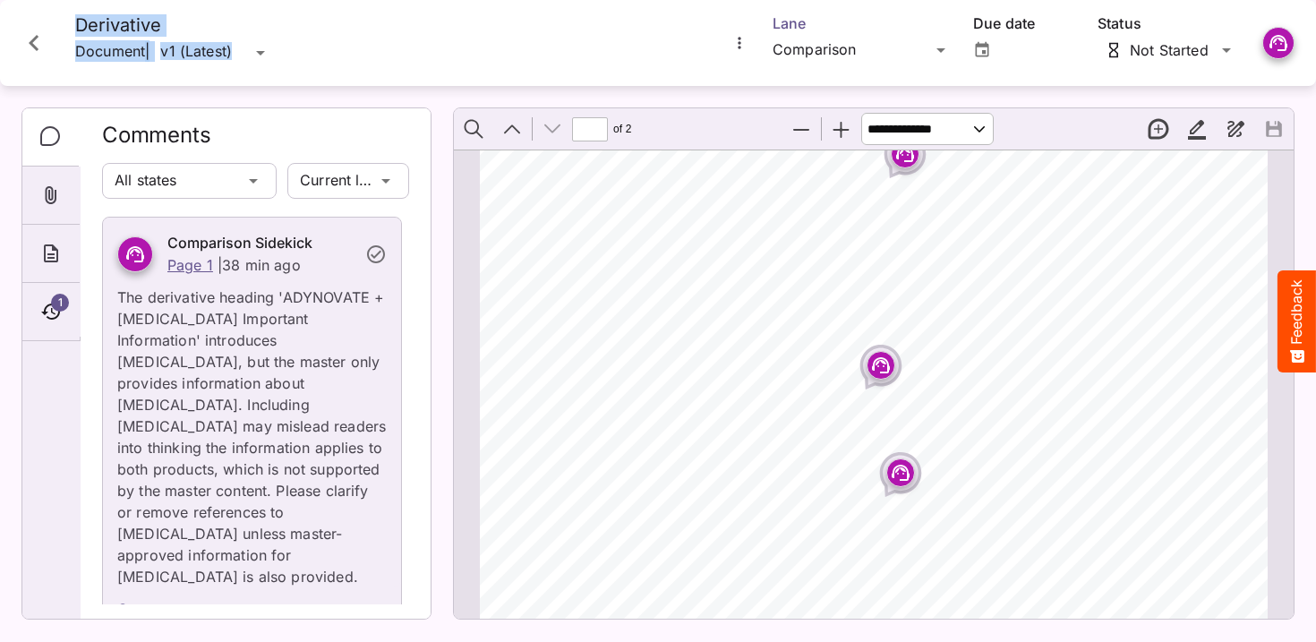
scroll to position [1336, 0]
click at [863, 359] on div "Page ⁨2⁩" at bounding box center [880, 363] width 45 height 45
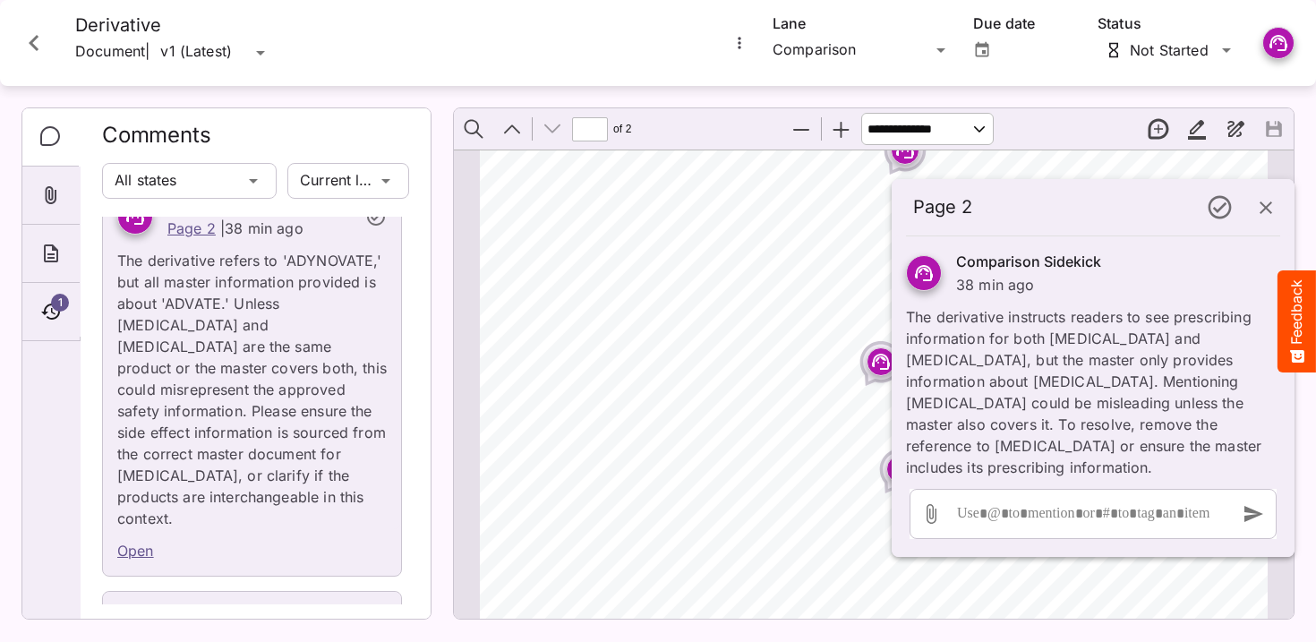
scroll to position [7648, 0]
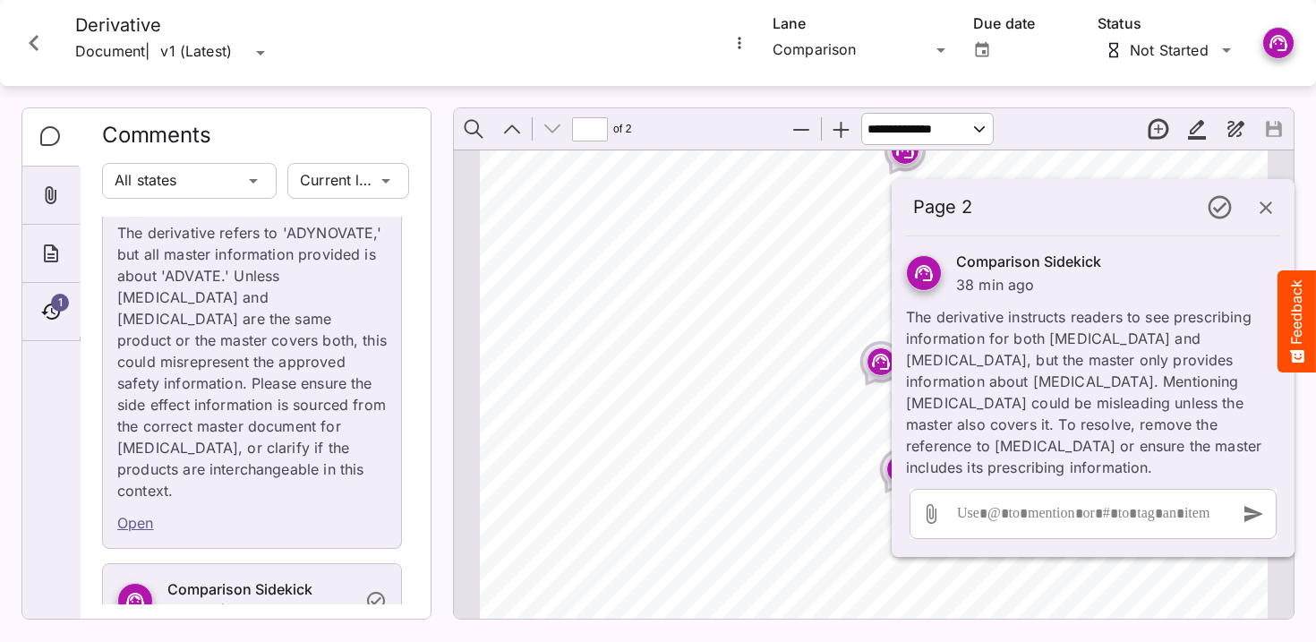
click at [1267, 207] on icon "button" at bounding box center [1265, 207] width 21 height 21
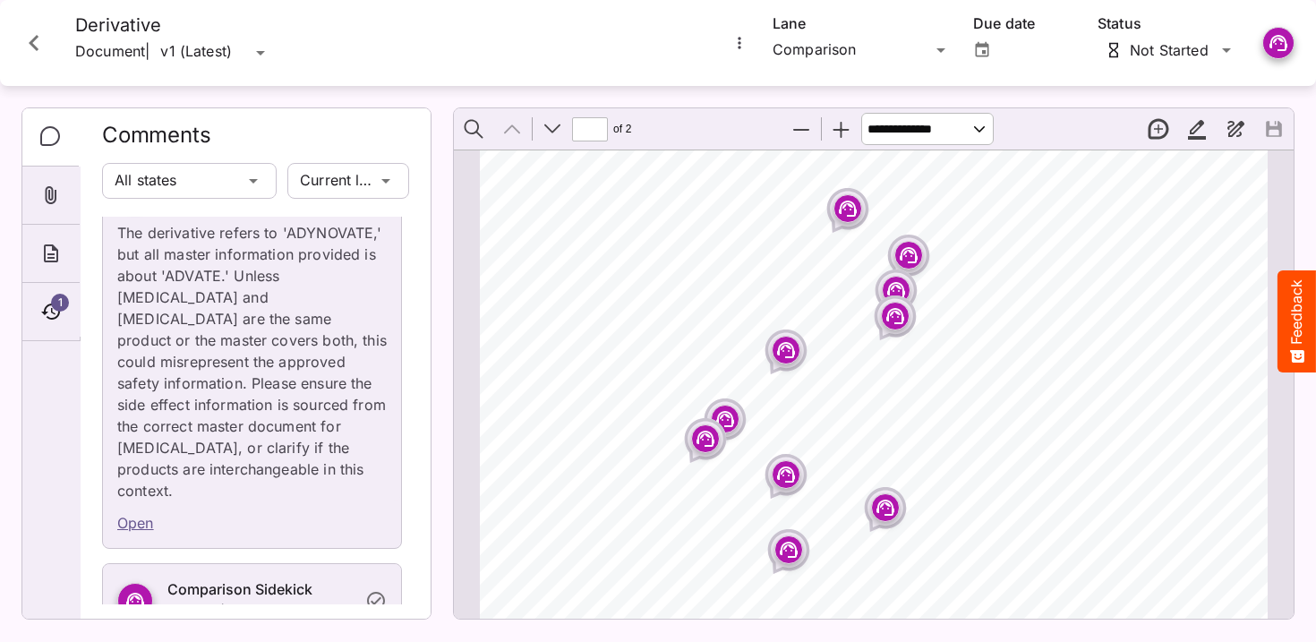
scroll to position [138, 0]
click at [783, 342] on g "Page ⁨1⁩" at bounding box center [786, 347] width 18 height 16
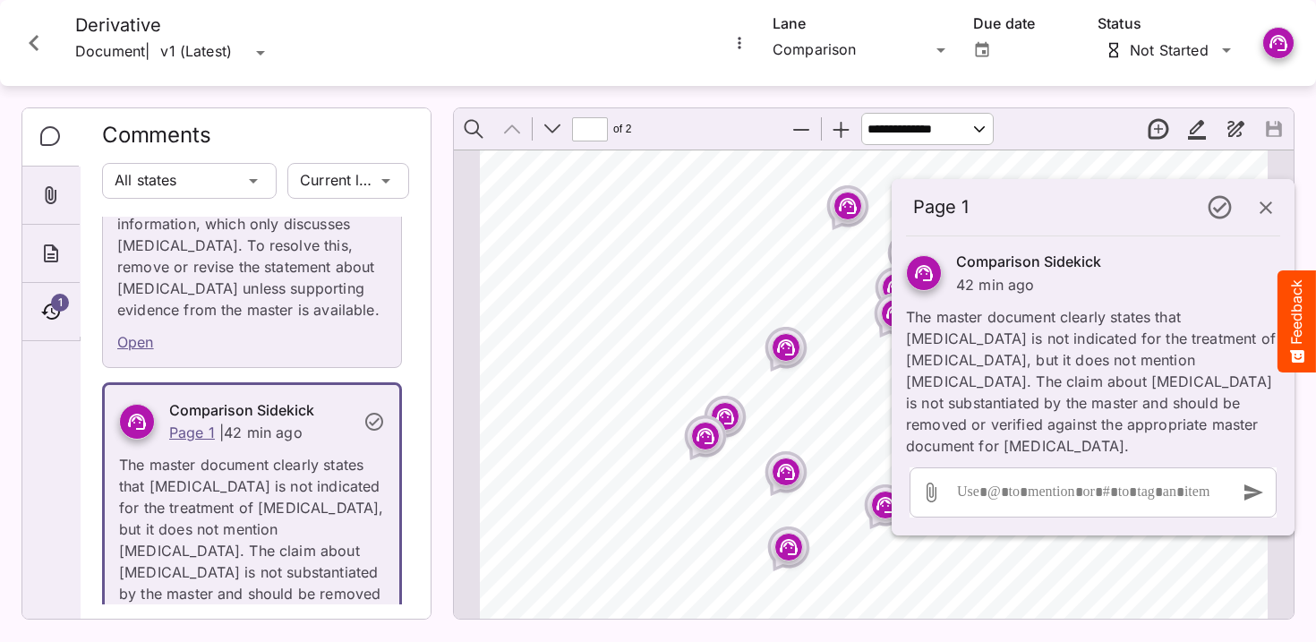
scroll to position [1782, 0]
click at [1264, 198] on icon "button" at bounding box center [1265, 207] width 21 height 21
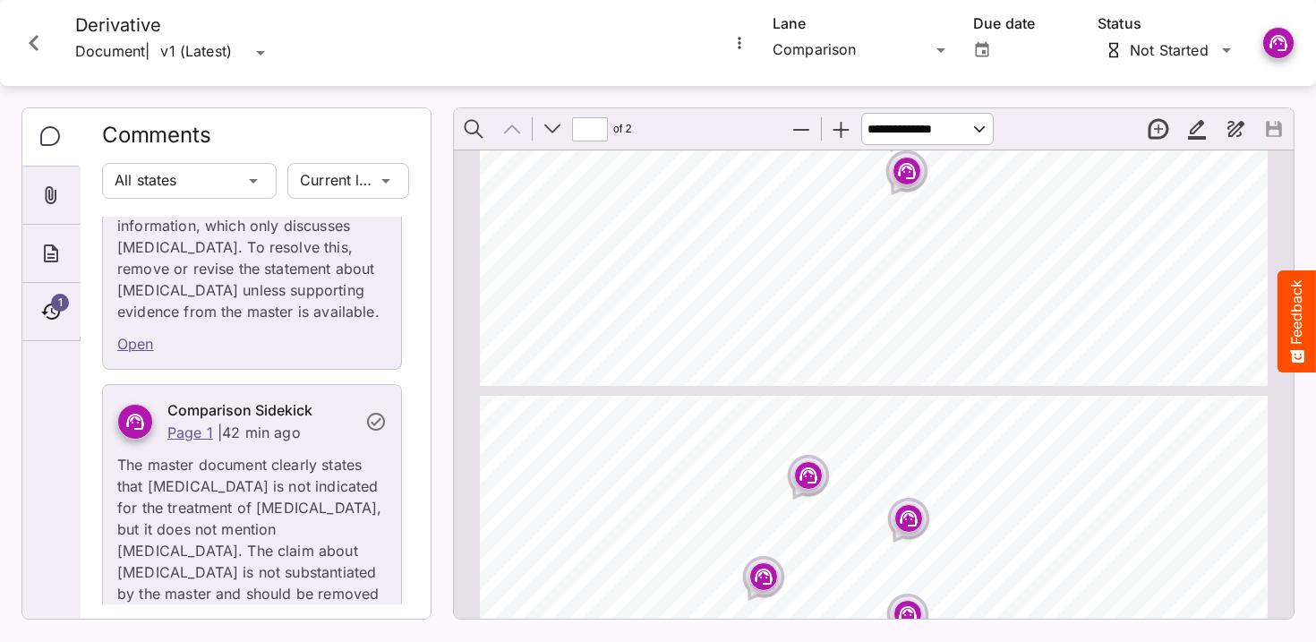
type input "*"
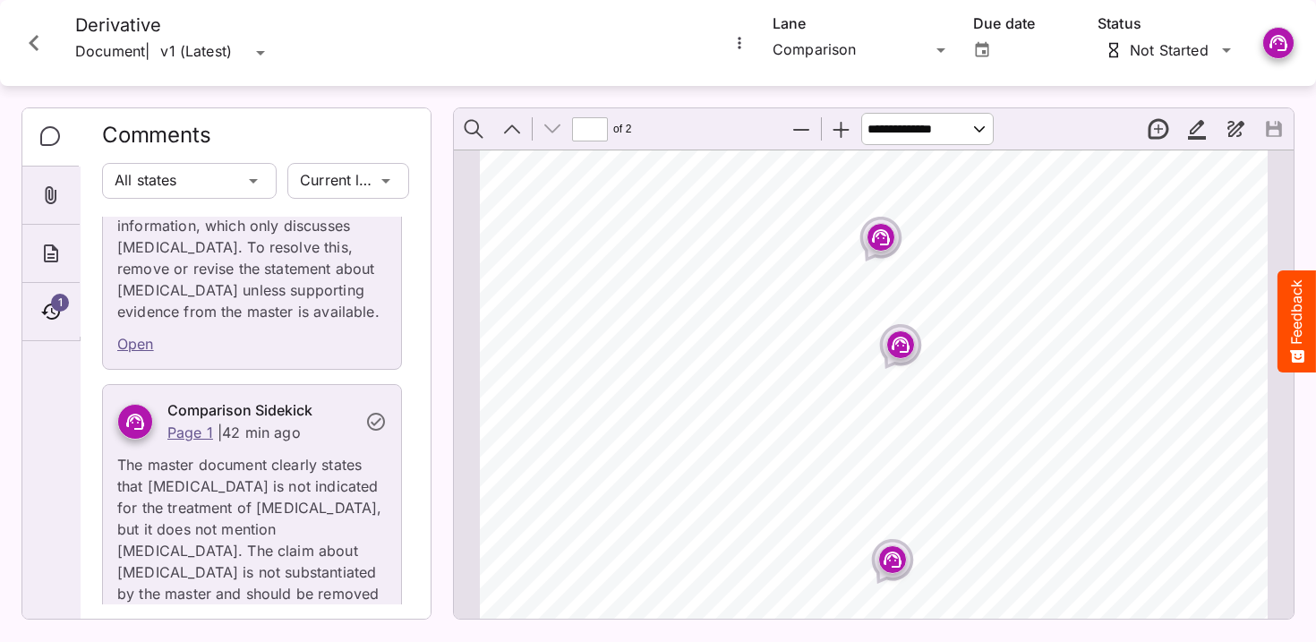
scroll to position [1466, 0]
click at [37, 39] on icon "Close card" at bounding box center [34, 43] width 32 height 32
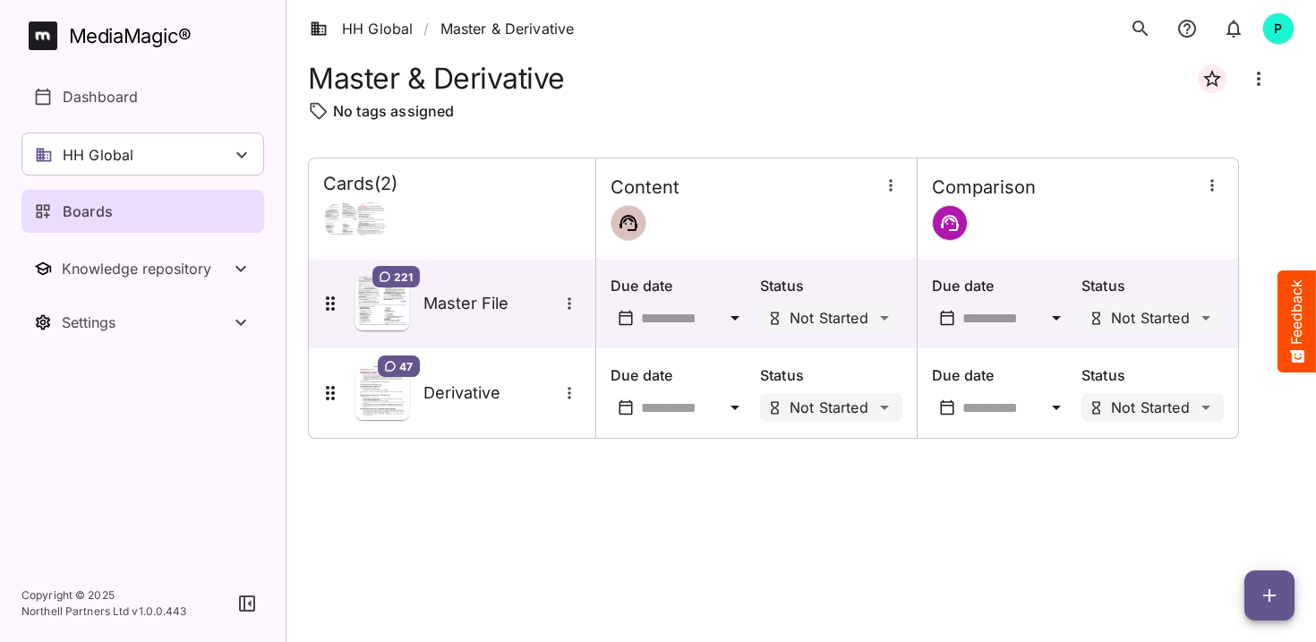
click at [89, 209] on p "Boards" at bounding box center [88, 211] width 50 height 21
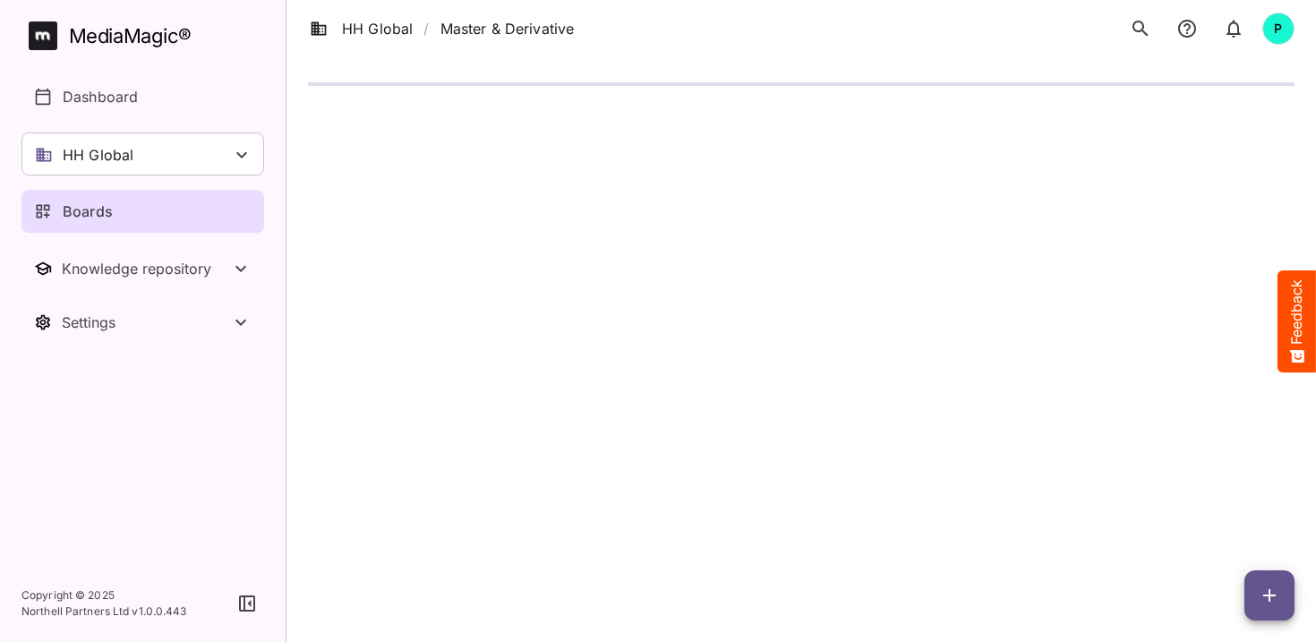
click at [121, 155] on p "HH Global" at bounding box center [98, 154] width 71 height 21
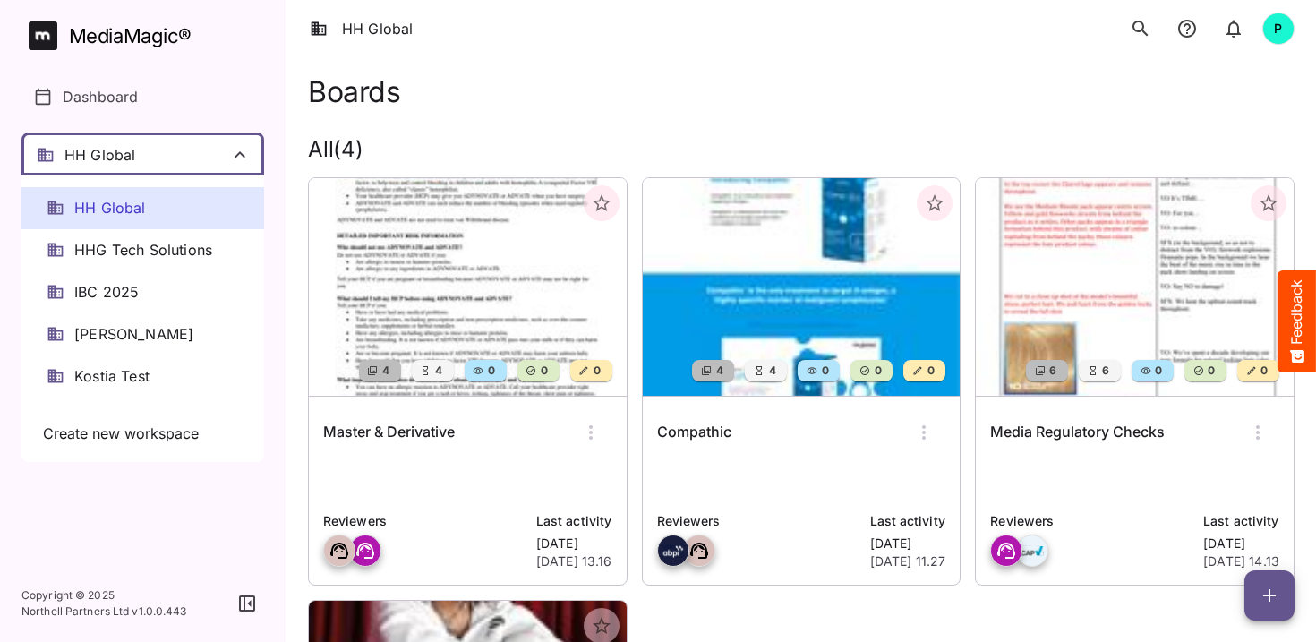
click at [126, 286] on span "IBC 2025" at bounding box center [106, 292] width 64 height 21
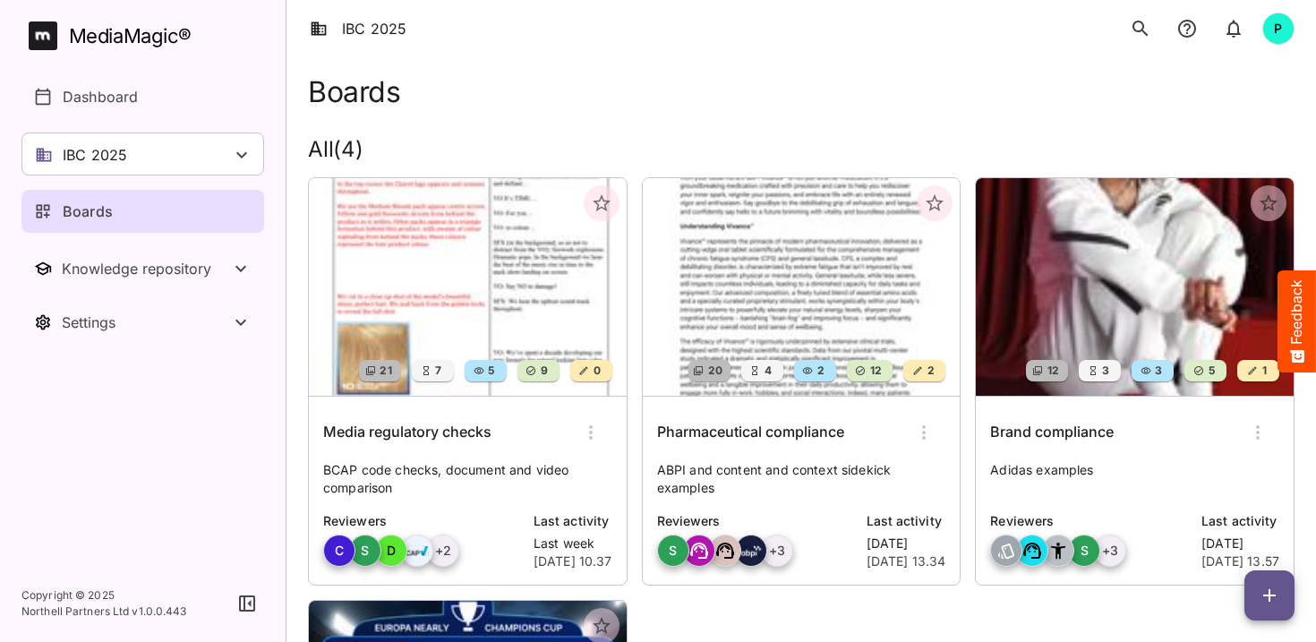
click at [1131, 260] on img at bounding box center [1135, 287] width 318 height 218
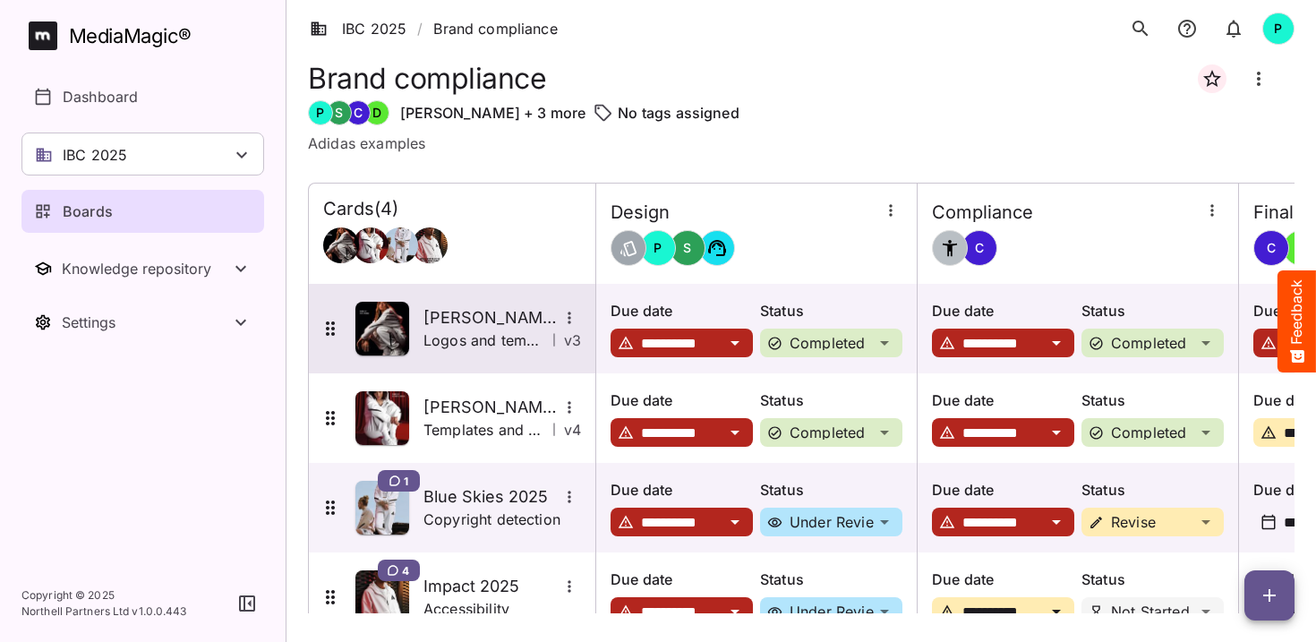
click at [522, 326] on h5 "[PERSON_NAME] 2025" at bounding box center [490, 317] width 134 height 21
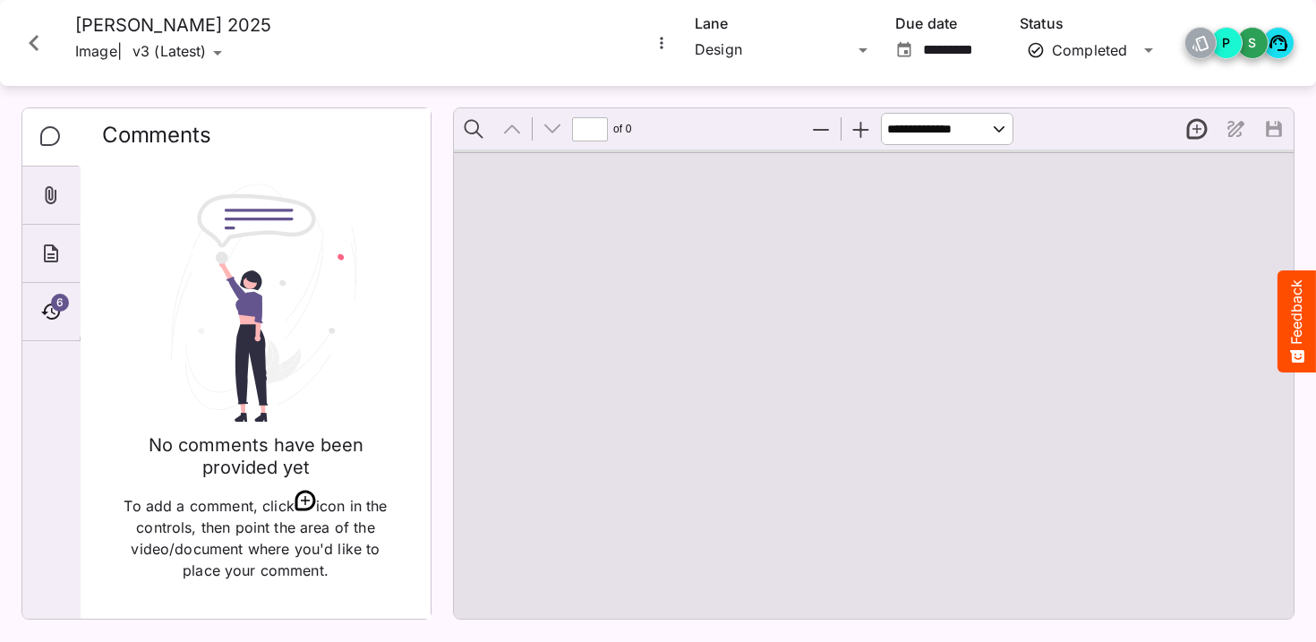
type input "*"
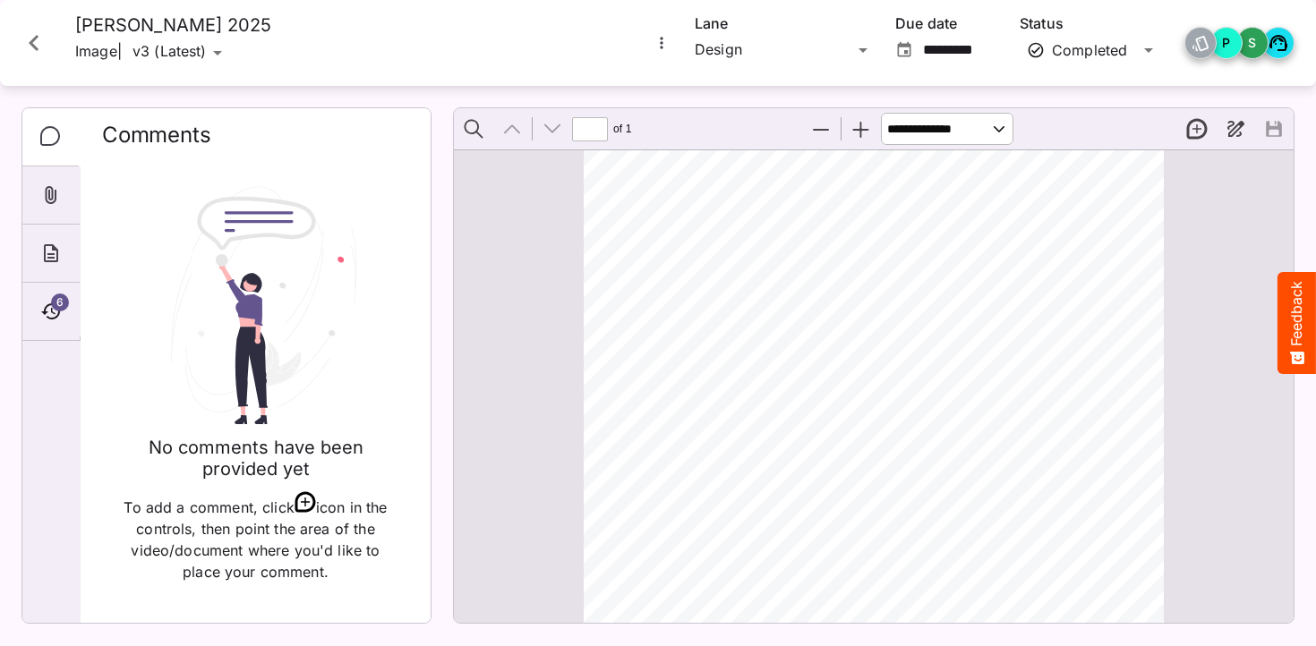
scroll to position [9, 0]
click at [30, 36] on icon "Close card" at bounding box center [34, 43] width 32 height 32
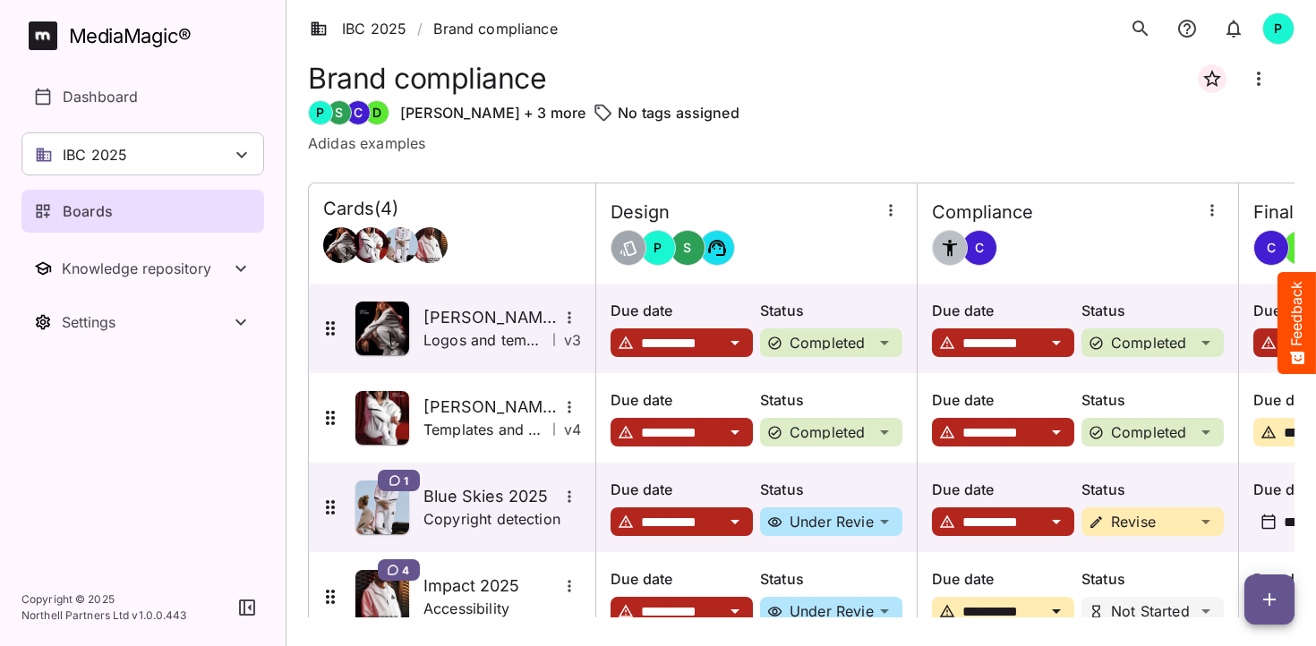
click at [105, 205] on p "Boards" at bounding box center [88, 211] width 50 height 21
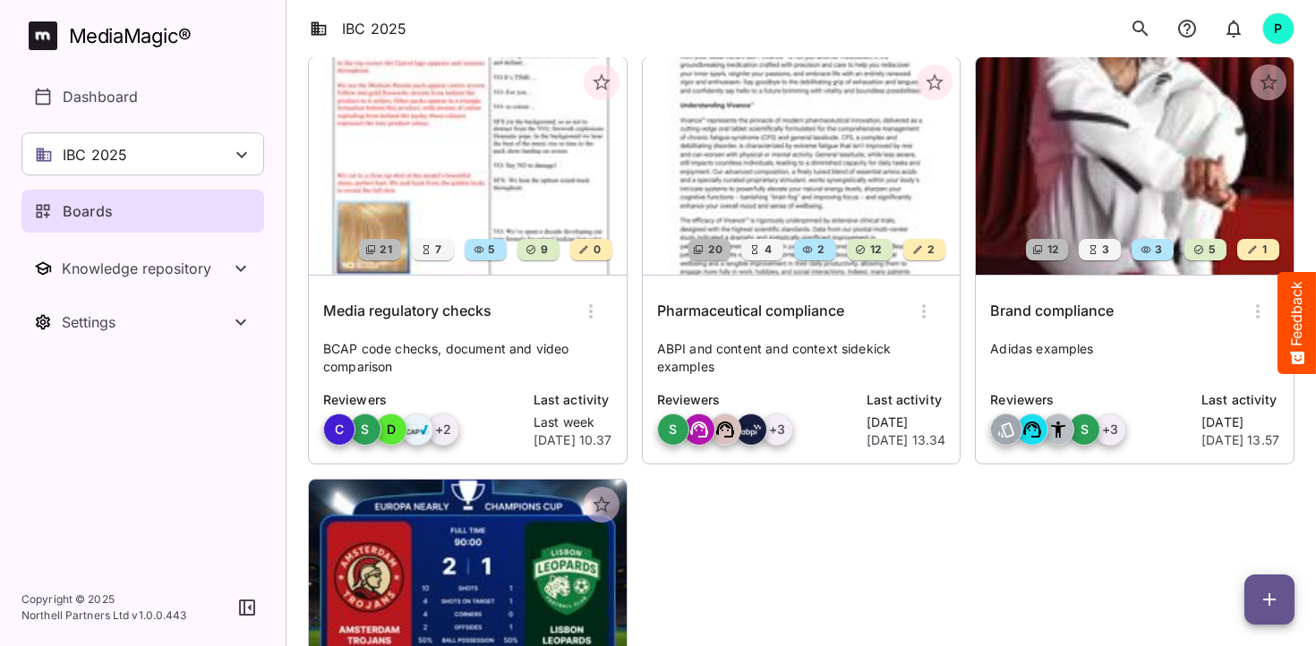
scroll to position [157, 0]
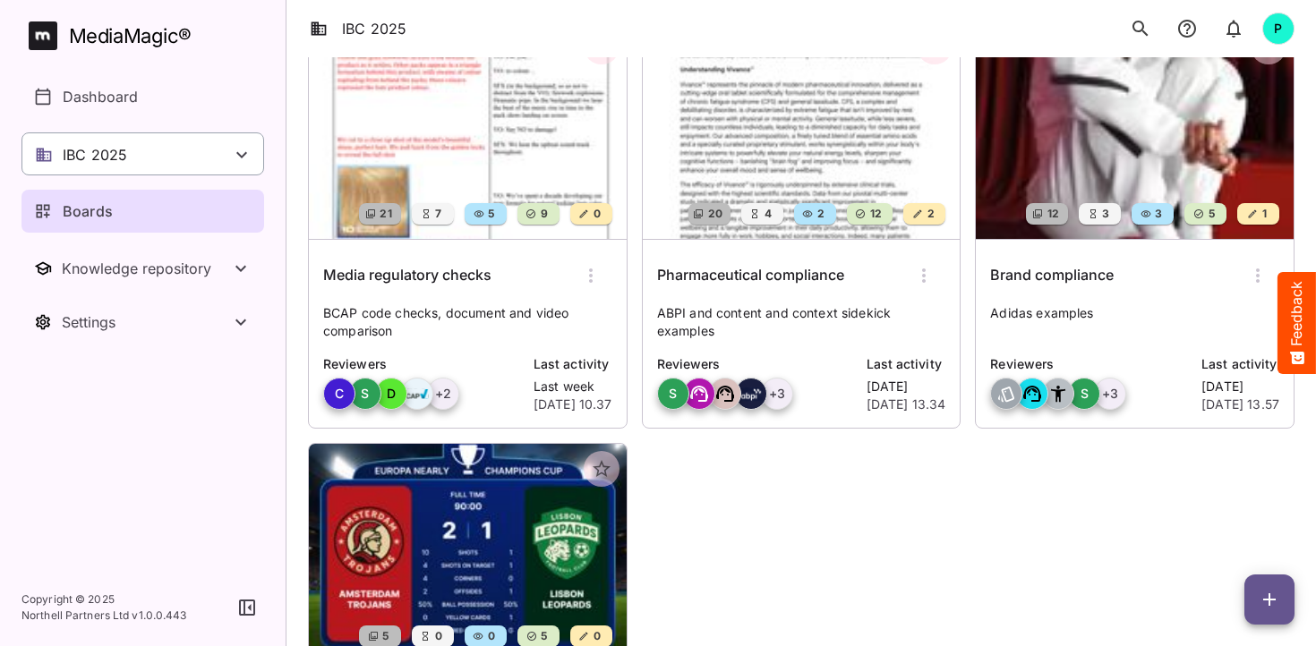
click at [201, 152] on div "IBC 2025" at bounding box center [142, 153] width 243 height 43
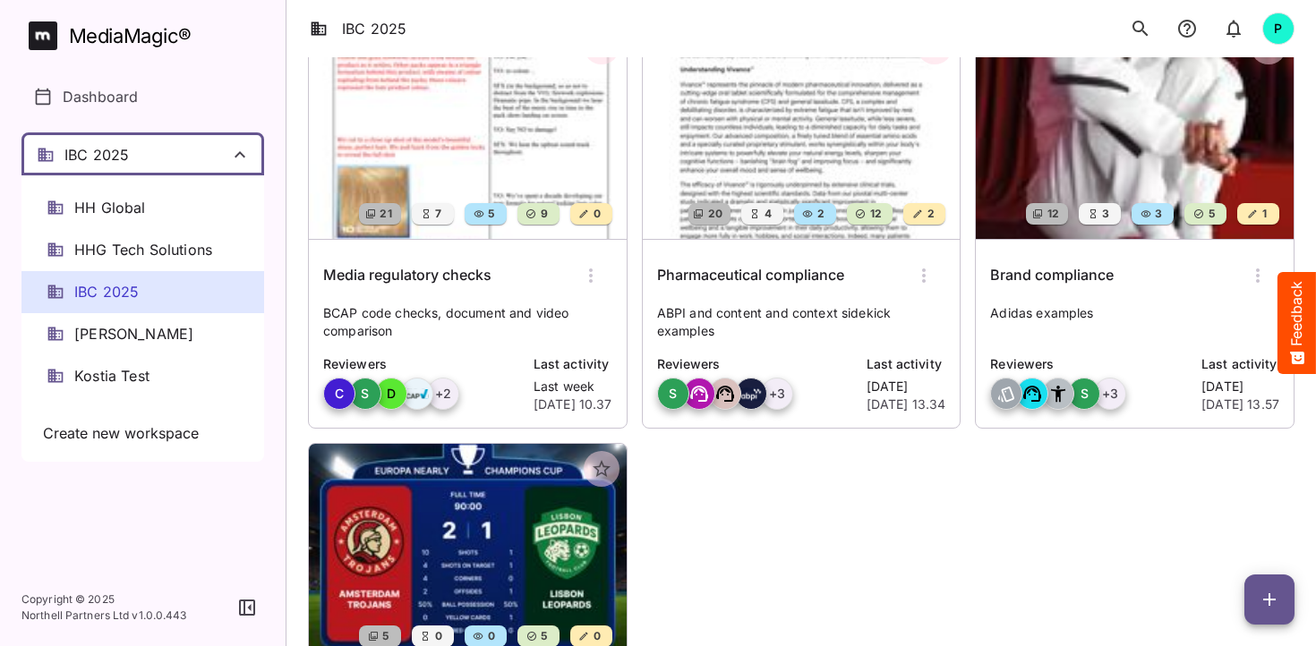
click at [151, 198] on div "HH Global" at bounding box center [142, 208] width 243 height 42
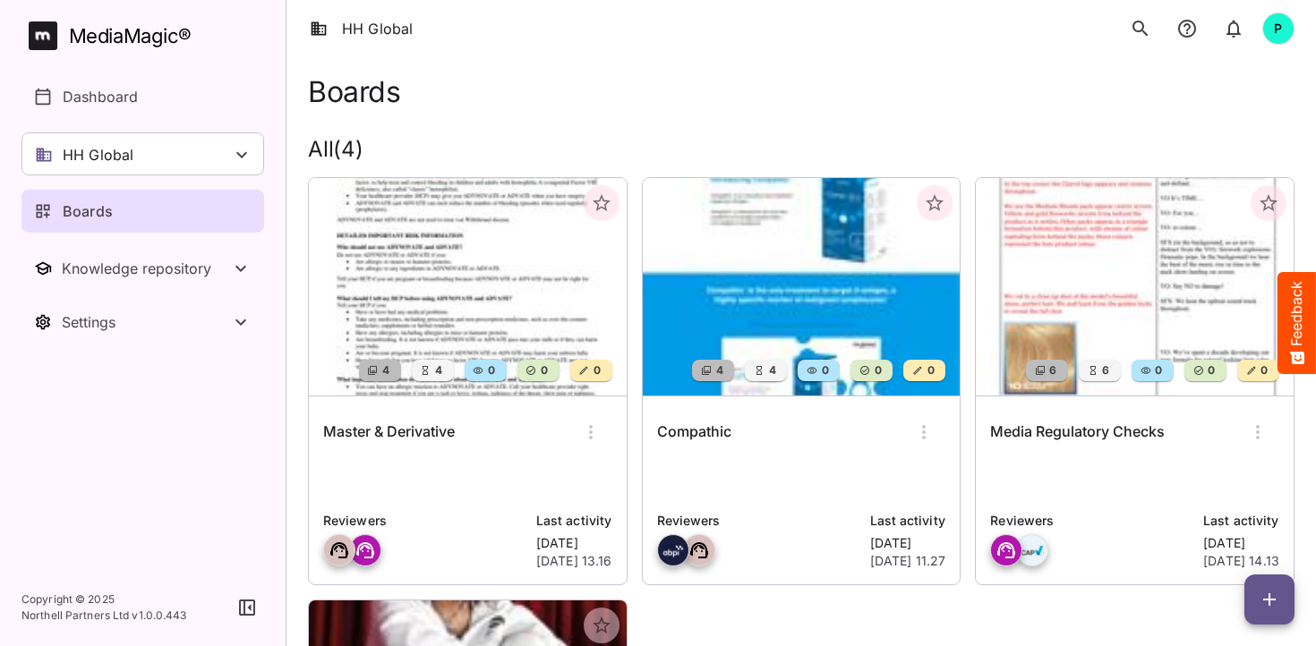
click at [465, 299] on img at bounding box center [468, 287] width 318 height 218
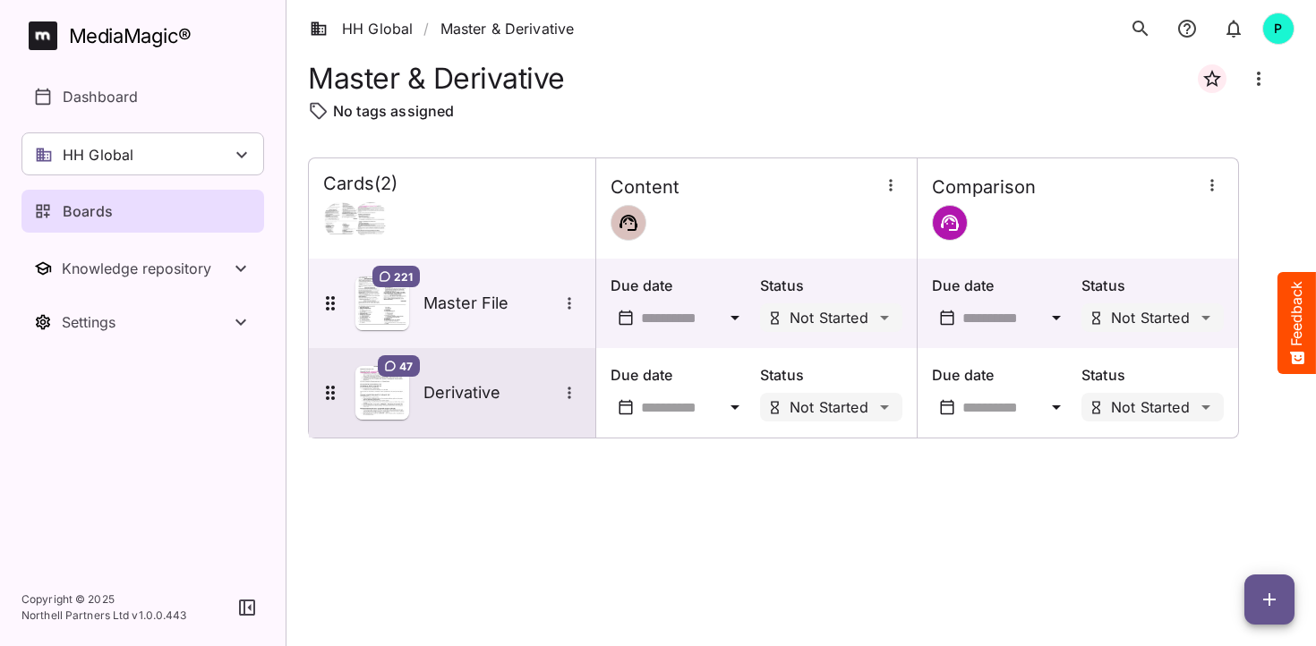
click at [497, 391] on h5 "Derivative" at bounding box center [490, 392] width 134 height 21
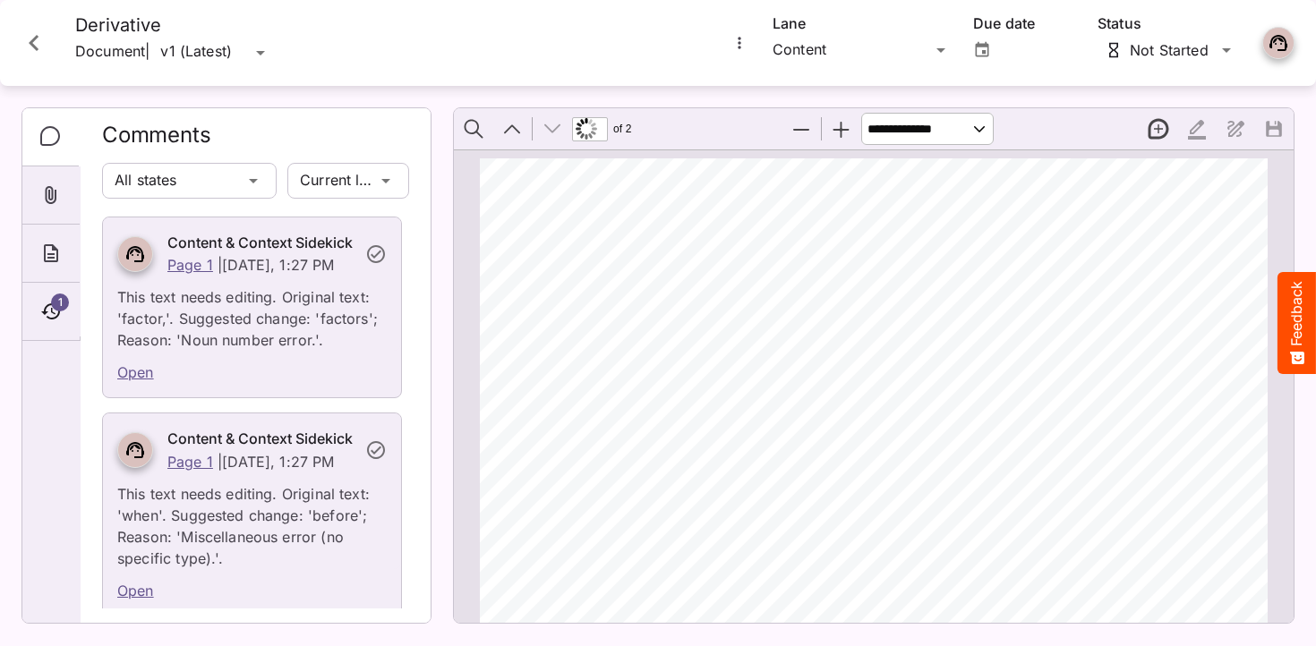
scroll to position [1465, 0]
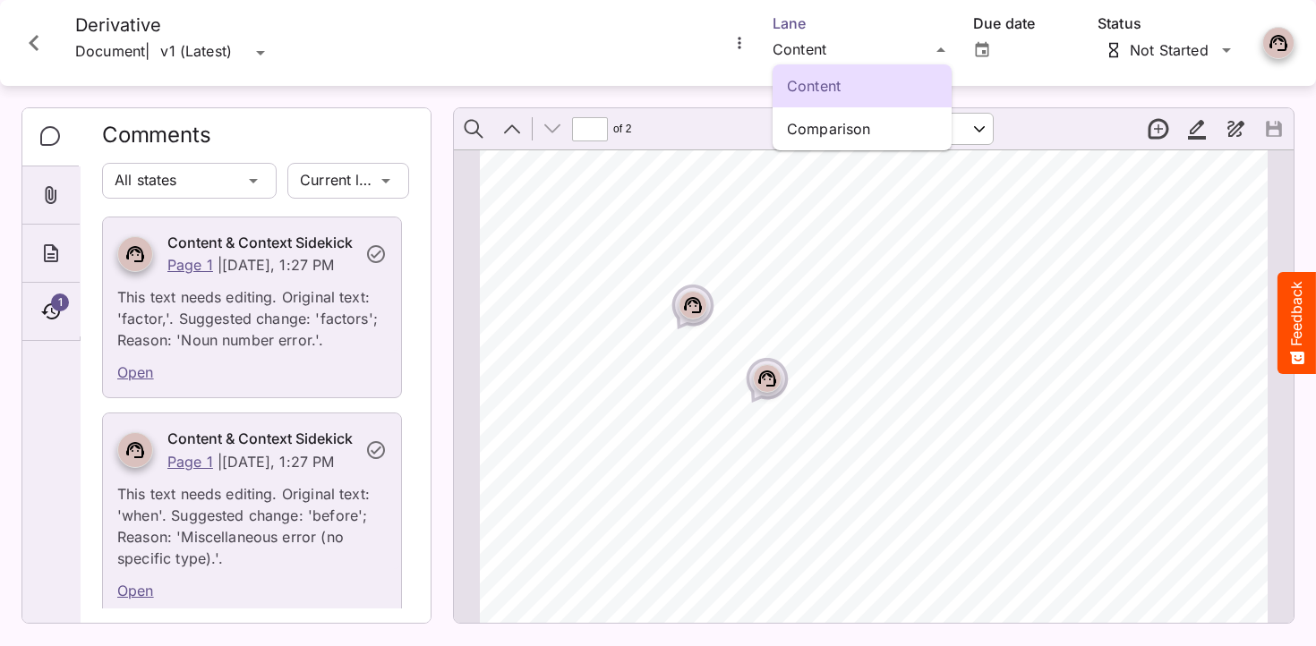
click at [807, 58] on div "Content Comparison HH Global / Master & Derivative P MediaMagic ® Dashboard HH …" at bounding box center [658, 319] width 1316 height 638
click at [827, 134] on p "Comparison" at bounding box center [862, 128] width 150 height 21
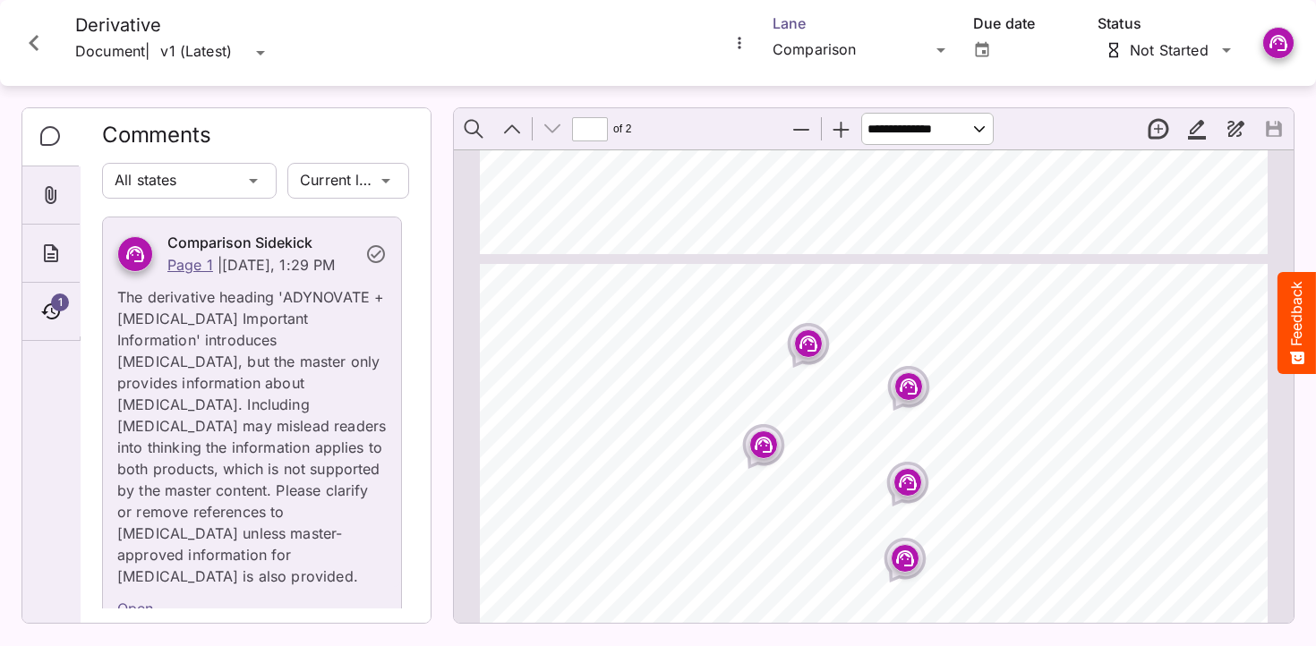
type input "*"
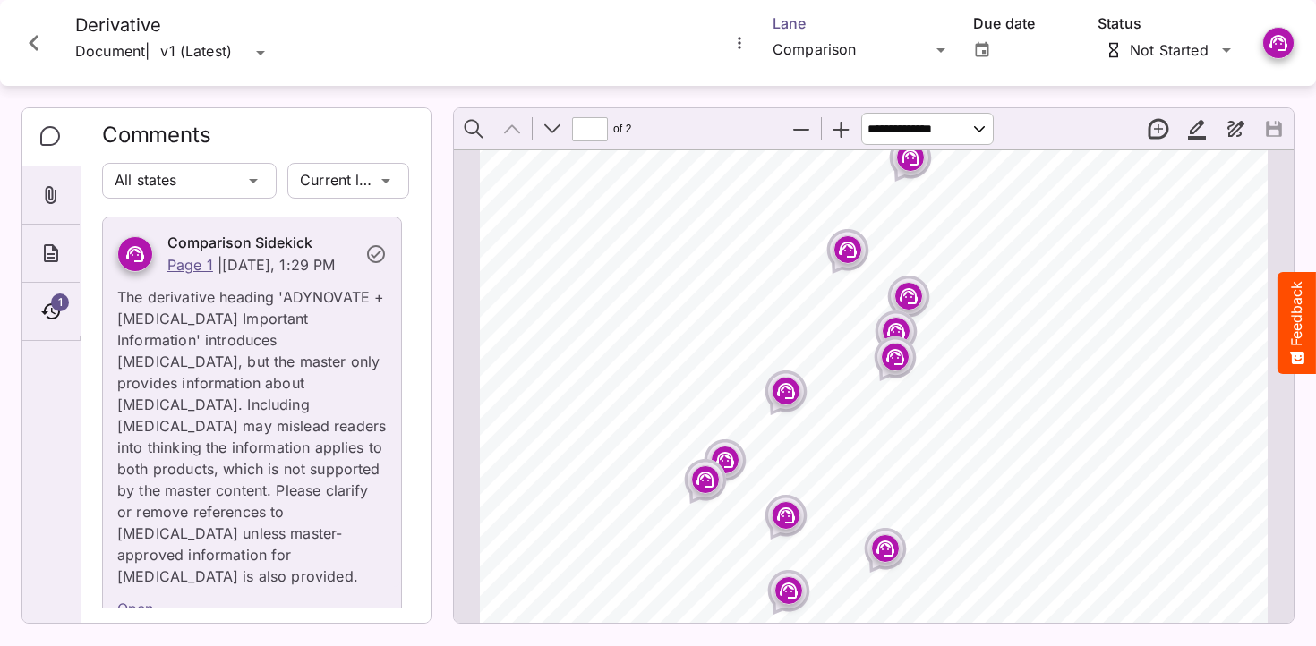
scroll to position [0, 0]
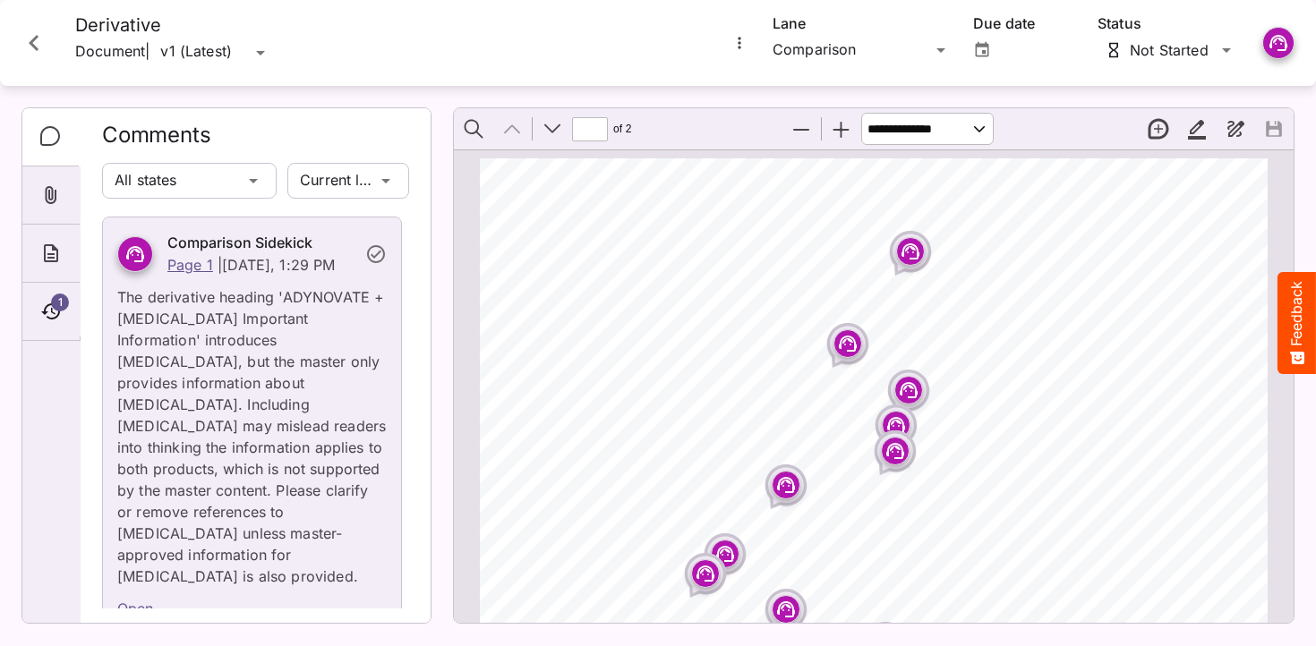
click at [37, 36] on icon "Close card" at bounding box center [34, 43] width 10 height 16
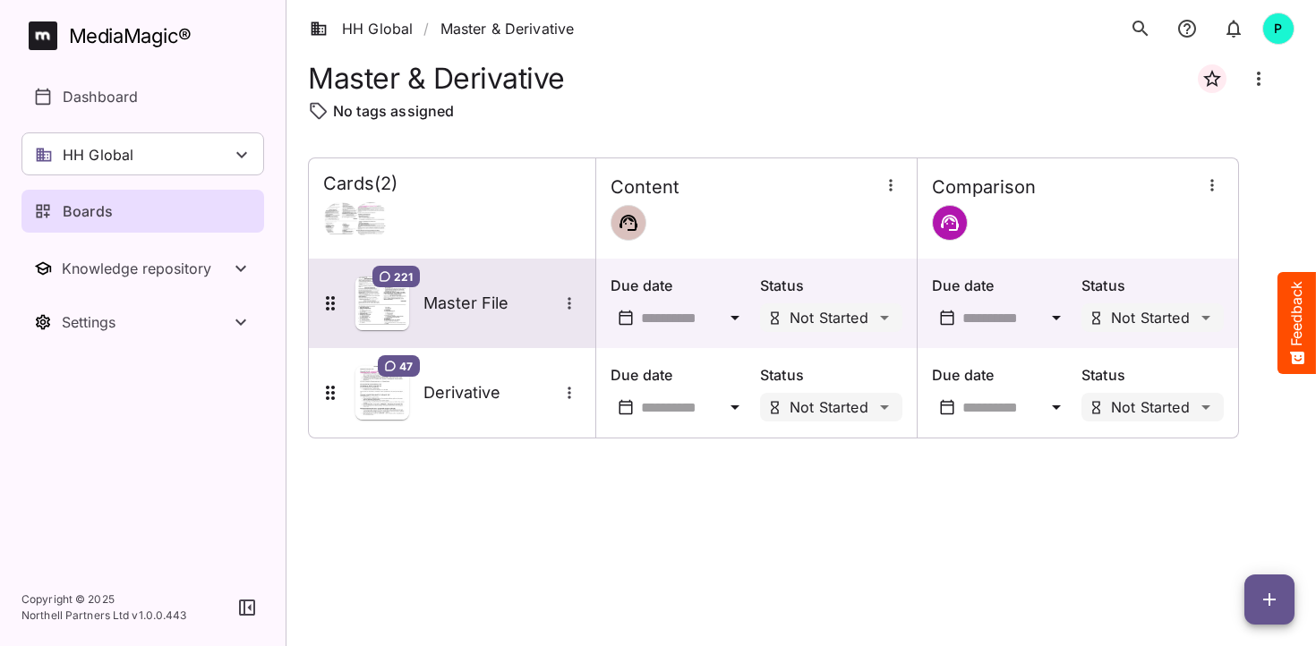
click at [475, 318] on div "221 Master File" at bounding box center [450, 304] width 261 height 54
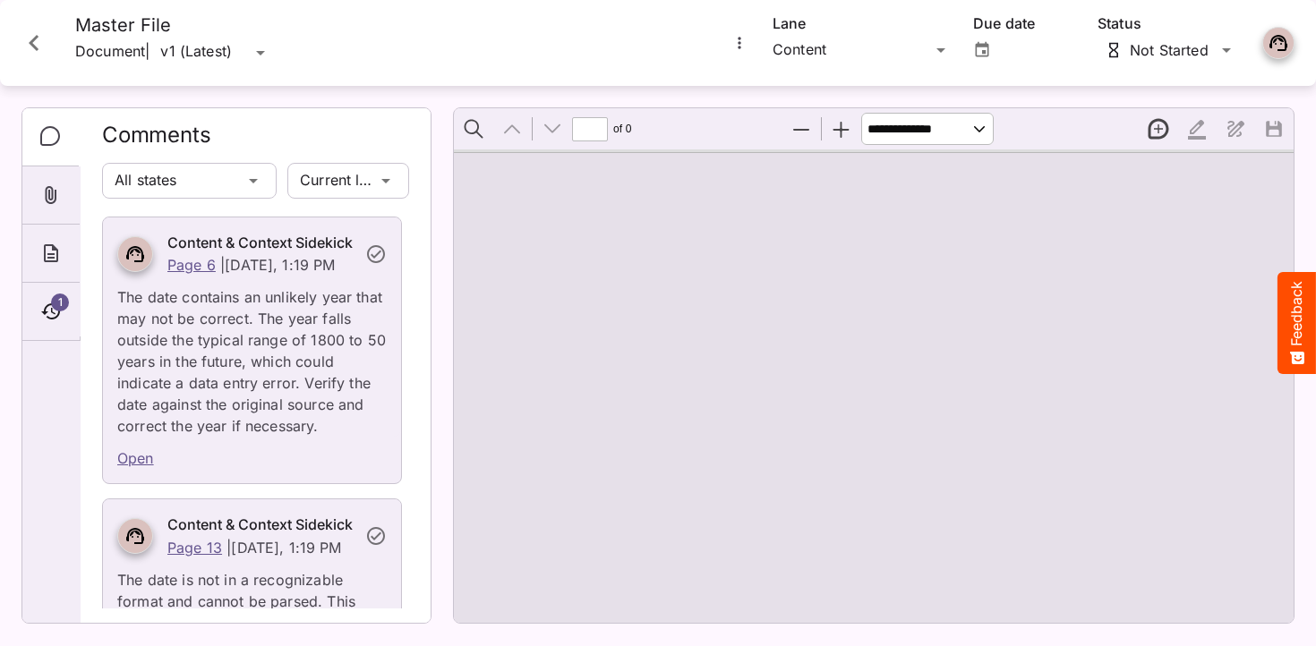
type input "*"
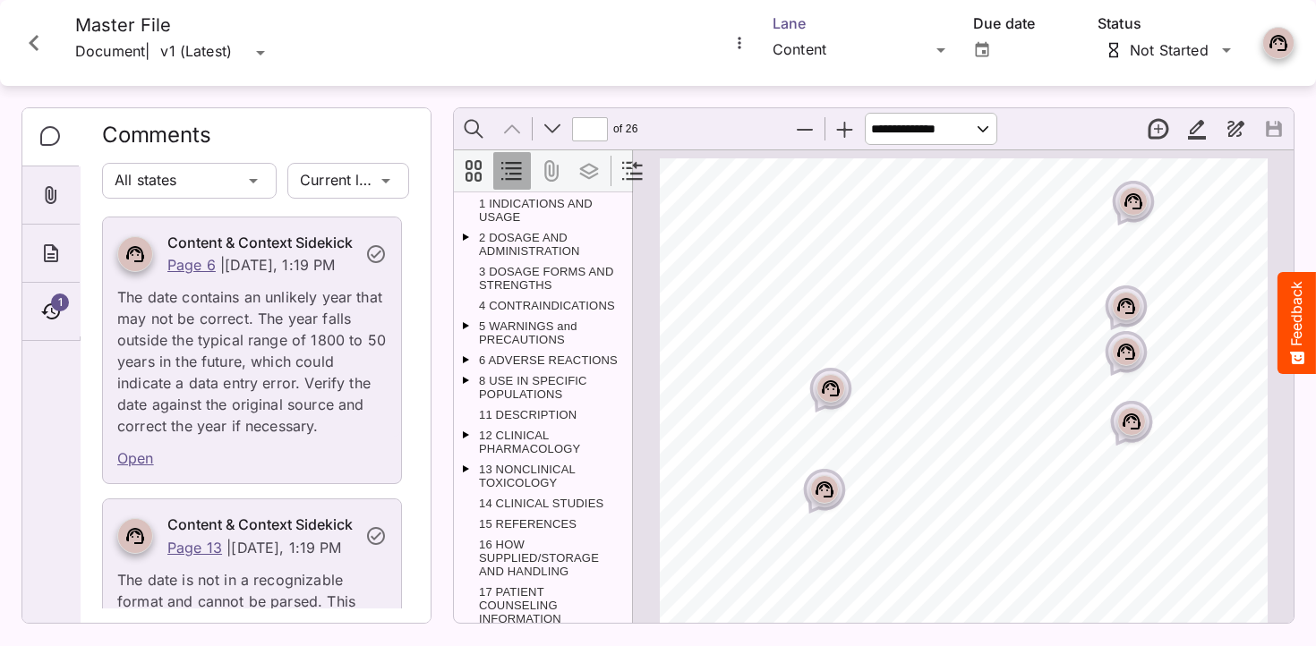
click at [847, 43] on div "HH Global / Master & Derivative P MediaMagic ® Dashboard HH Global Clearcast [P…" at bounding box center [658, 319] width 1316 height 638
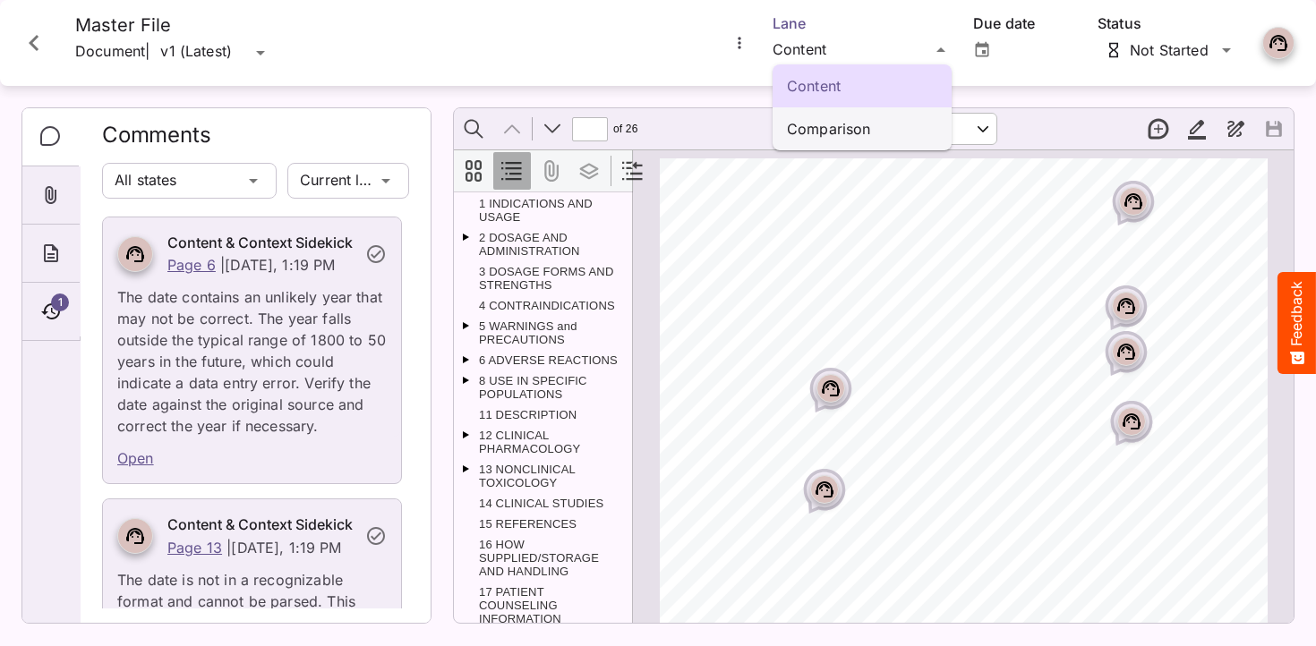
click at [842, 135] on p "Comparison" at bounding box center [862, 128] width 150 height 21
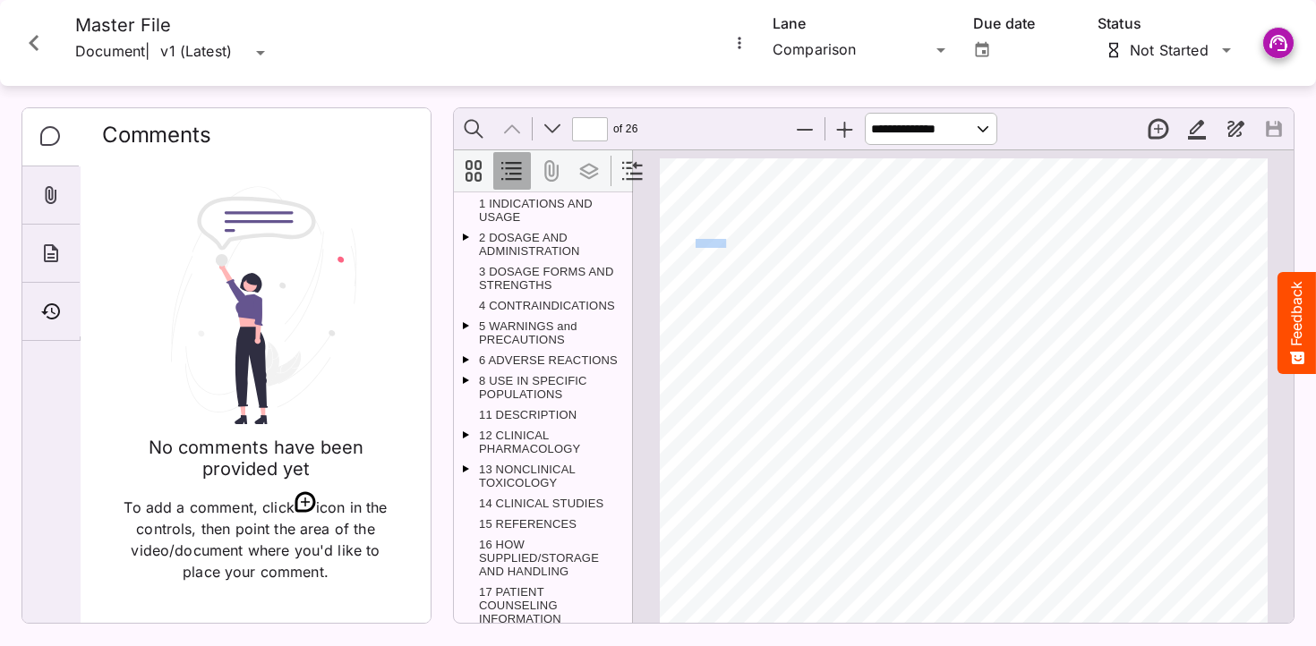
drag, startPoint x: 727, startPoint y: 241, endPoint x: 687, endPoint y: 240, distance: 40.3
click at [686, 240] on div "1 HIGHLIGHTS OF PRESCRIBING INFORMATION These highlights do not include all the…" at bounding box center [972, 562] width 624 height 808
click at [797, 229] on div "1 HIGHLIGHTS OF PRESCRIBING INFORMATION These highlights do not include all the…" at bounding box center [972, 562] width 624 height 808
click at [38, 46] on icon "Close card" at bounding box center [34, 43] width 32 height 32
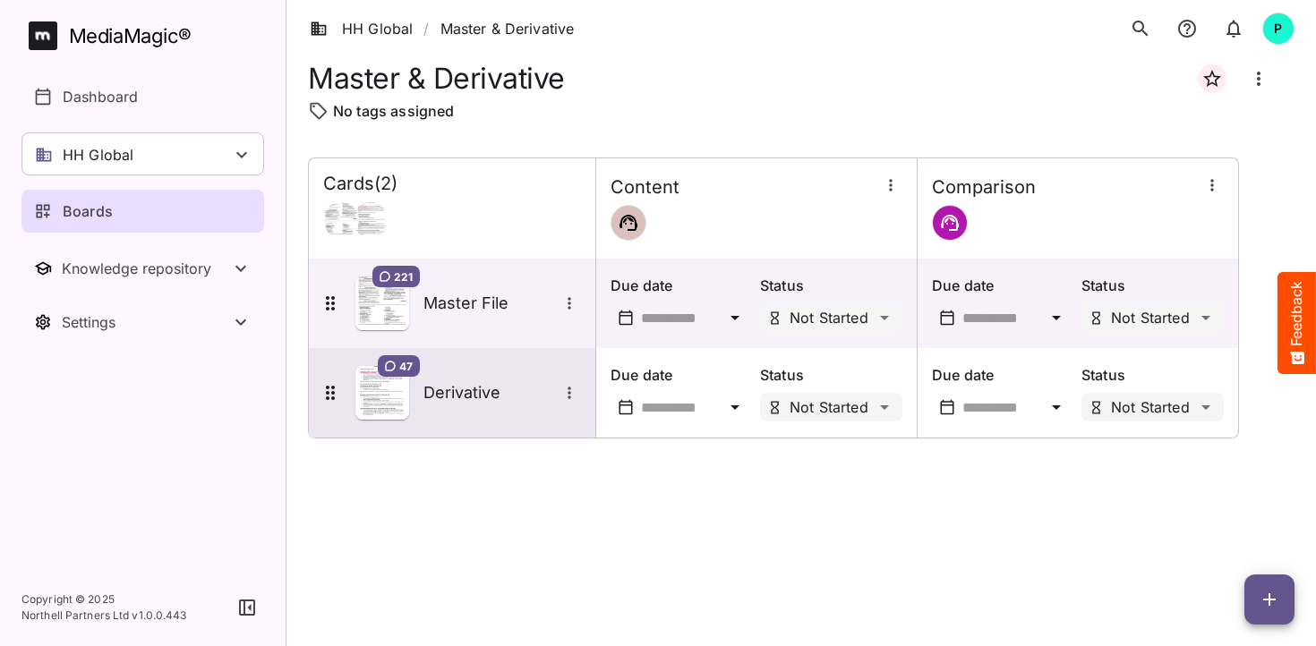
click at [455, 389] on h5 "Derivative" at bounding box center [490, 392] width 134 height 21
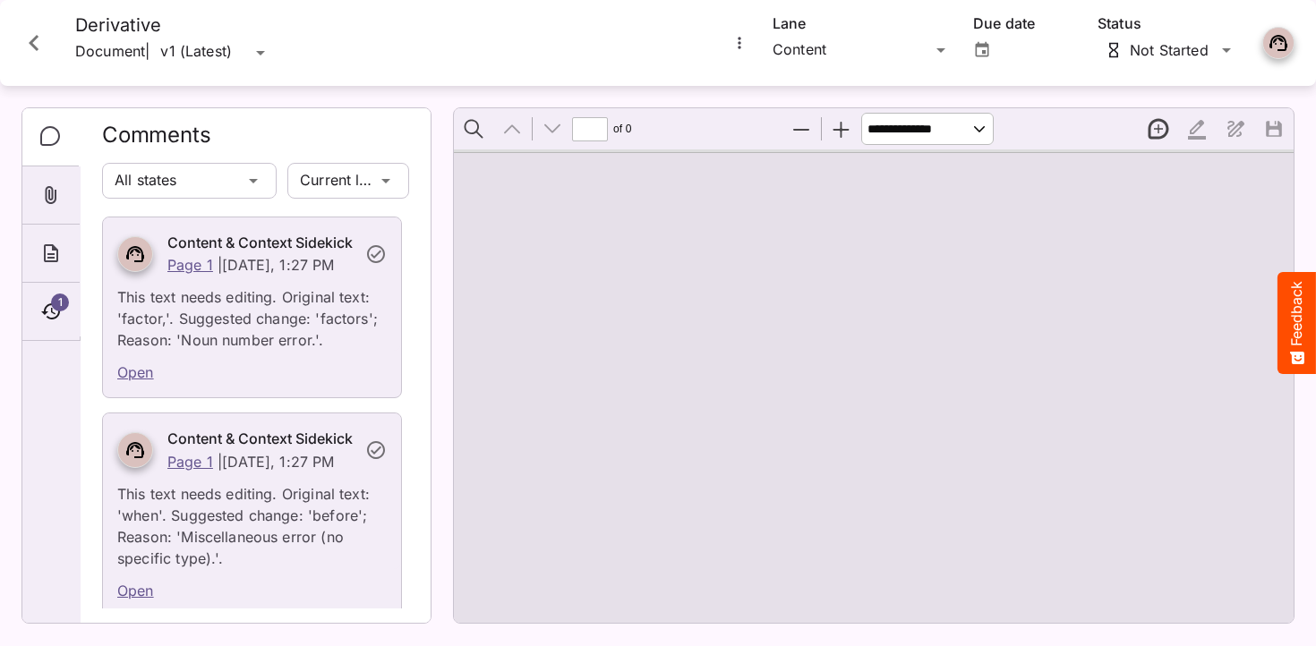
type input "*"
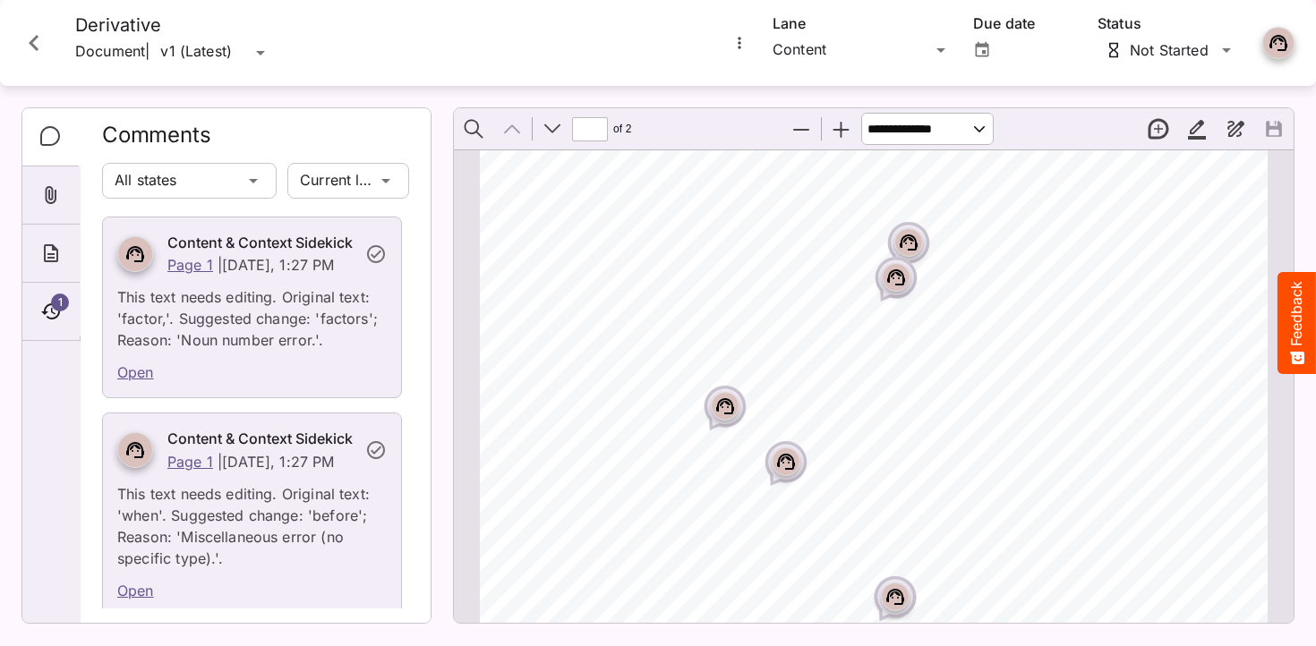
scroll to position [150, 0]
click at [915, 235] on icon "Page ⁨1⁩" at bounding box center [908, 239] width 21 height 21
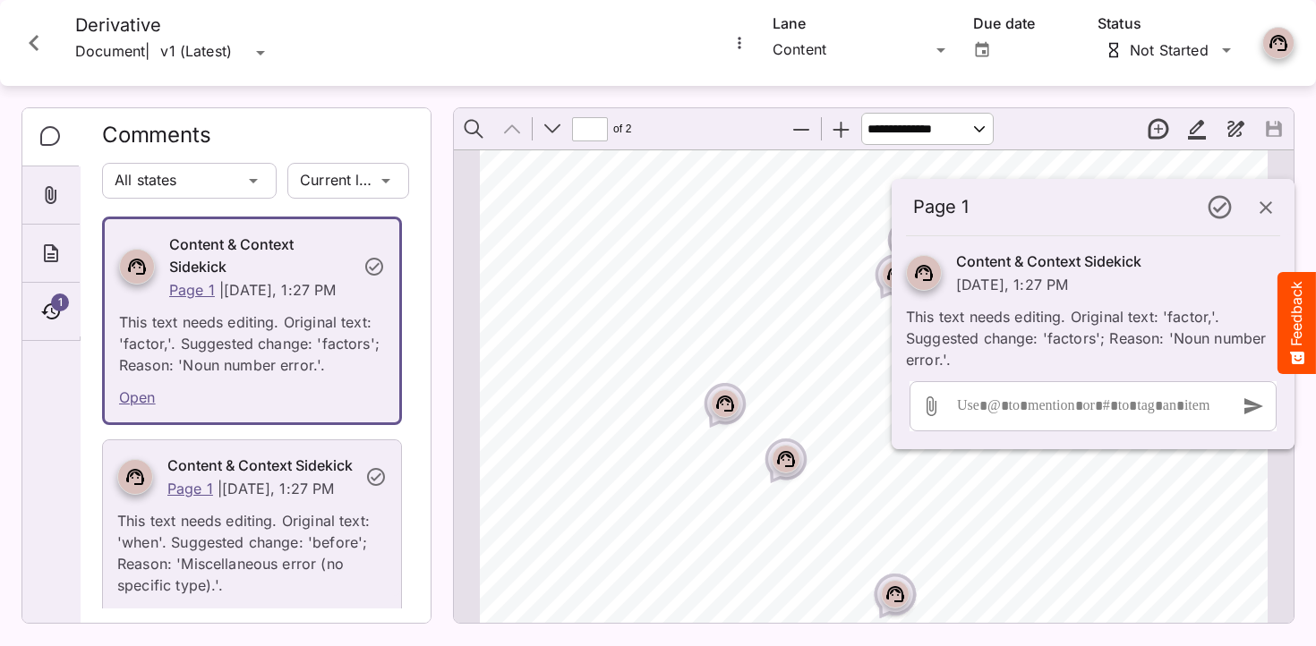
click at [1270, 205] on icon "button" at bounding box center [1265, 207] width 21 height 21
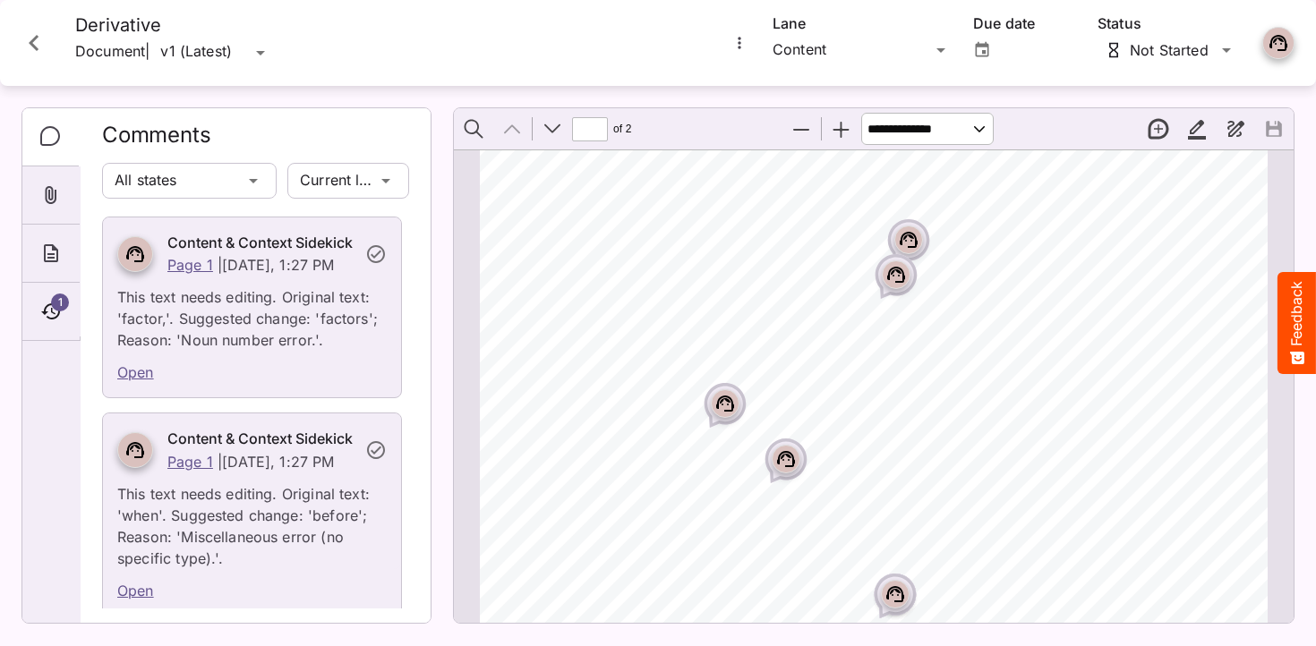
click at [889, 276] on icon "Page ⁨1⁩" at bounding box center [896, 275] width 18 height 16
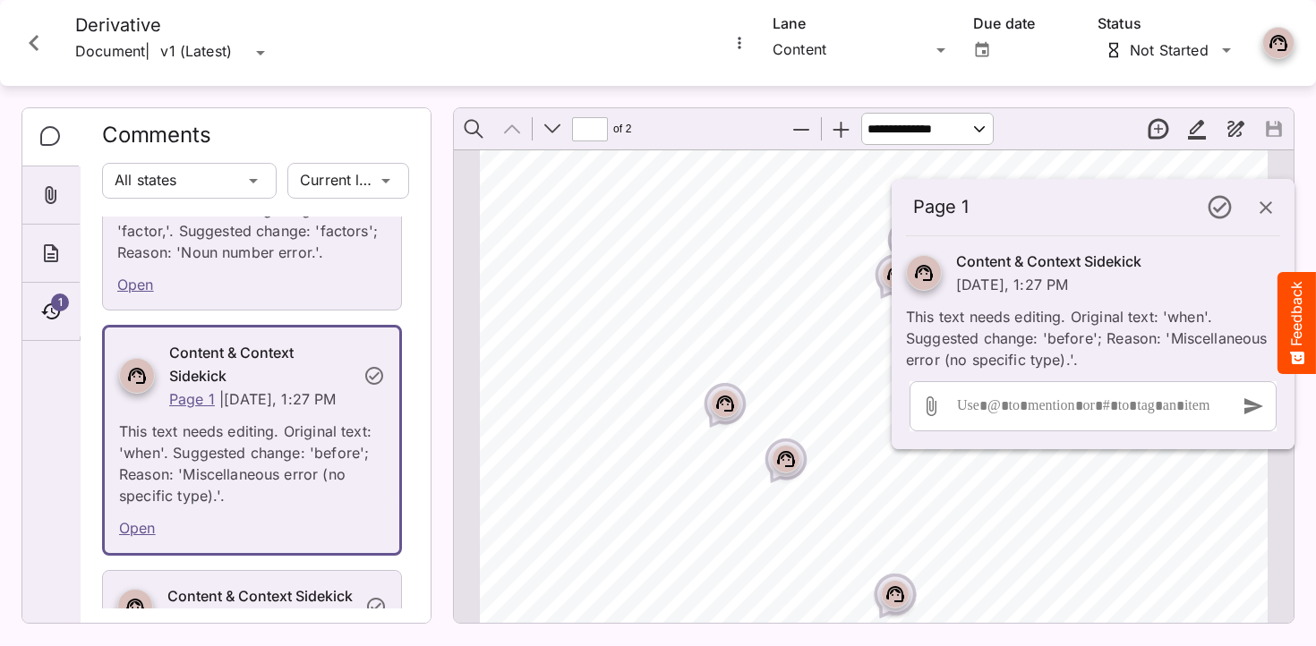
scroll to position [102, 0]
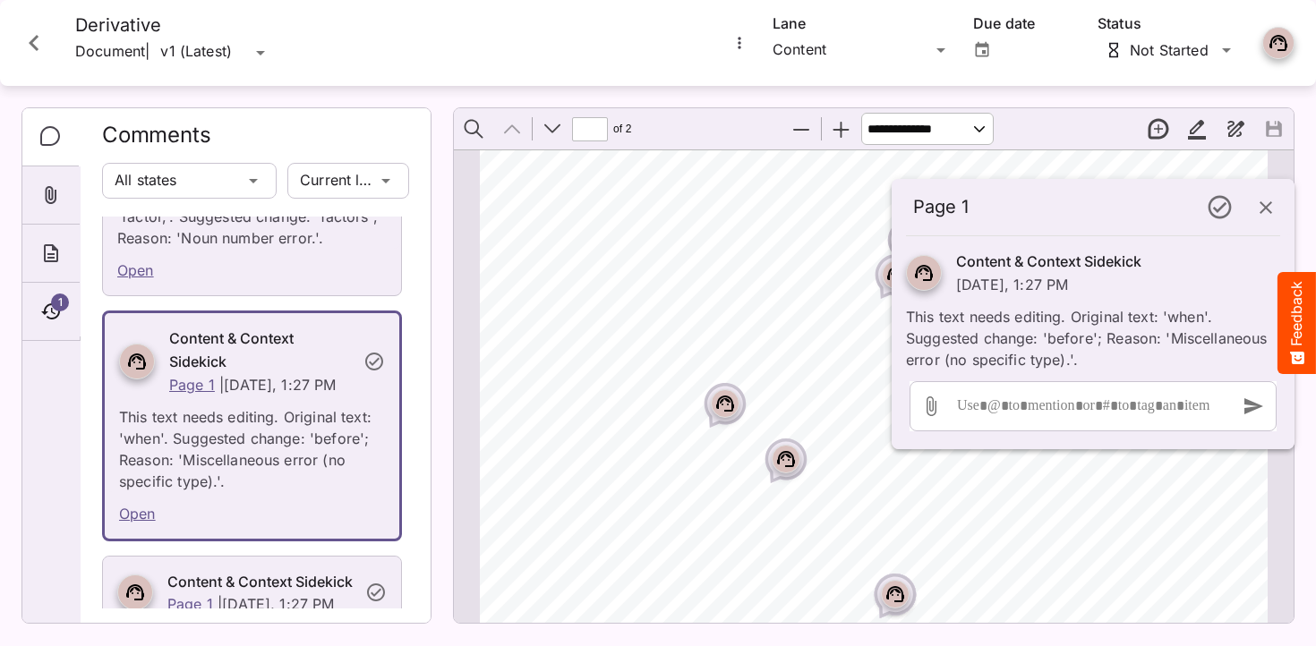
click at [1265, 205] on icon "button" at bounding box center [1265, 207] width 21 height 21
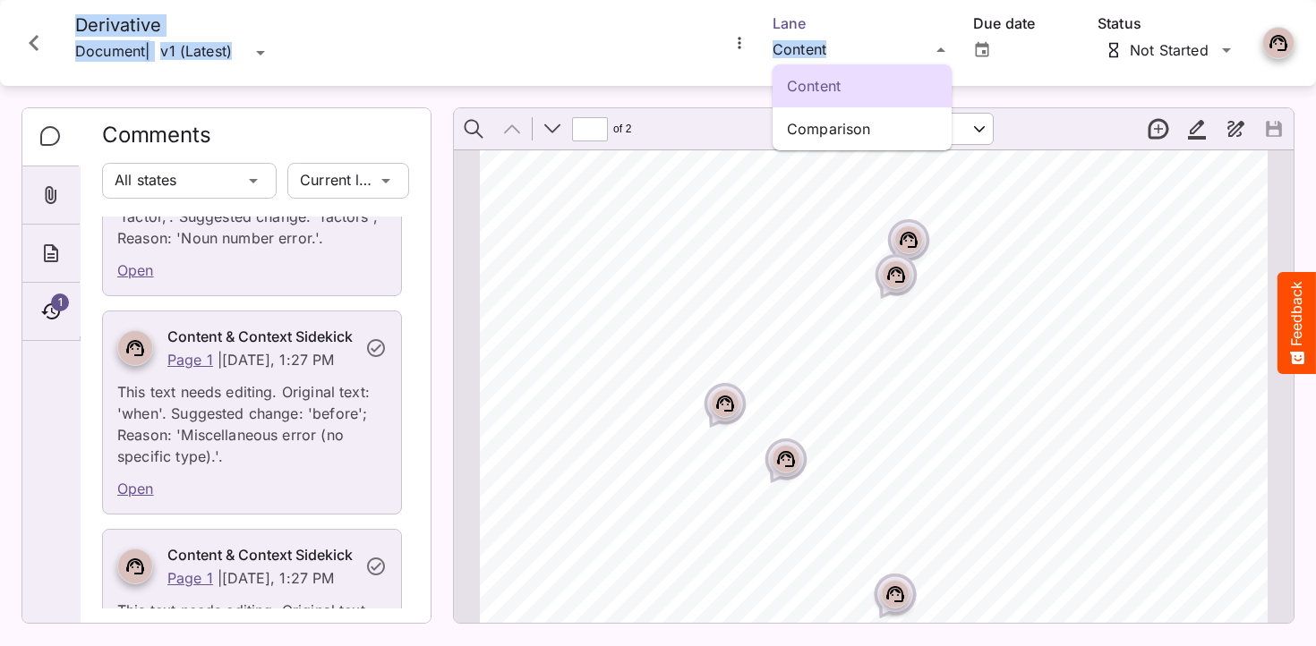
click at [827, 45] on div "Content Comparison HH Global / Master & Derivative P MediaMagic ® Dashboard HH …" at bounding box center [658, 319] width 1316 height 638
click at [834, 124] on p "Comparison" at bounding box center [862, 128] width 150 height 21
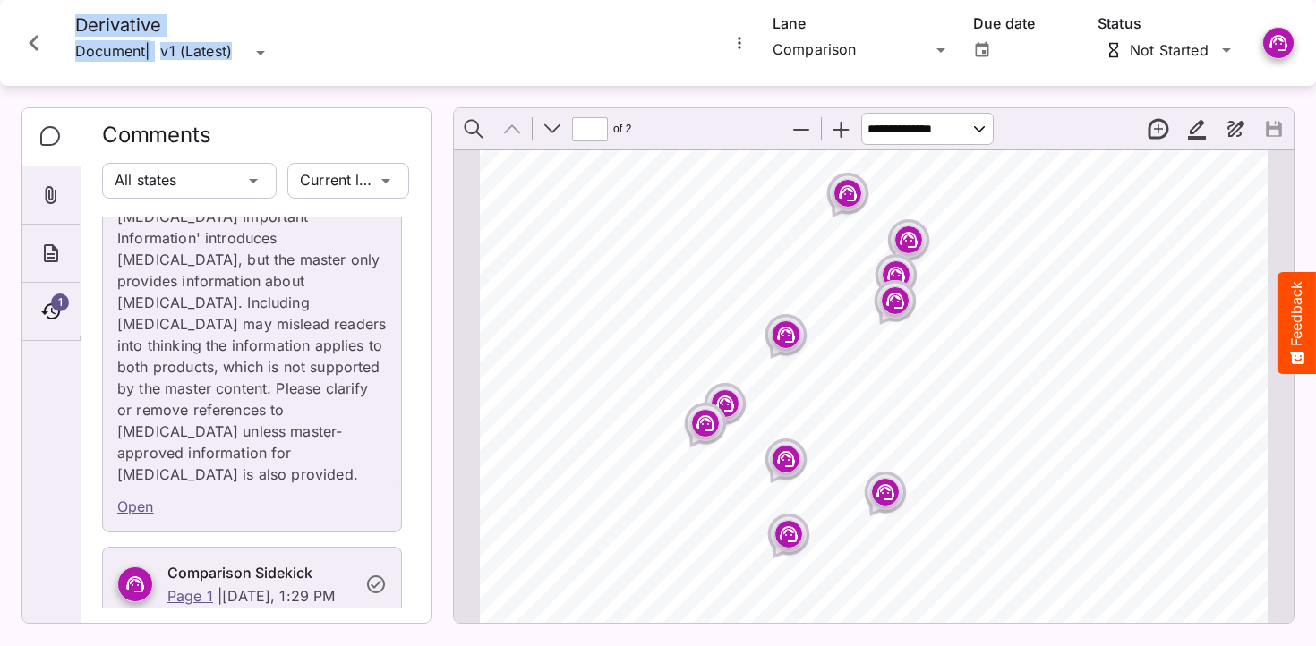
click at [839, 184] on rect "Page ⁨1⁩" at bounding box center [847, 193] width 21 height 21
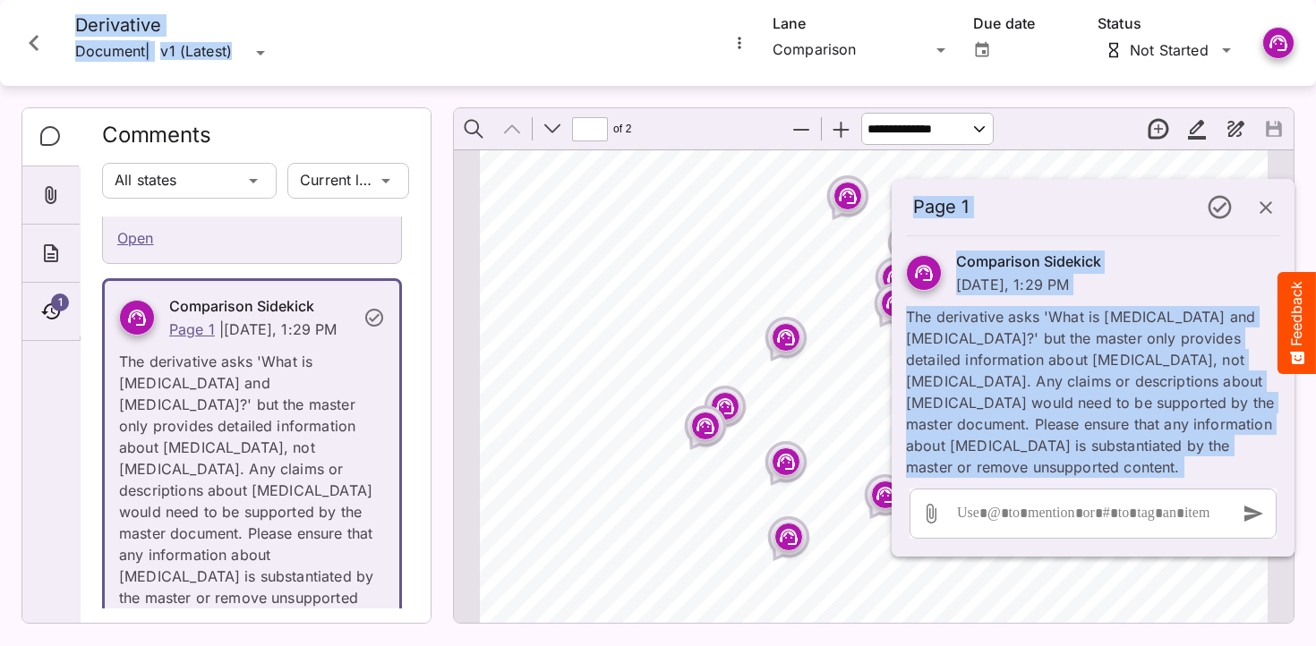
scroll to position [149, 0]
click at [1265, 209] on icon "button" at bounding box center [1265, 207] width 13 height 13
